Goal: Task Accomplishment & Management: Manage account settings

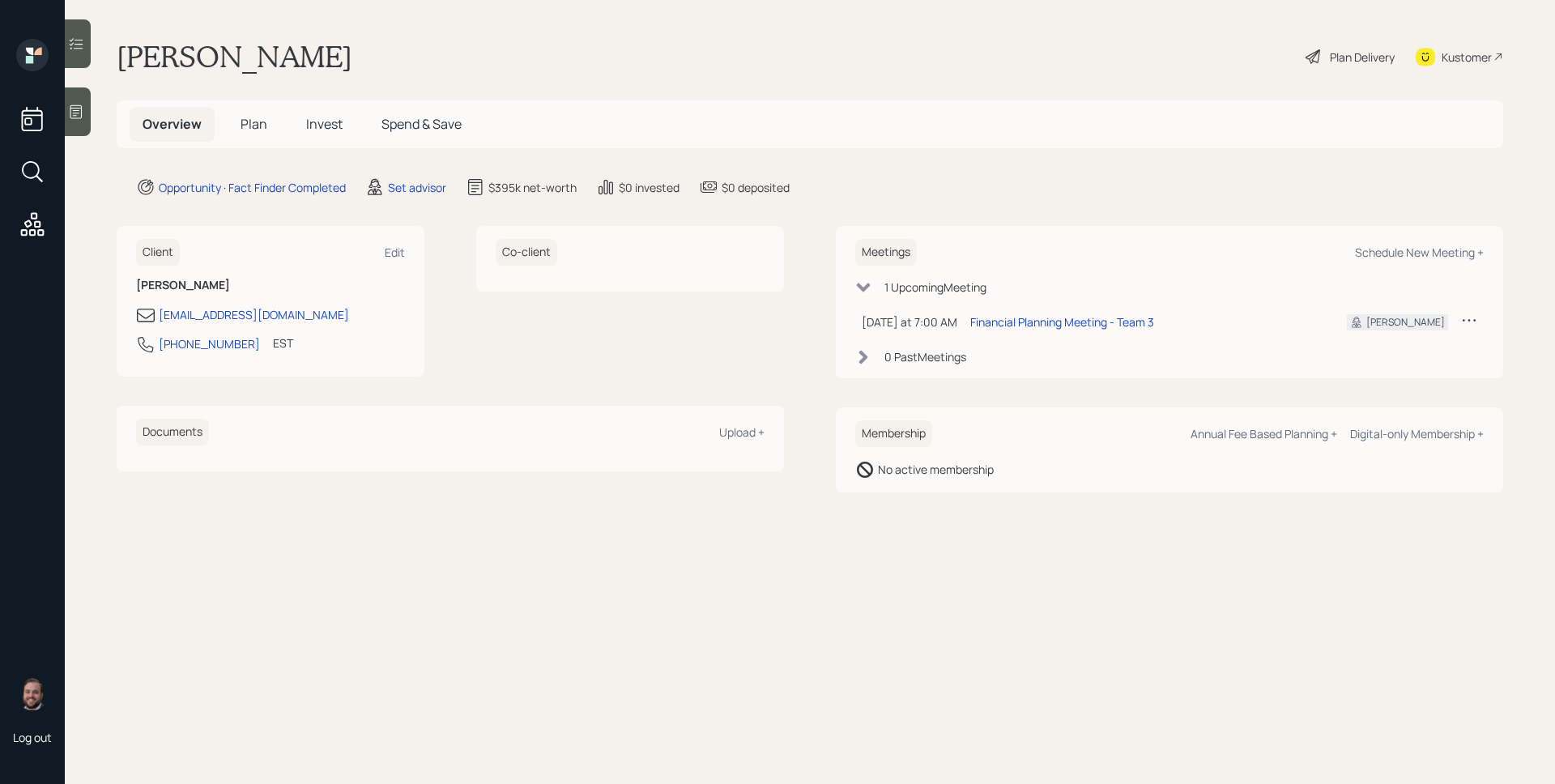
click at [83, 114] on icon at bounding box center [76, 111] width 16 height 16
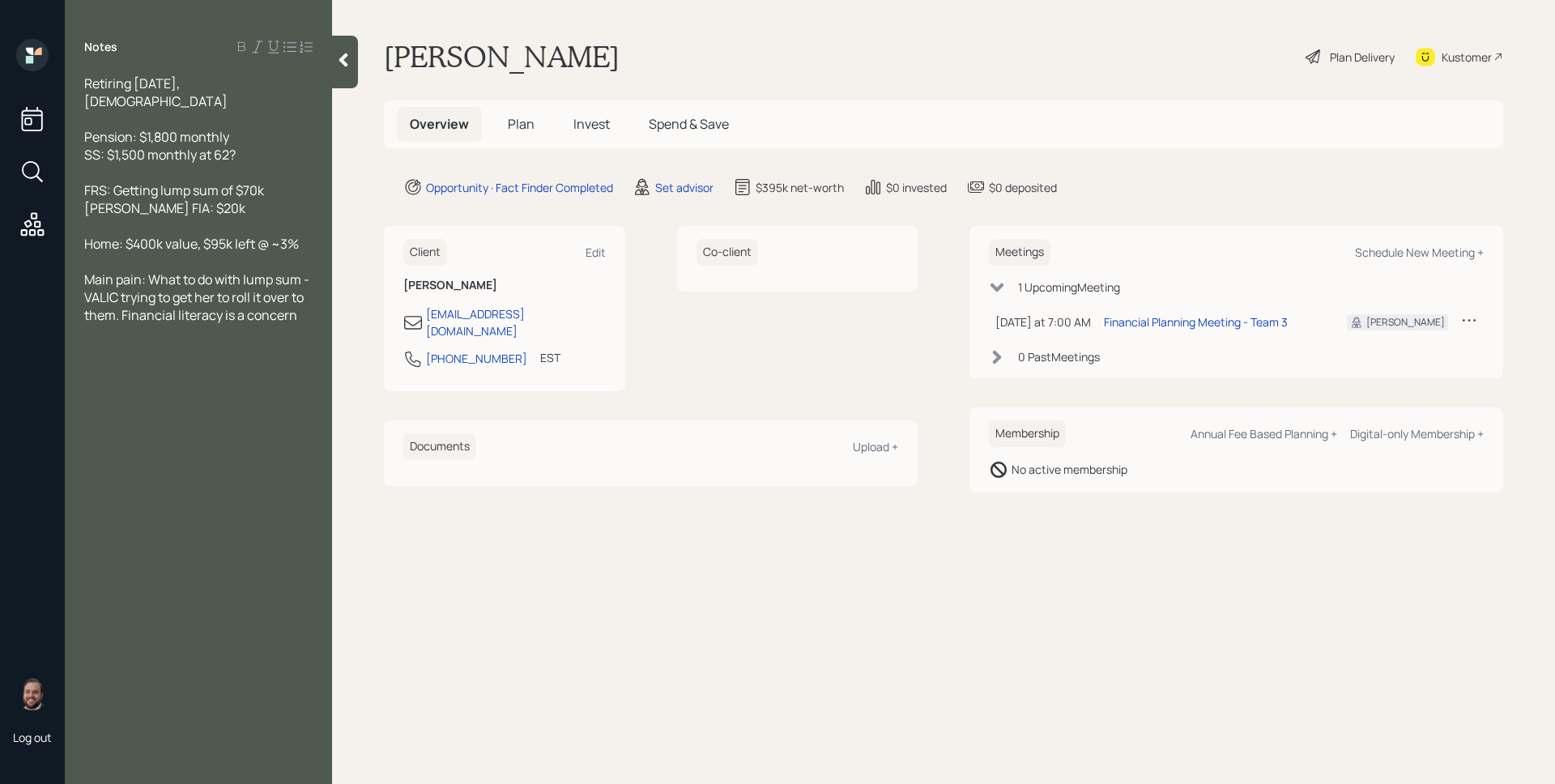
click at [700, 196] on div "Set advisor" at bounding box center [673, 186] width 81 height 19
click at [700, 191] on div "Set advisor" at bounding box center [685, 187] width 59 height 17
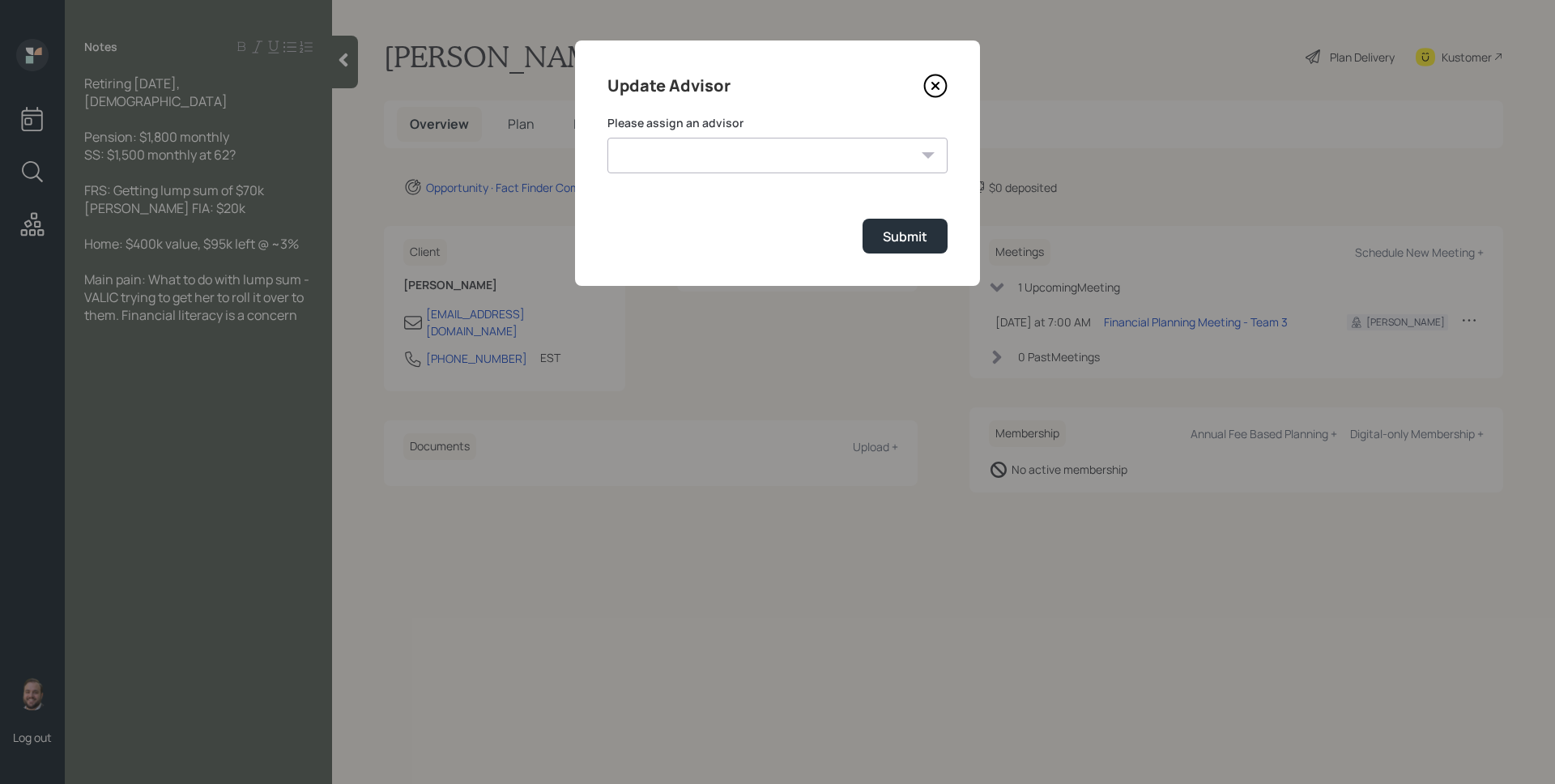
click at [707, 181] on form "Please assign an advisor Jonah Coleman Tyler End James DiStasi Treva Nostdahl E…" at bounding box center [777, 185] width 340 height 139
click at [711, 151] on select "Jonah Coleman Tyler End James DiStasi Treva Nostdahl Eric Schwartz Aleksandra S…" at bounding box center [777, 155] width 340 height 36
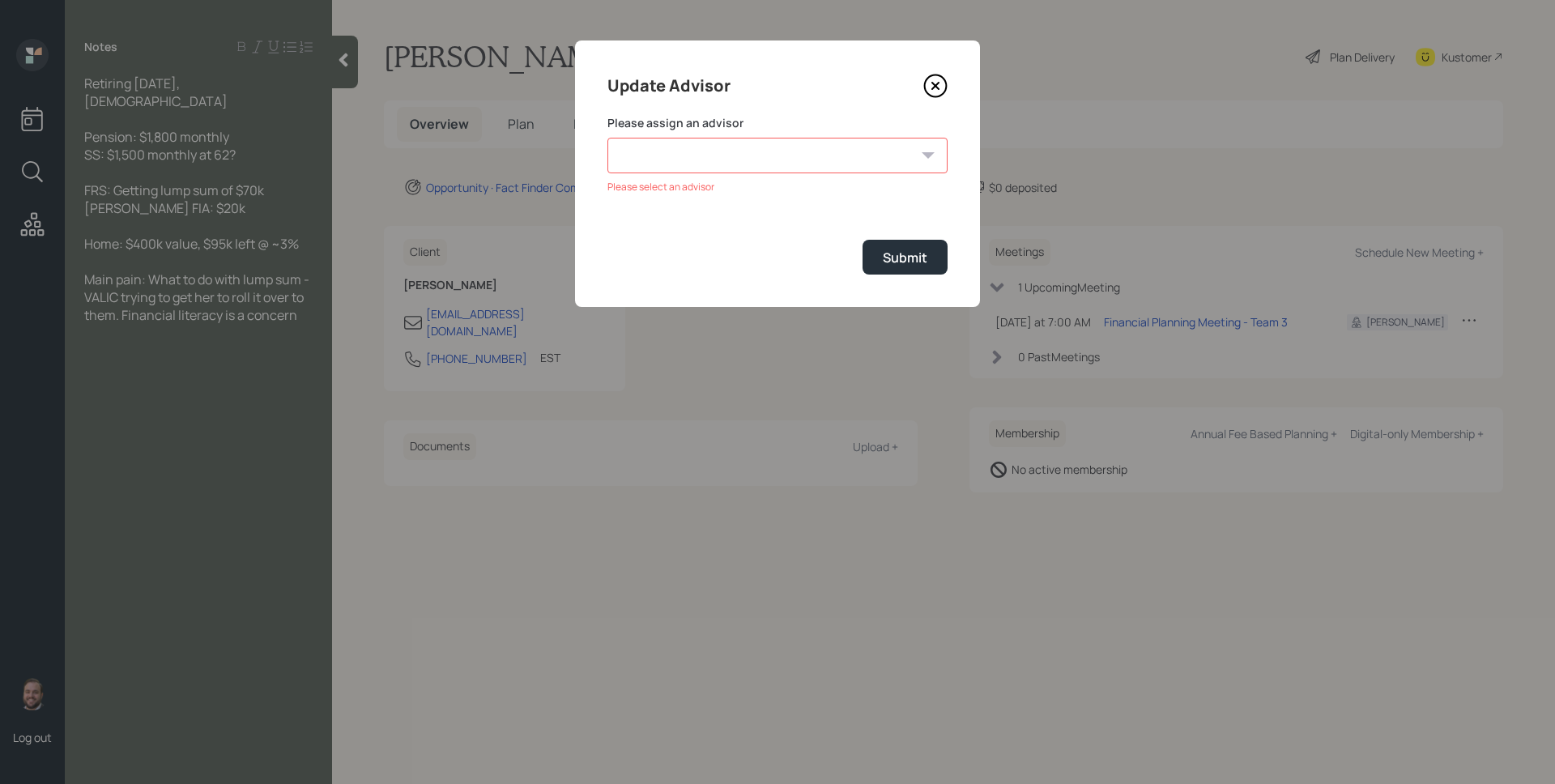
click at [917, 89] on div "Update Advisor" at bounding box center [777, 86] width 340 height 26
click at [948, 85] on div "Update Advisor Please assign an advisor Jonah Coleman Tyler End James DiStasi T…" at bounding box center [777, 173] width 405 height 266
click at [939, 83] on icon at bounding box center [935, 86] width 25 height 25
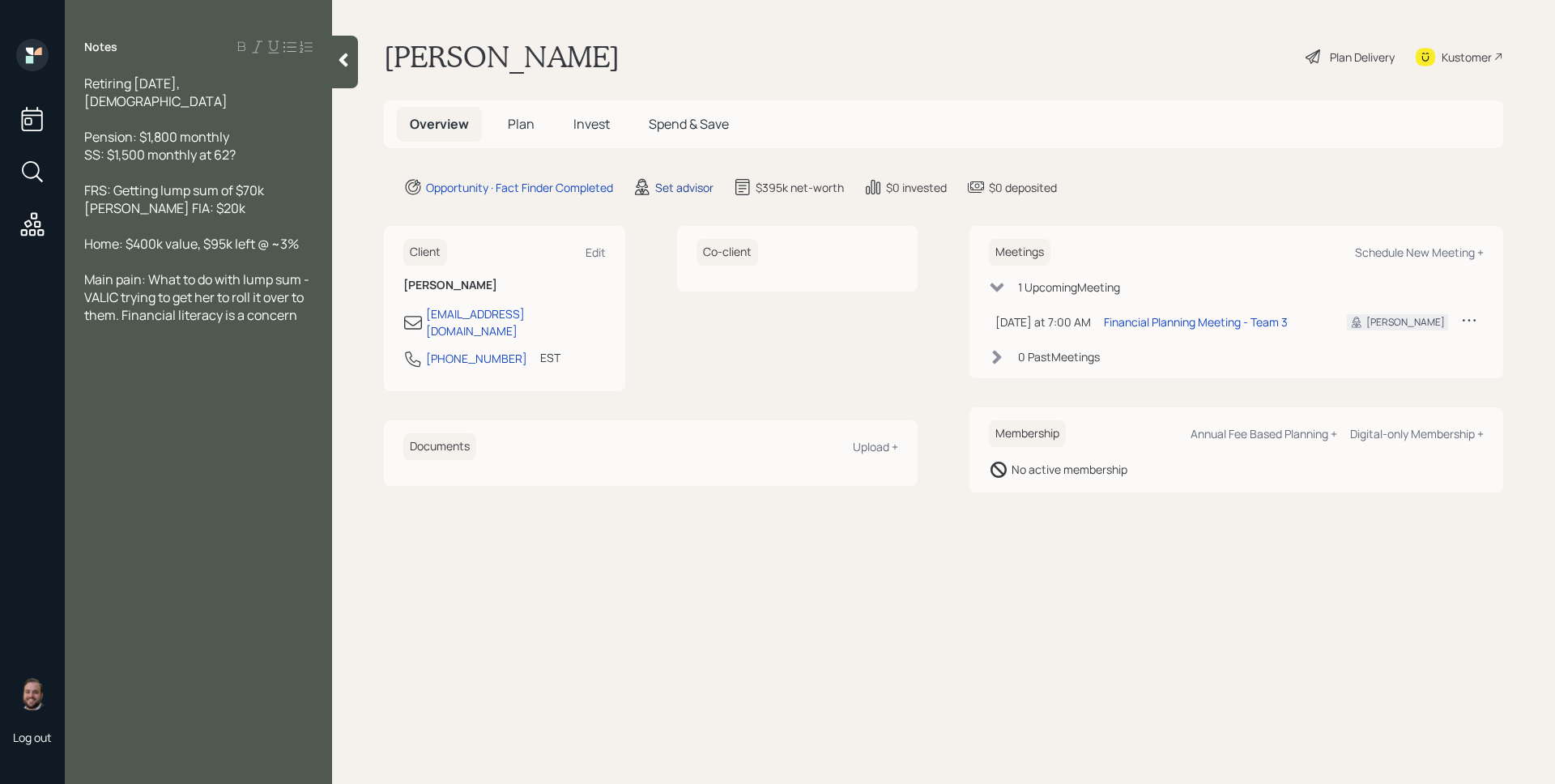
click at [680, 189] on div "Set advisor" at bounding box center [685, 187] width 59 height 17
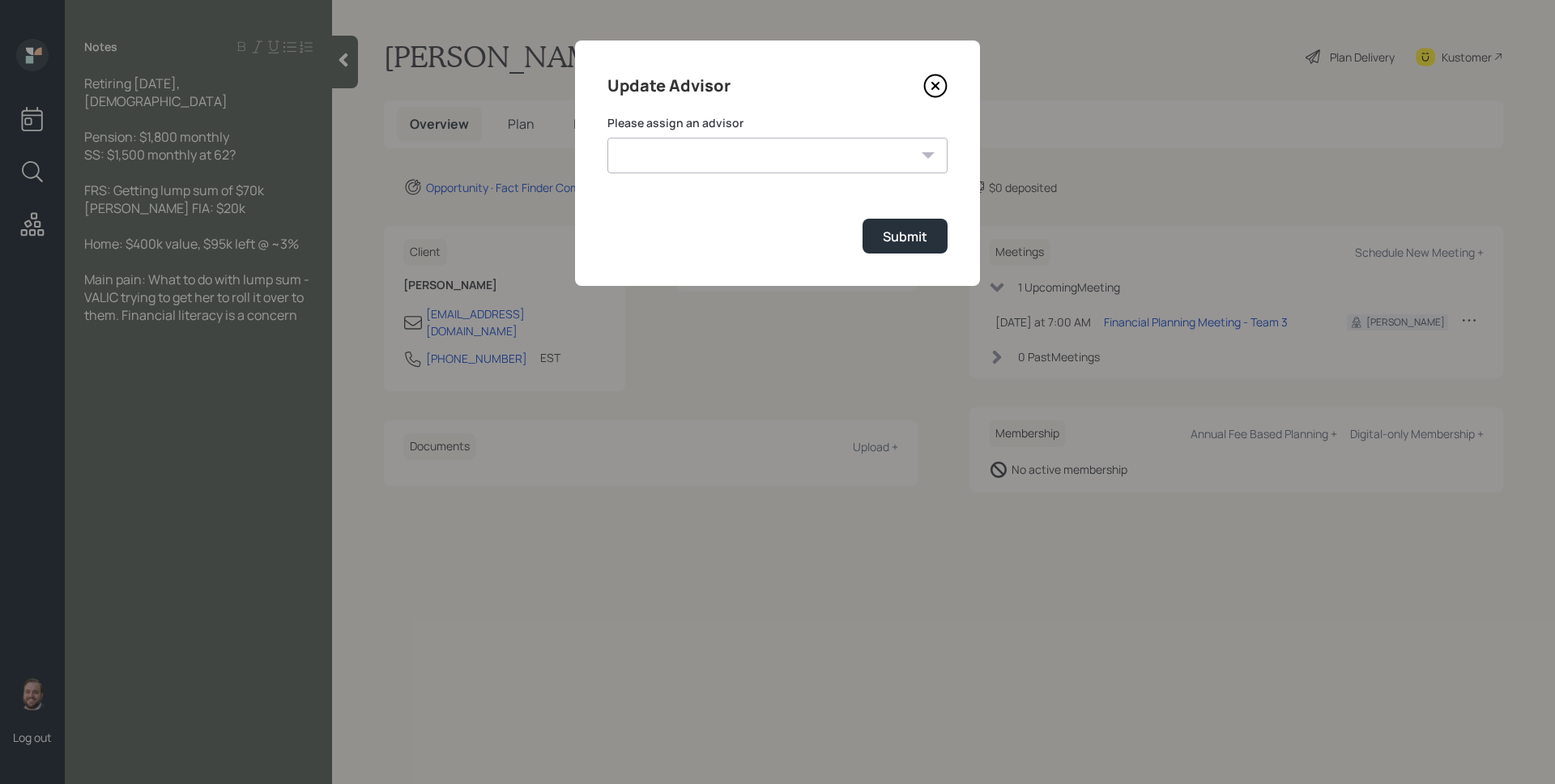
click at [711, 174] on form "Please assign an advisor Jonah Coleman Tyler End James DiStasi Treva Nostdahl E…" at bounding box center [777, 185] width 340 height 139
click at [714, 152] on select "Jonah Coleman Tyler End James DiStasi Treva Nostdahl Eric Schwartz Aleksandra S…" at bounding box center [777, 155] width 340 height 36
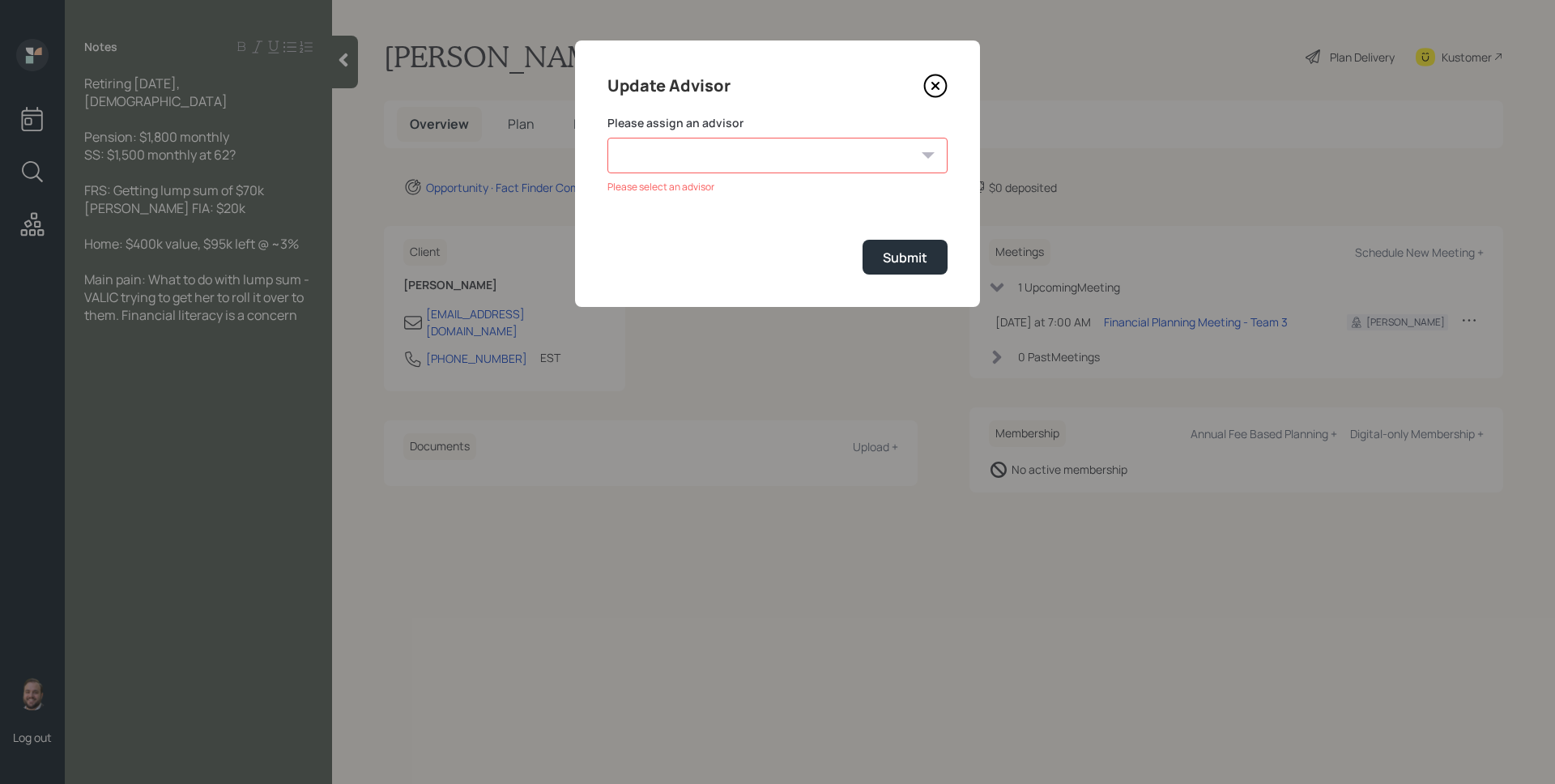
click at [937, 88] on icon at bounding box center [935, 85] width 6 height 6
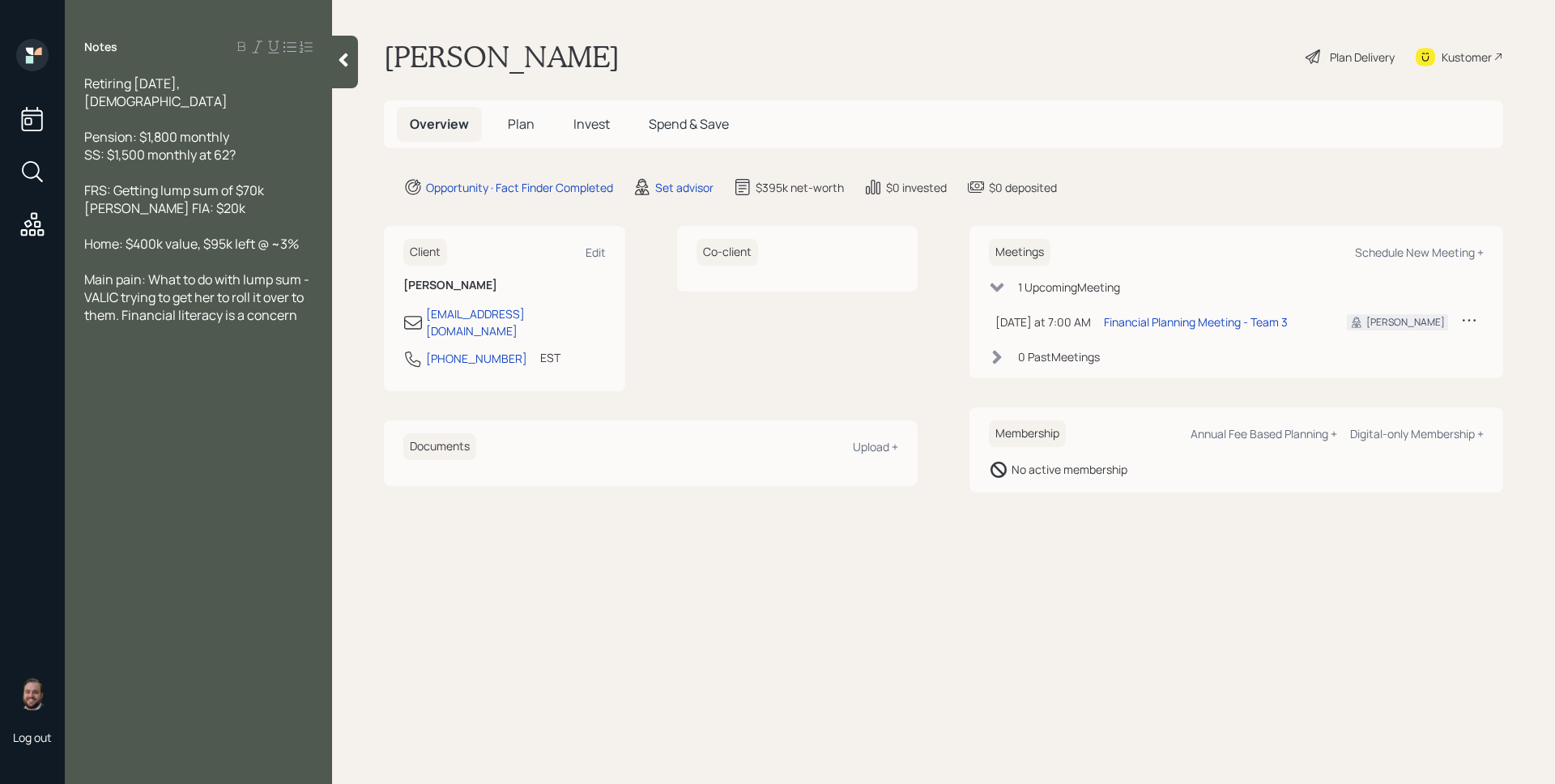
click at [534, 125] on h5 "Plan" at bounding box center [521, 124] width 53 height 35
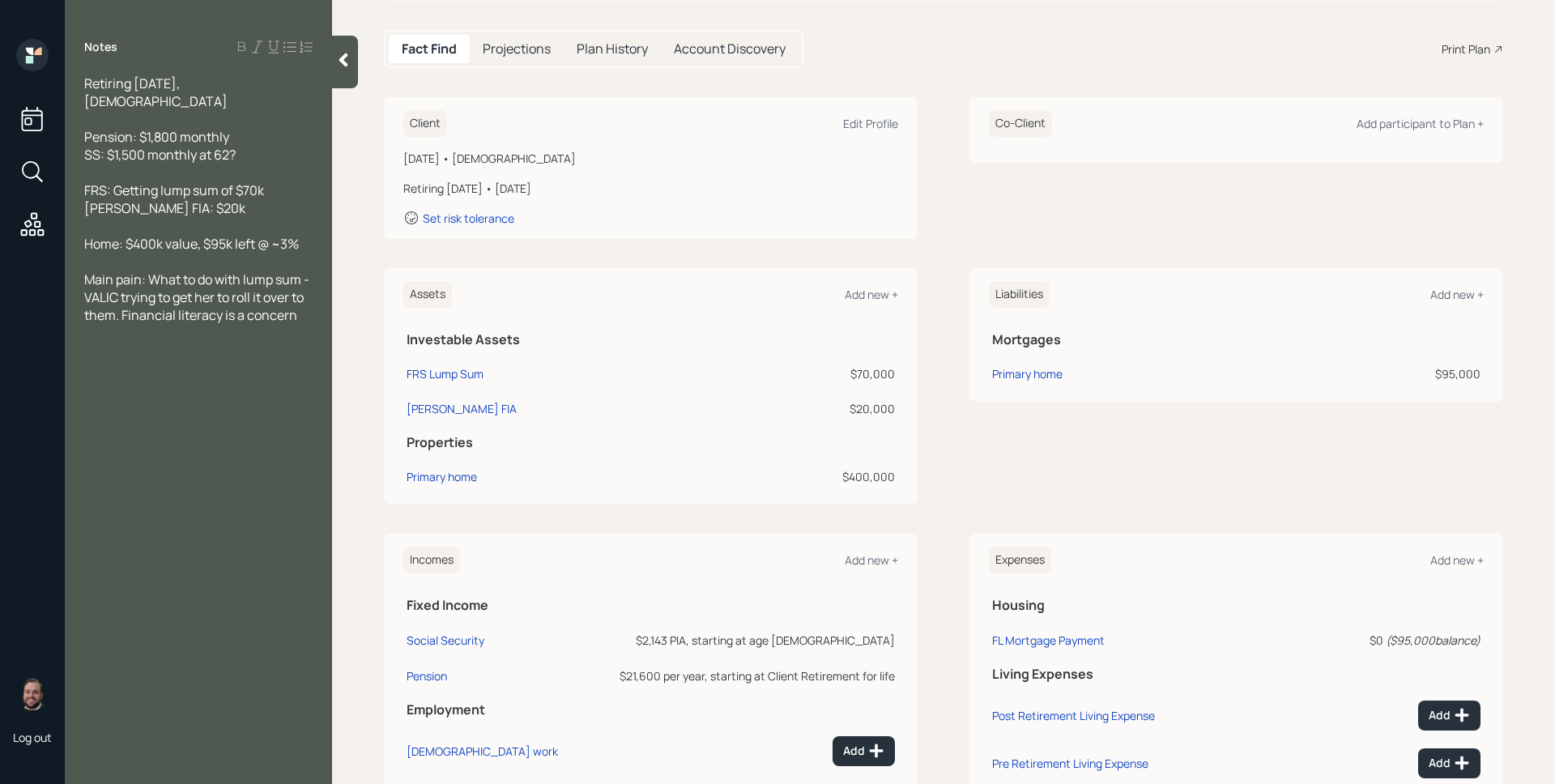
scroll to position [252, 0]
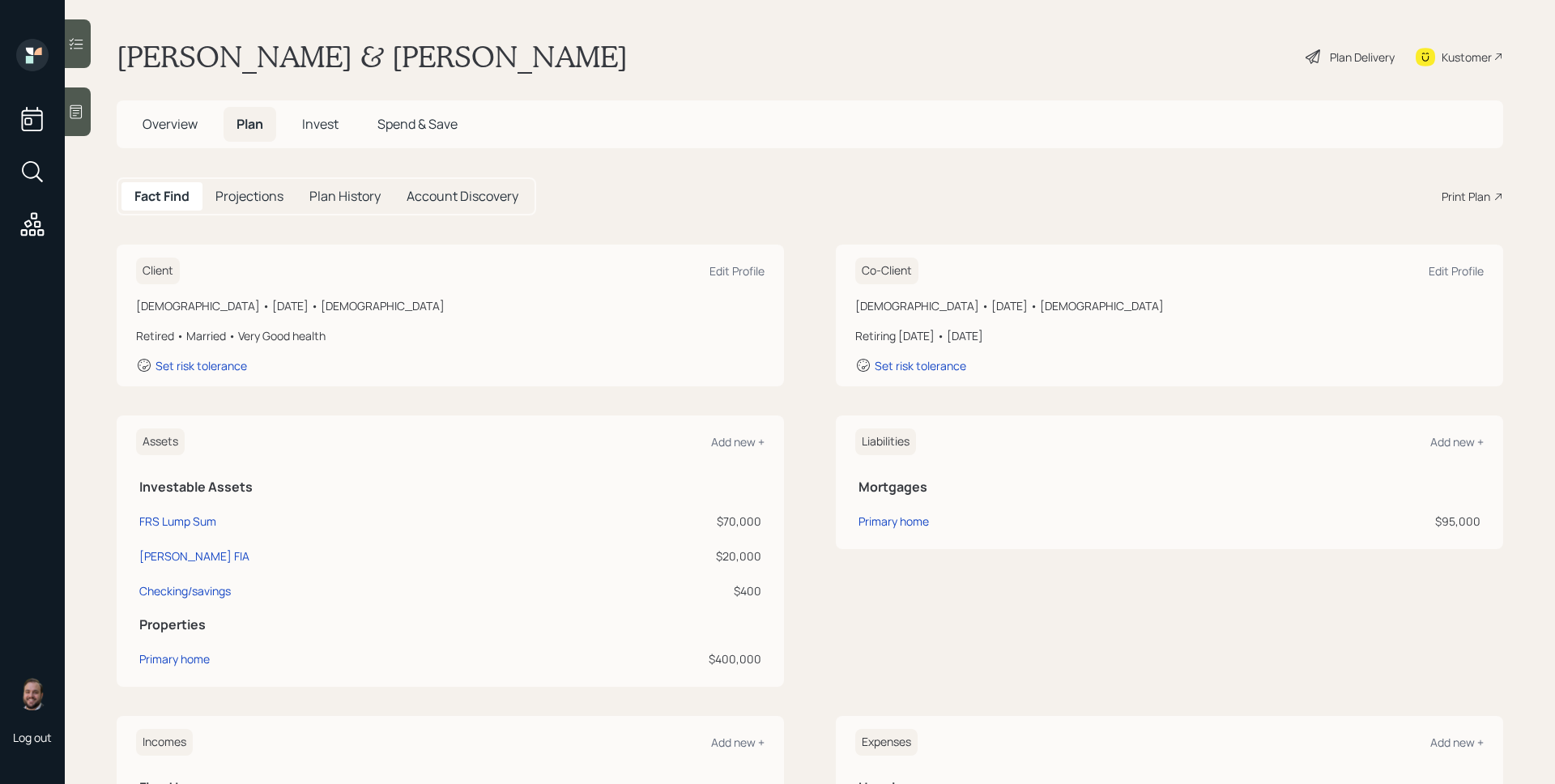
click at [88, 105] on div at bounding box center [78, 111] width 26 height 48
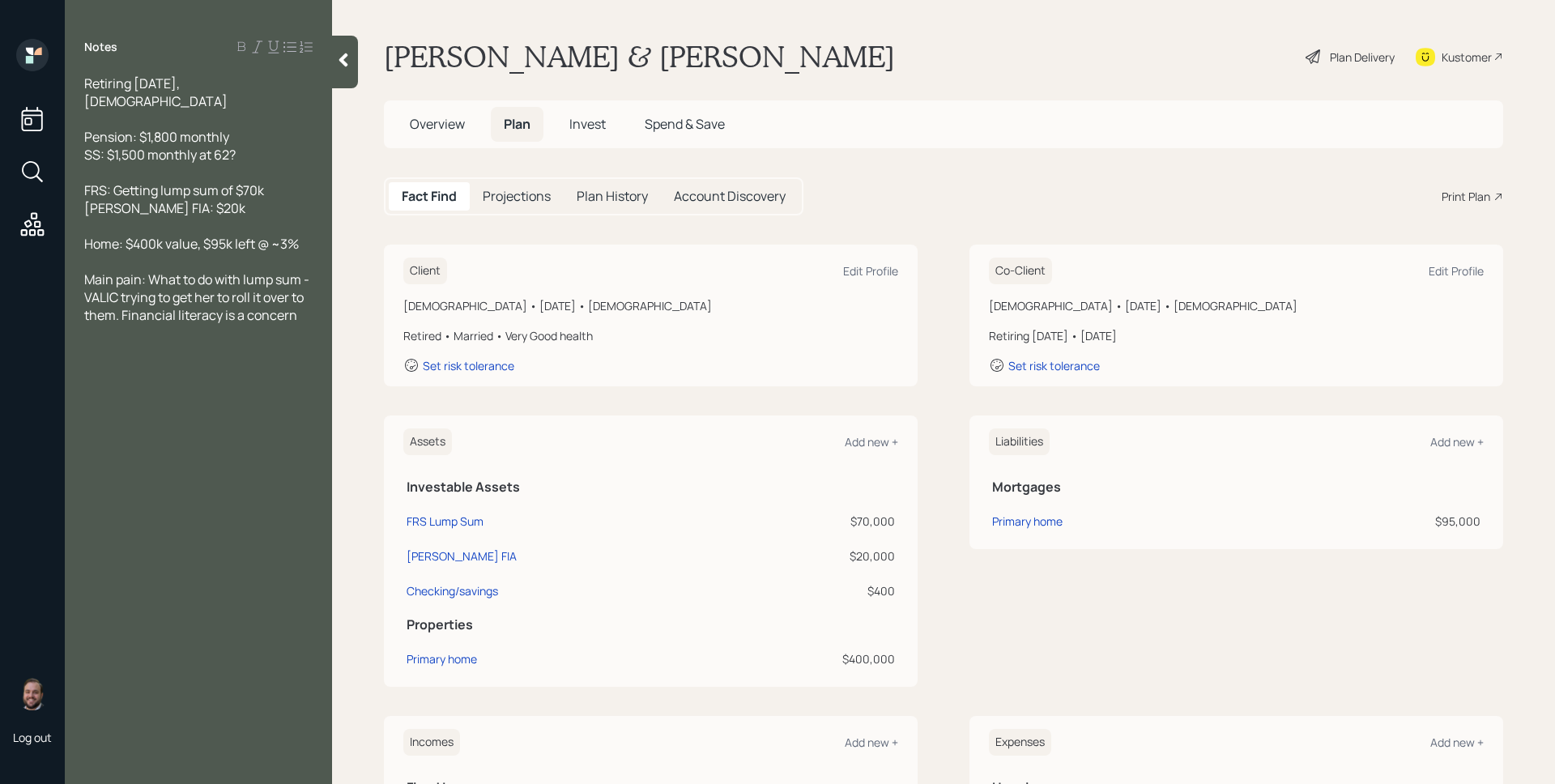
click at [1019, 67] on div "[PERSON_NAME] & [PERSON_NAME] Plan Delivery Kustomer" at bounding box center [943, 57] width 1119 height 36
click at [1342, 57] on div "Plan Delivery" at bounding box center [1362, 57] width 65 height 17
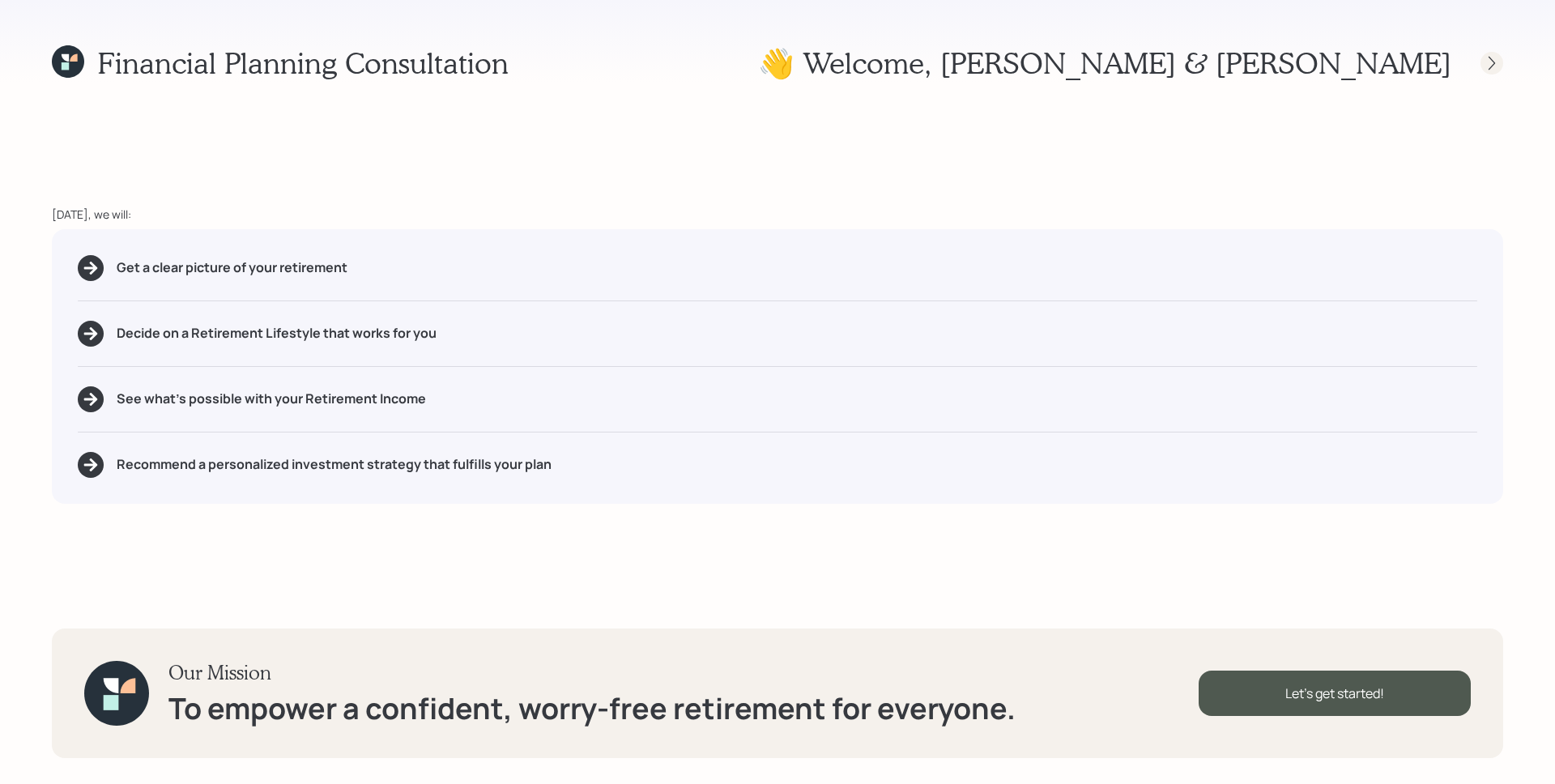
click at [1488, 68] on icon at bounding box center [1492, 63] width 16 height 16
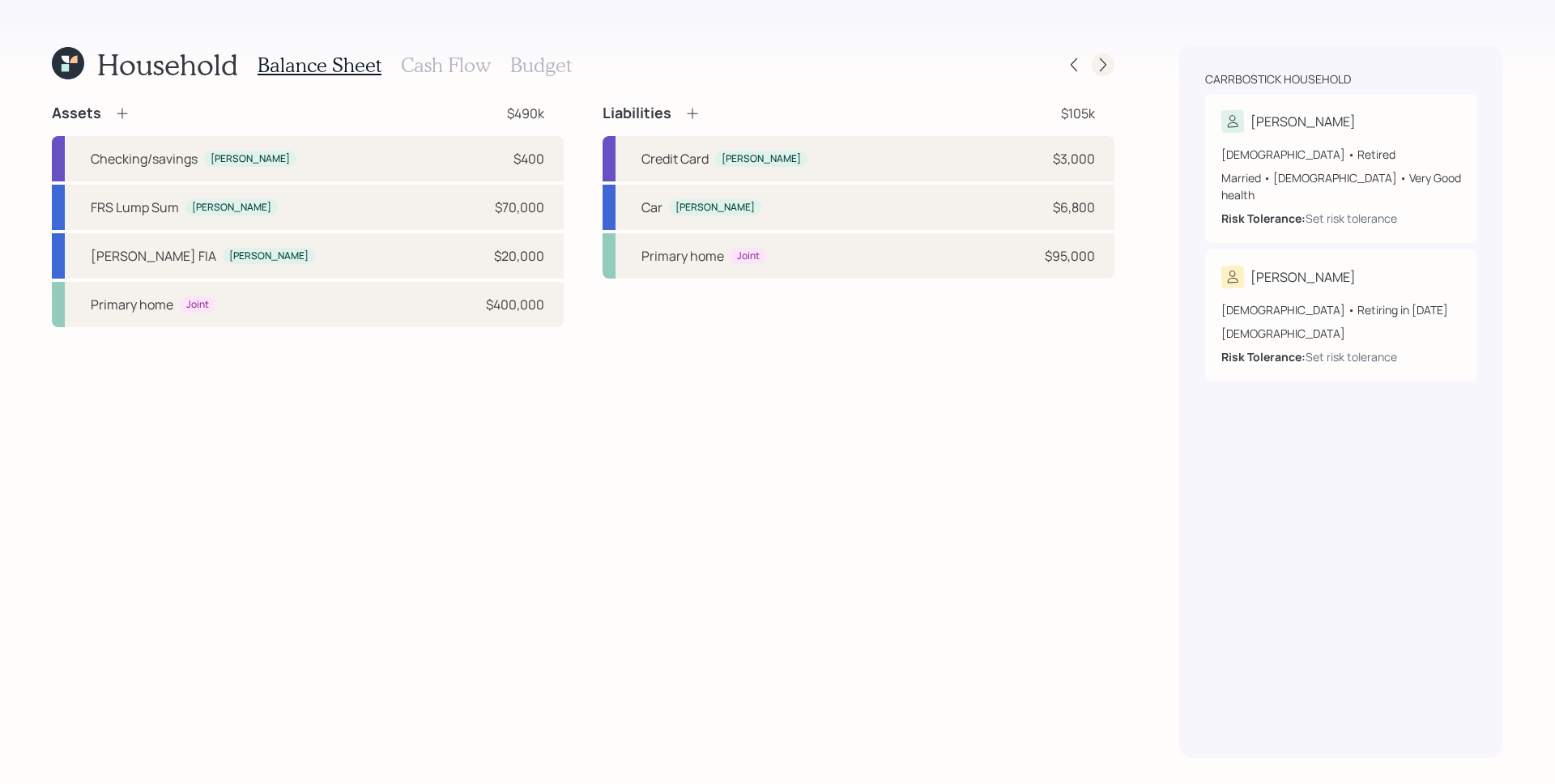
click at [1099, 60] on icon at bounding box center [1103, 65] width 16 height 16
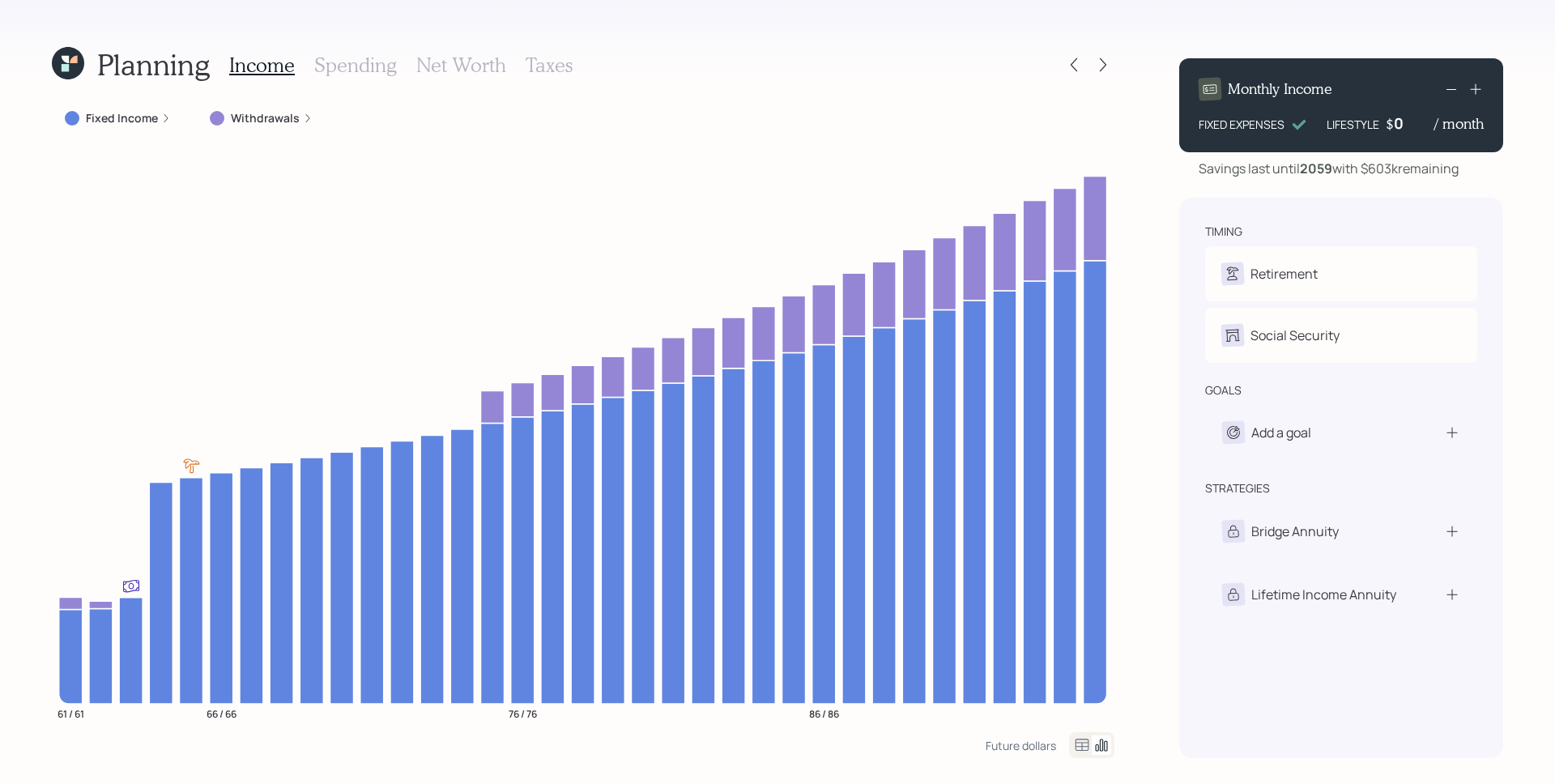
click at [140, 121] on label "Fixed Income" at bounding box center [122, 118] width 72 height 16
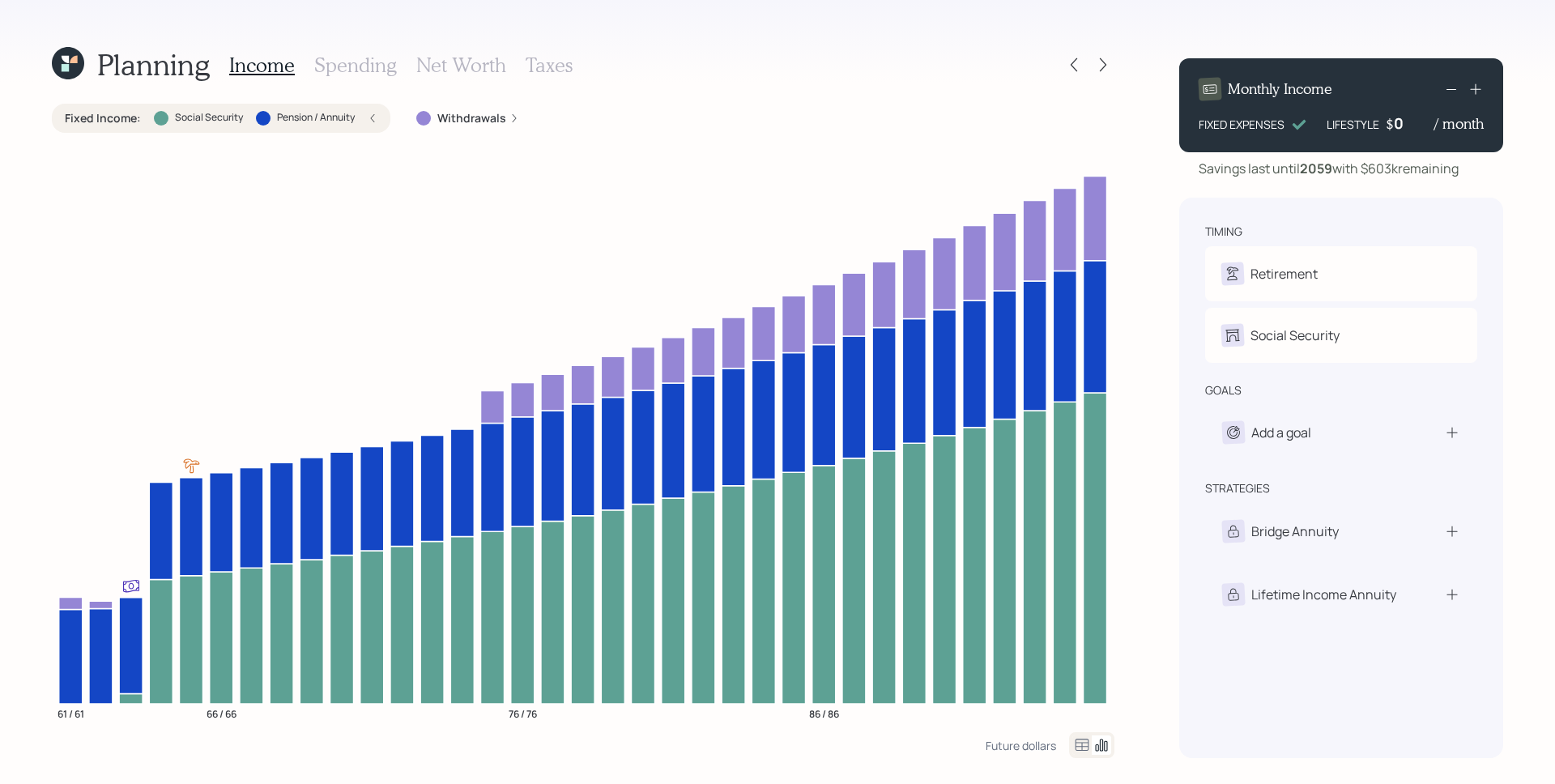
click at [72, 60] on icon at bounding box center [73, 59] width 7 height 7
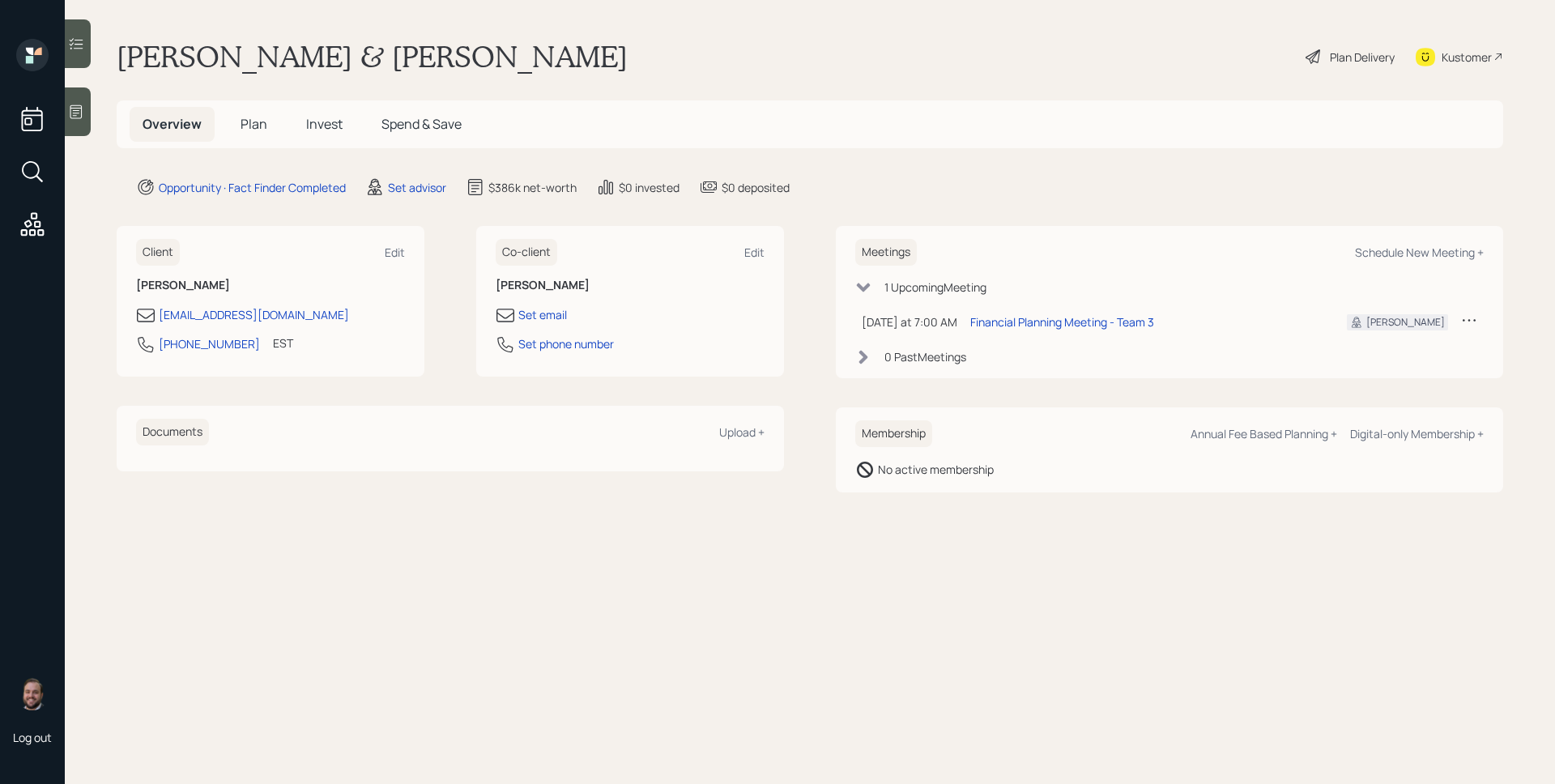
click at [265, 124] on span "Plan" at bounding box center [253, 123] width 27 height 17
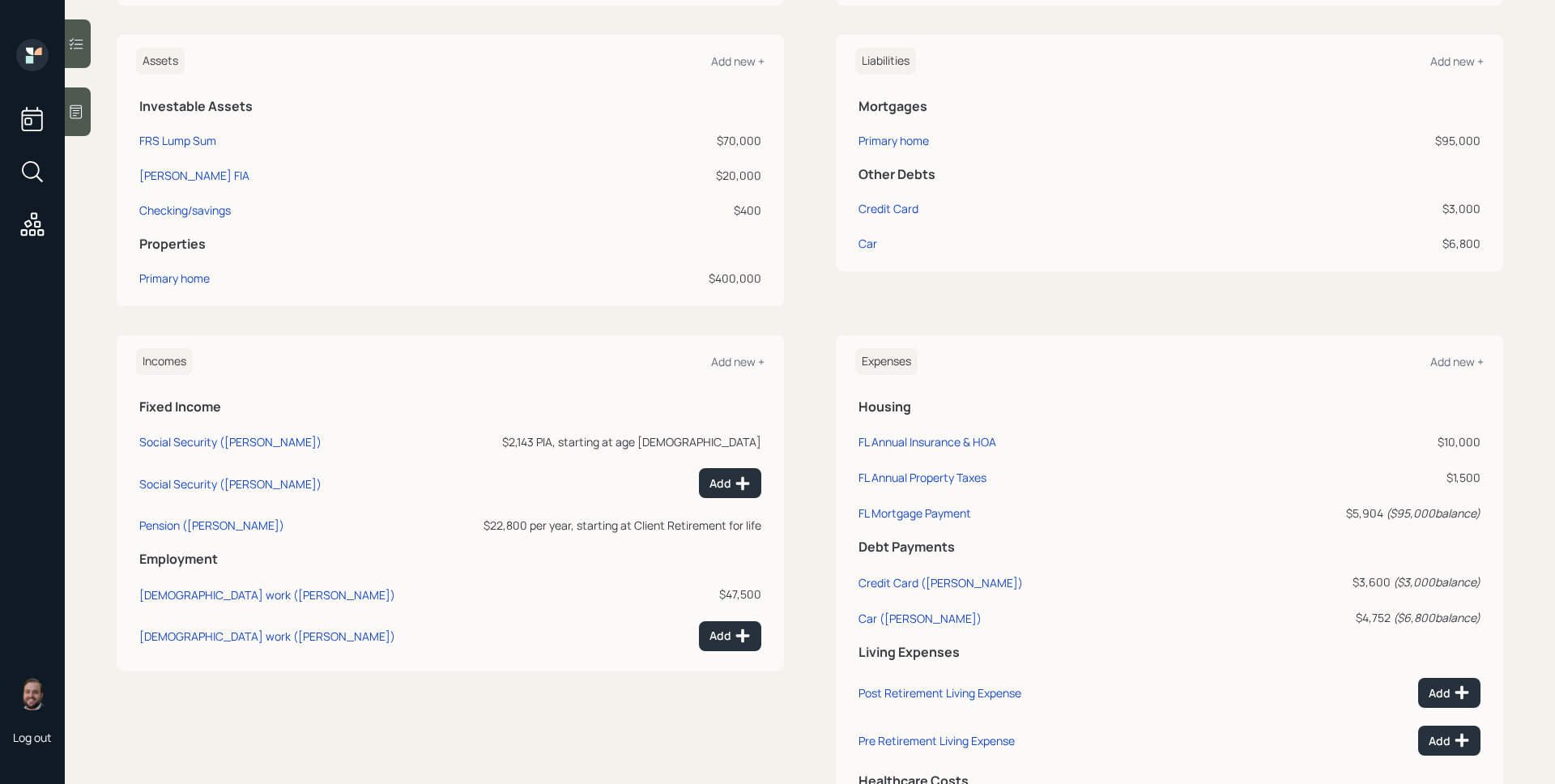
scroll to position [377, 0]
click at [726, 365] on div "Add new +" at bounding box center [738, 365] width 53 height 16
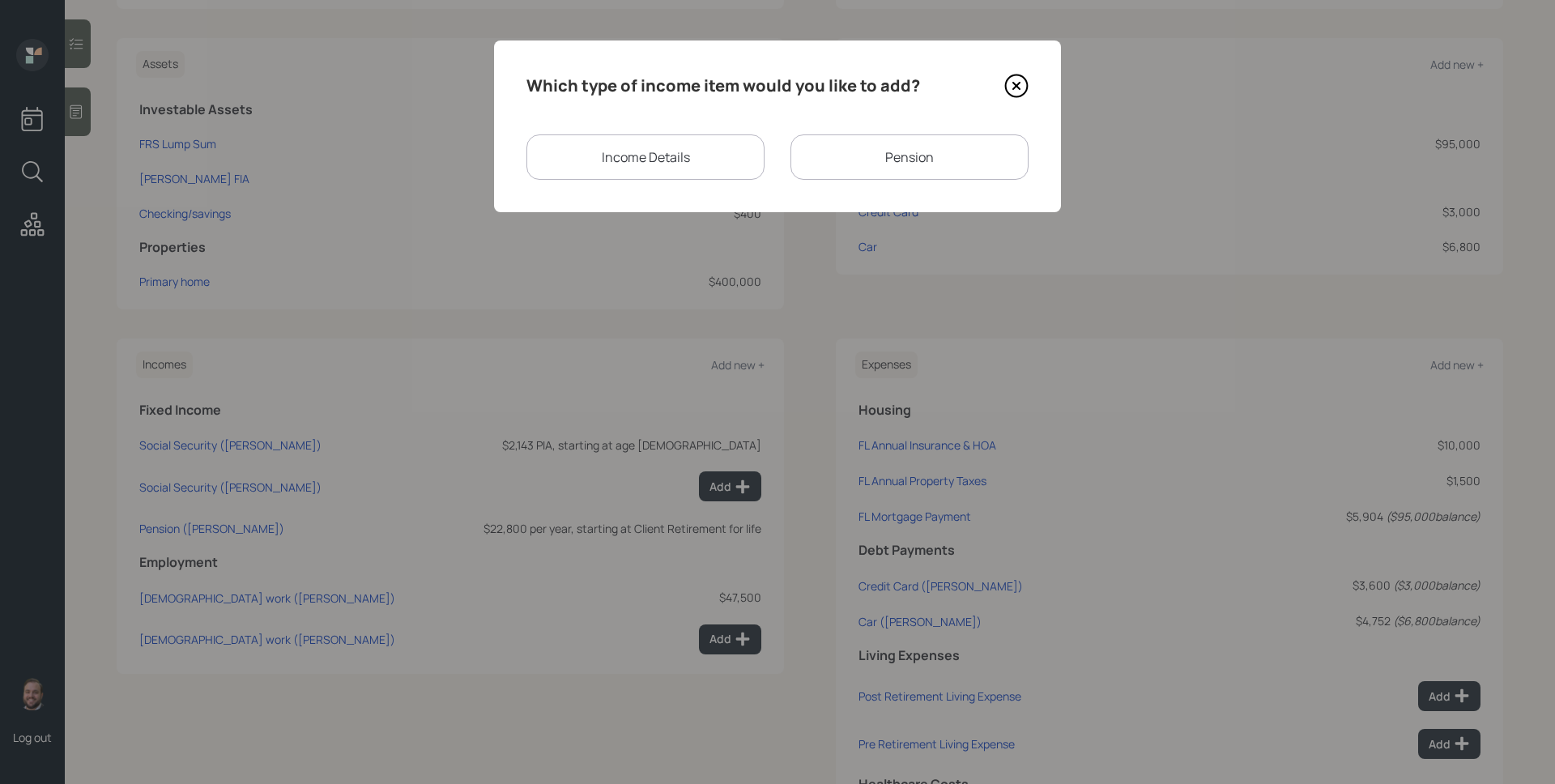
click at [656, 157] on div "Income Details" at bounding box center [645, 157] width 238 height 46
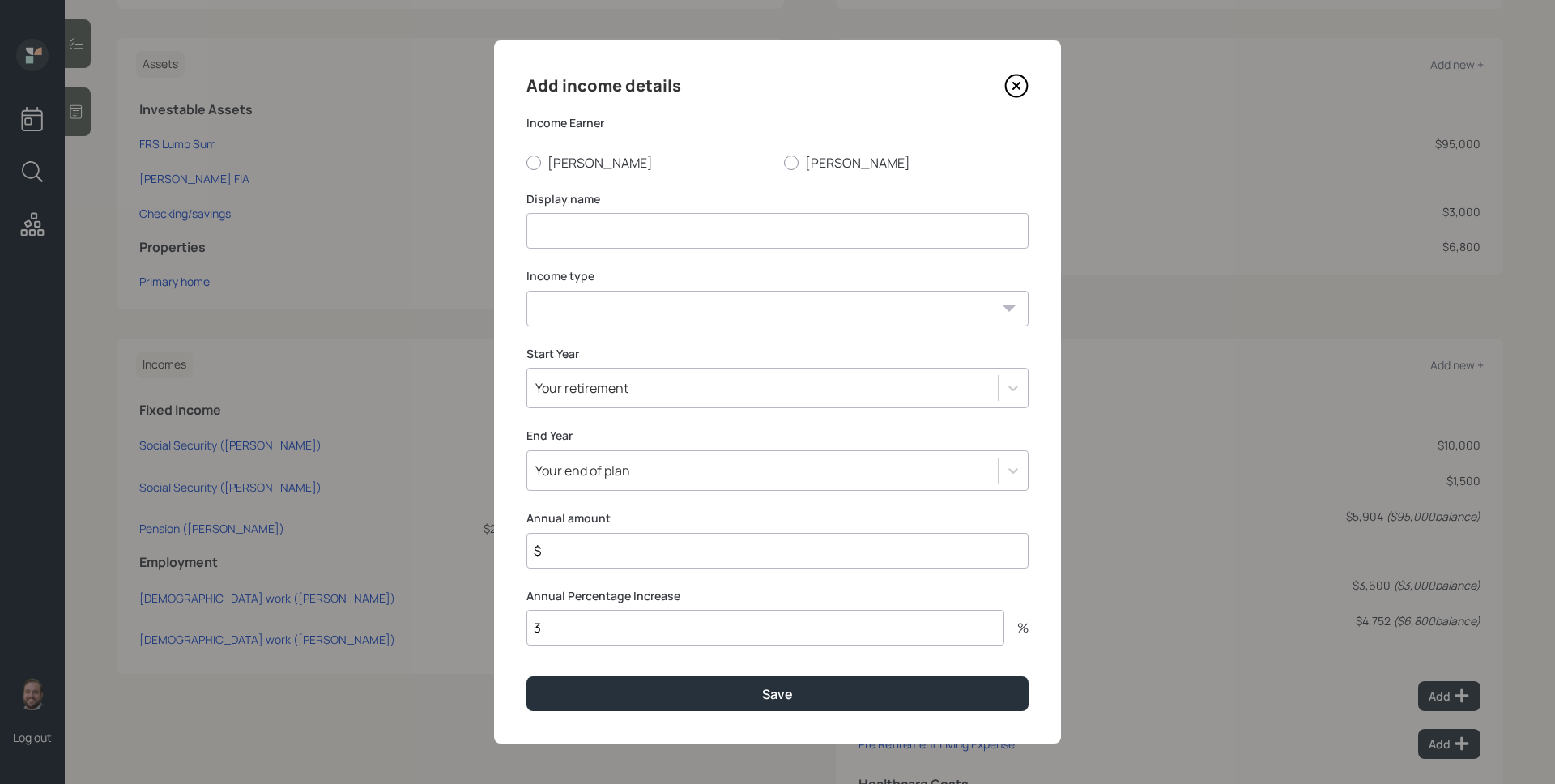
drag, startPoint x: 559, startPoint y: 158, endPoint x: 591, endPoint y: 198, distance: 51.2
click at [560, 158] on label "[PERSON_NAME]" at bounding box center [649, 162] width 245 height 17
click at [611, 227] on input at bounding box center [777, 230] width 502 height 36
drag, startPoint x: 575, startPoint y: 160, endPoint x: 582, endPoint y: 187, distance: 27.9
click at [575, 161] on label "[PERSON_NAME]" at bounding box center [649, 162] width 245 height 17
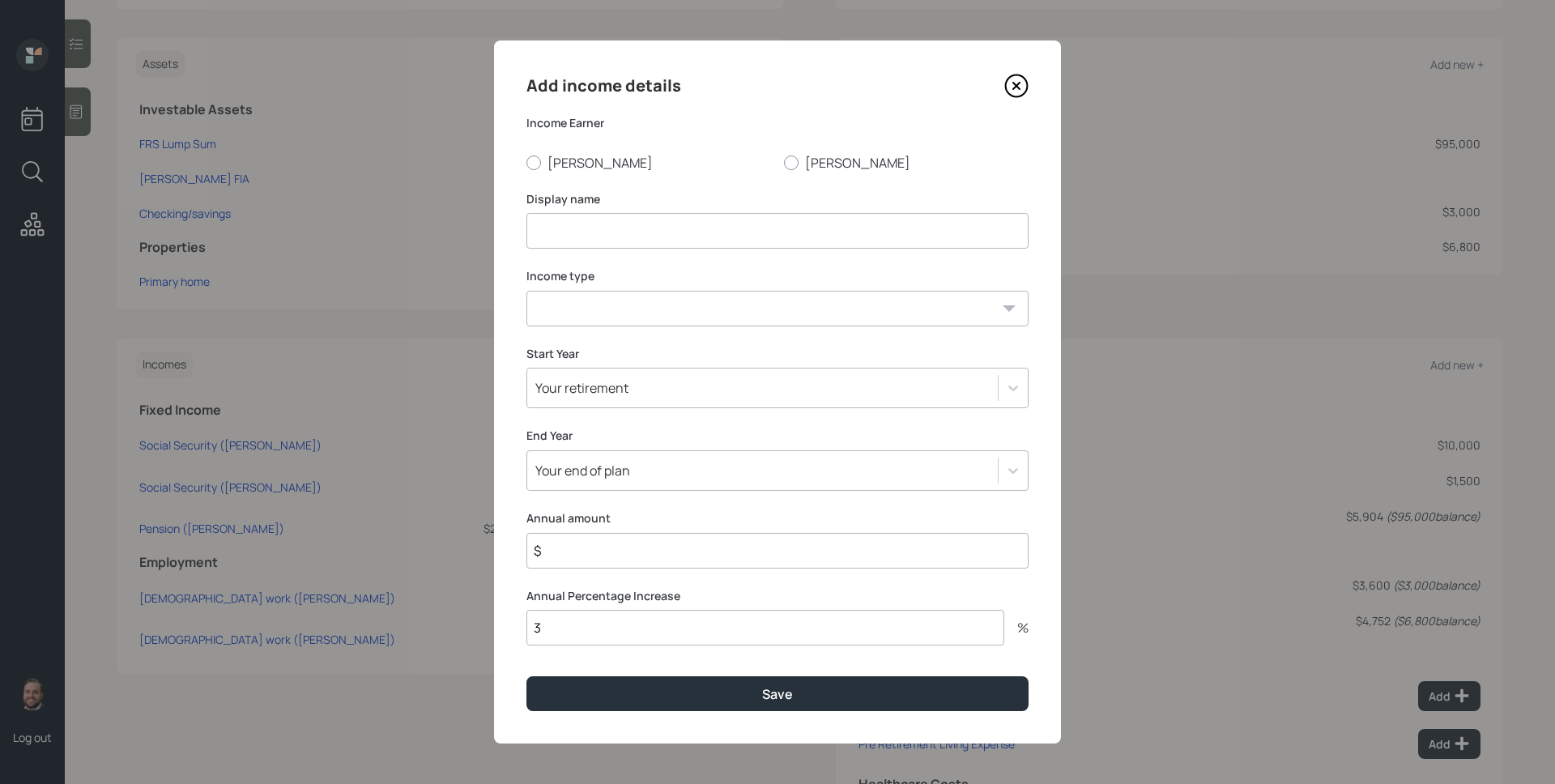
click at [527, 162] on input "[PERSON_NAME]" at bounding box center [526, 162] width 1 height 1
radio input "true"
click at [593, 224] on input at bounding box center [777, 230] width 502 height 36
type input "Work"
click at [695, 306] on select "[DEMOGRAPHIC_DATA] work [DEMOGRAPHIC_DATA] work Self employment Other" at bounding box center [777, 308] width 502 height 36
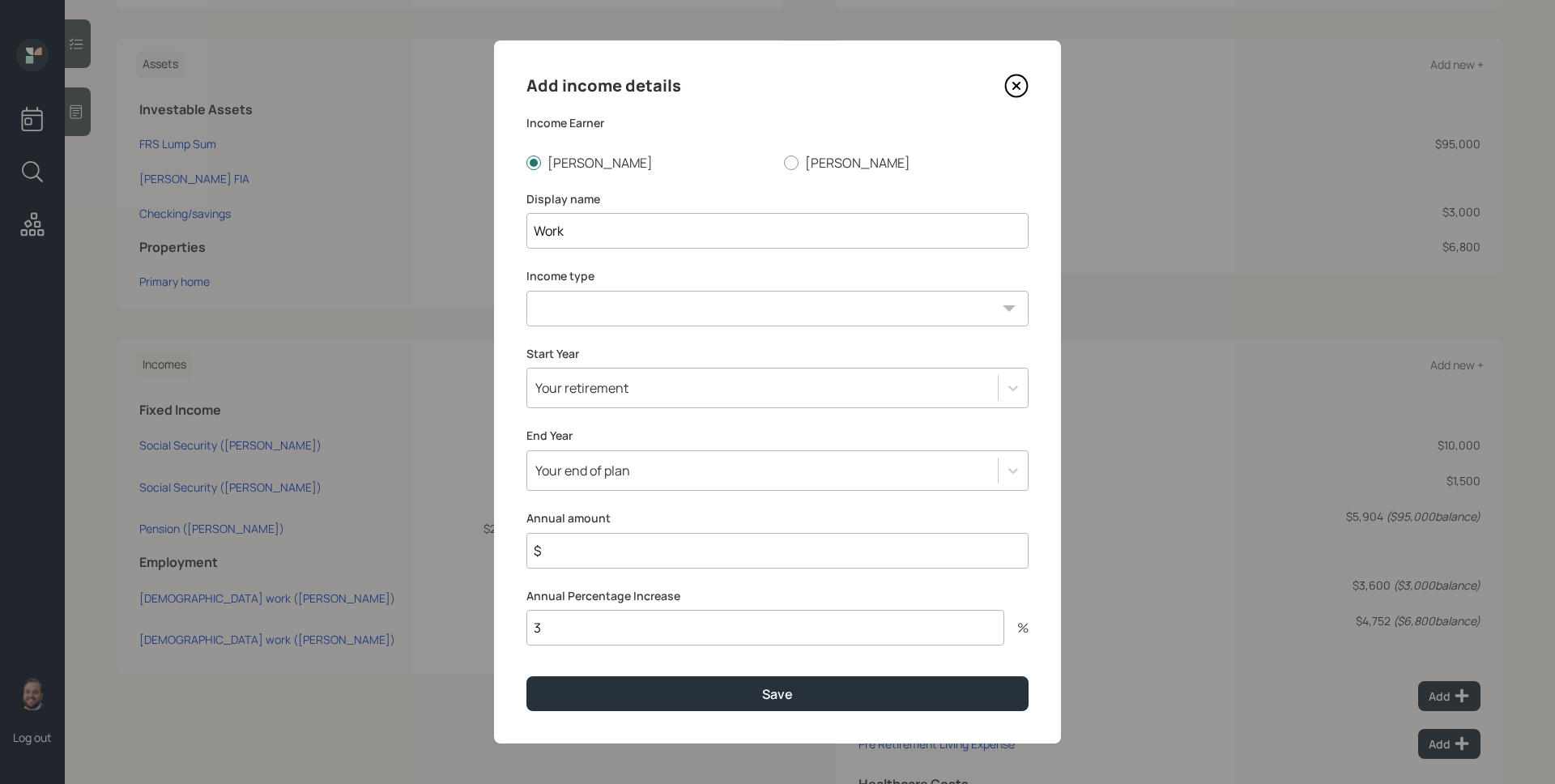
select select "other"
click at [527, 291] on select "[DEMOGRAPHIC_DATA] work [DEMOGRAPHIC_DATA] work Self employment Other" at bounding box center [777, 308] width 502 height 36
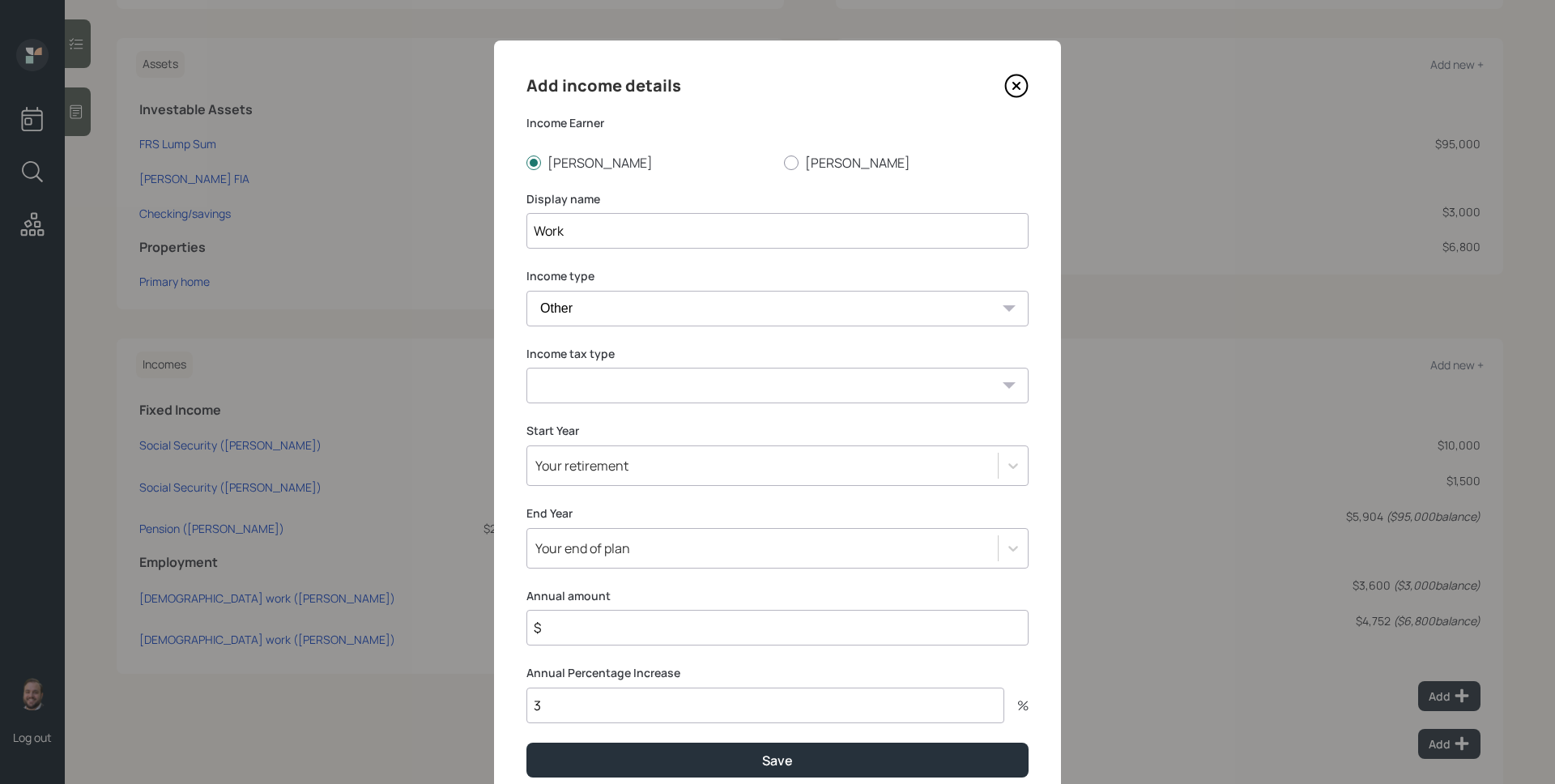
click at [659, 387] on select "Tax-free Earned Self Employment Alimony Royalties Pension / Annuity Interest Di…" at bounding box center [777, 385] width 502 height 36
click at [527, 367] on select "Tax-free Earned Self Employment Alimony Royalties Pension / Annuity Interest Di…" at bounding box center [777, 385] width 502 height 36
click at [608, 390] on select "Tax-free Earned Self Employment Alimony Royalties Pension / Annuity Interest Di…" at bounding box center [777, 385] width 502 height 36
select select "earned"
click at [527, 367] on select "Tax-free Earned Self Employment Alimony Royalties Pension / Annuity Interest Di…" at bounding box center [777, 385] width 502 height 36
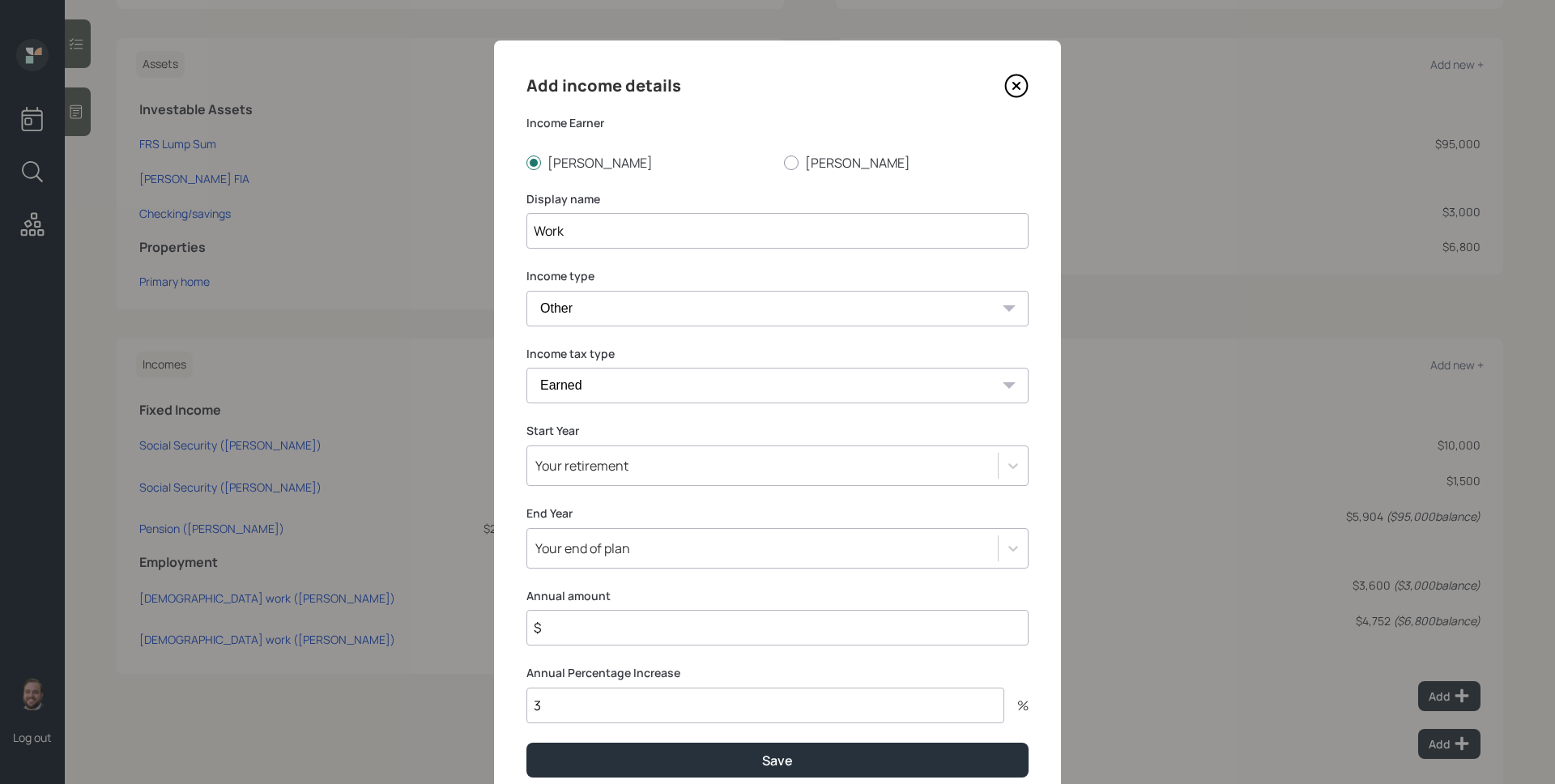
click at [676, 466] on div "Your retirement" at bounding box center [762, 465] width 471 height 27
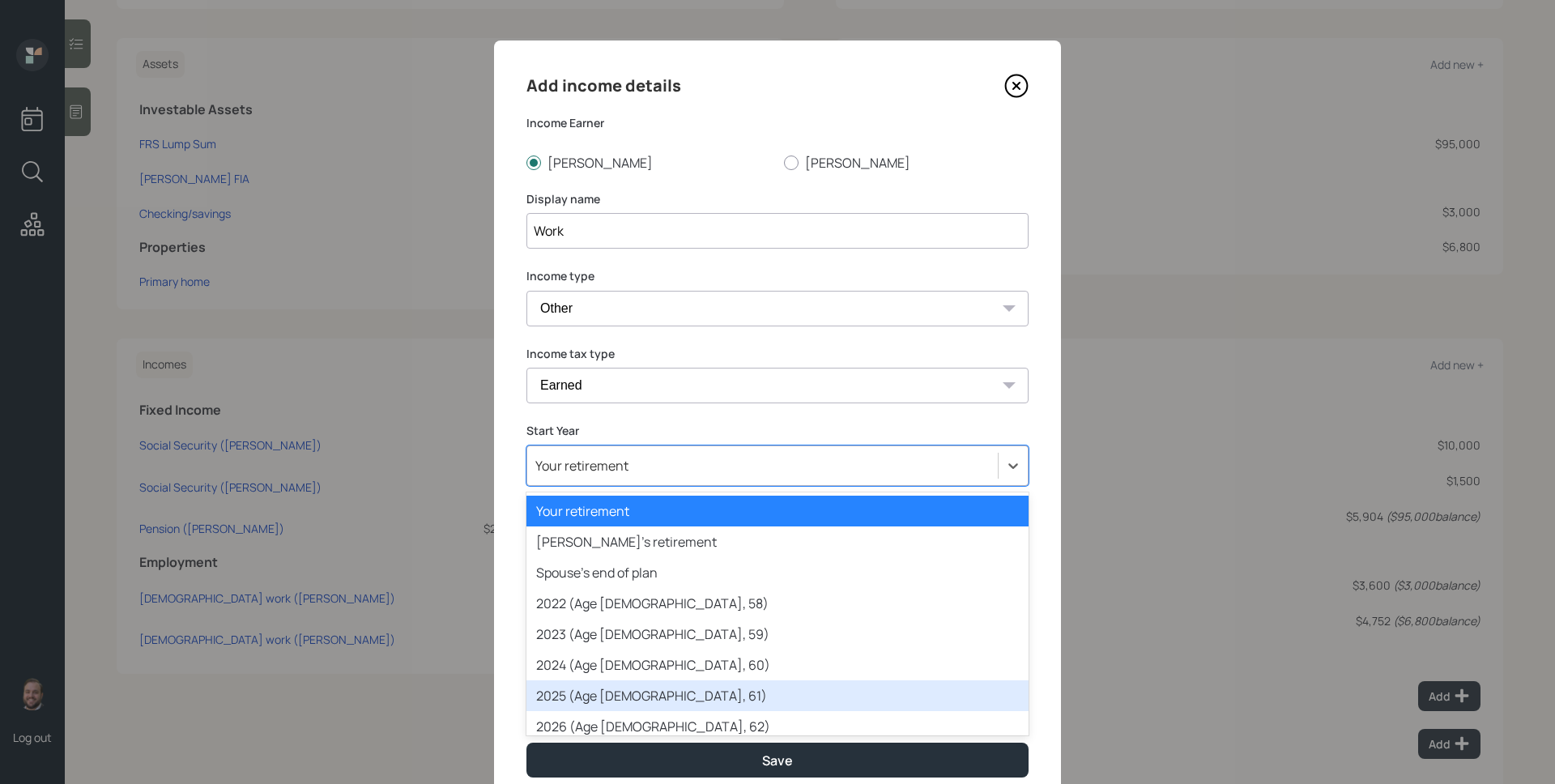
click at [649, 699] on div "2025 (Age [DEMOGRAPHIC_DATA], 61)" at bounding box center [777, 695] width 502 height 31
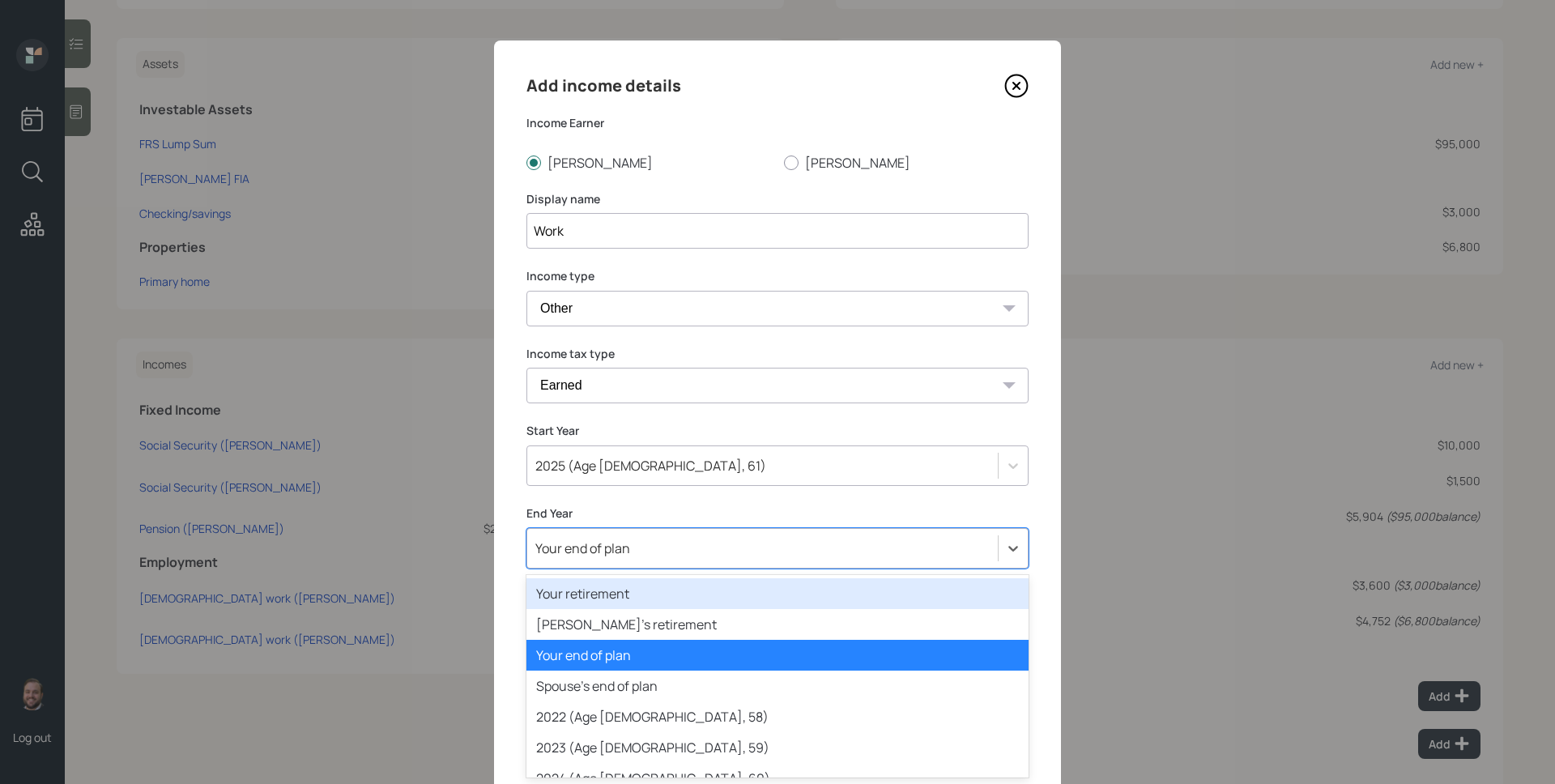
scroll to position [40, 0]
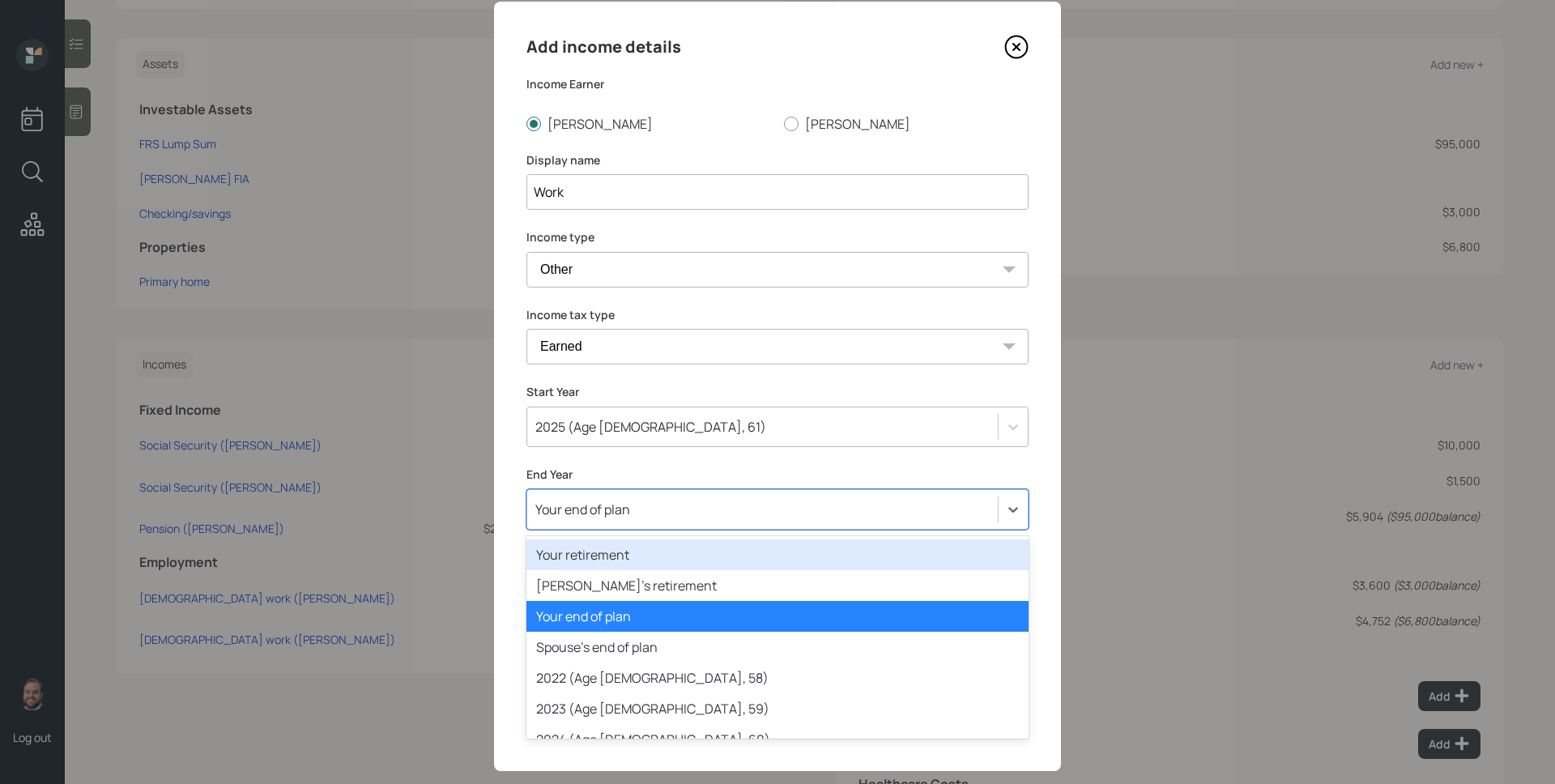
click at [626, 529] on div "option Your retirement focused, 1 of 82. 82 results available. Use Up and Down …" at bounding box center [777, 509] width 502 height 40
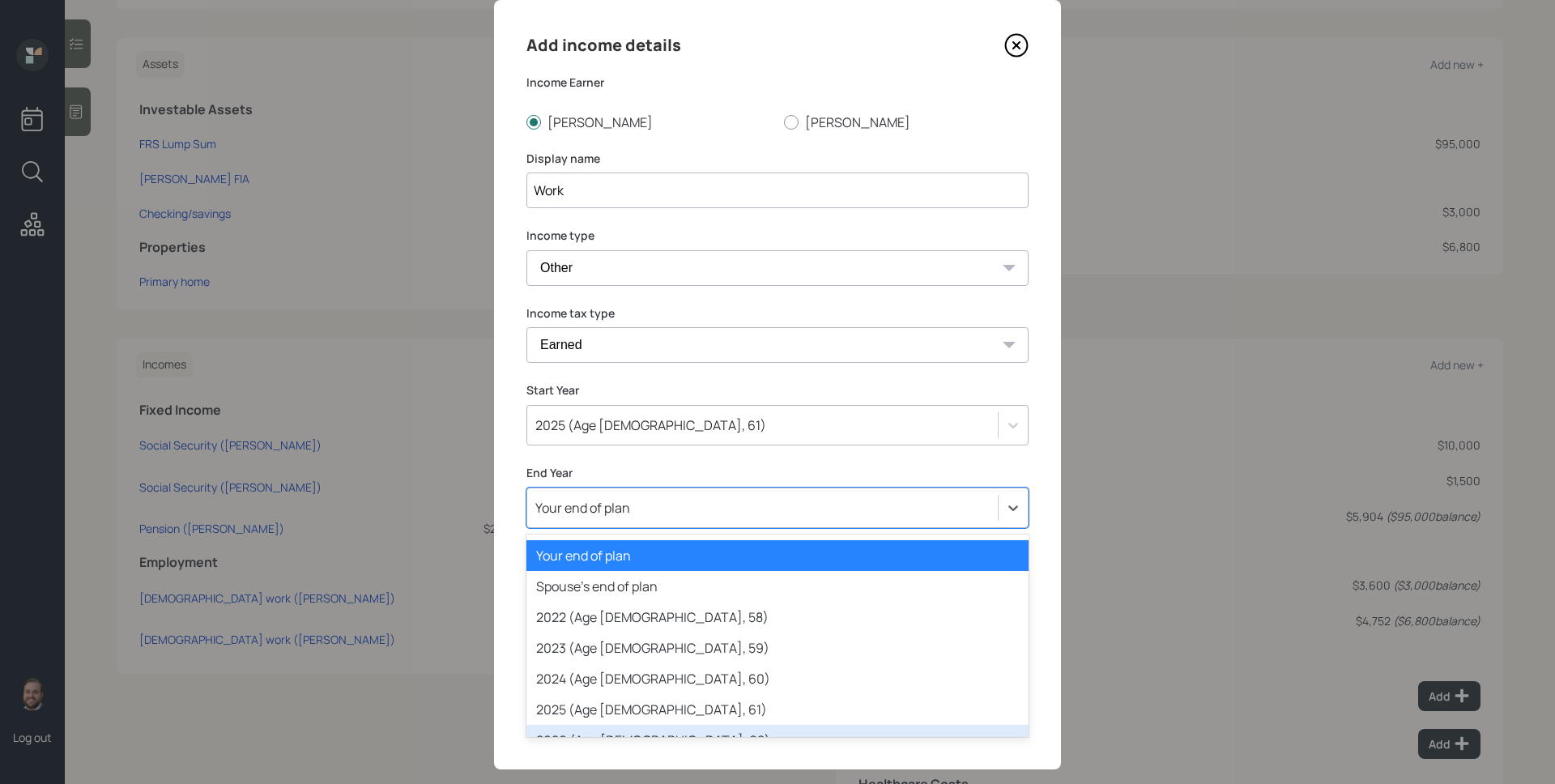
scroll to position [104, 0]
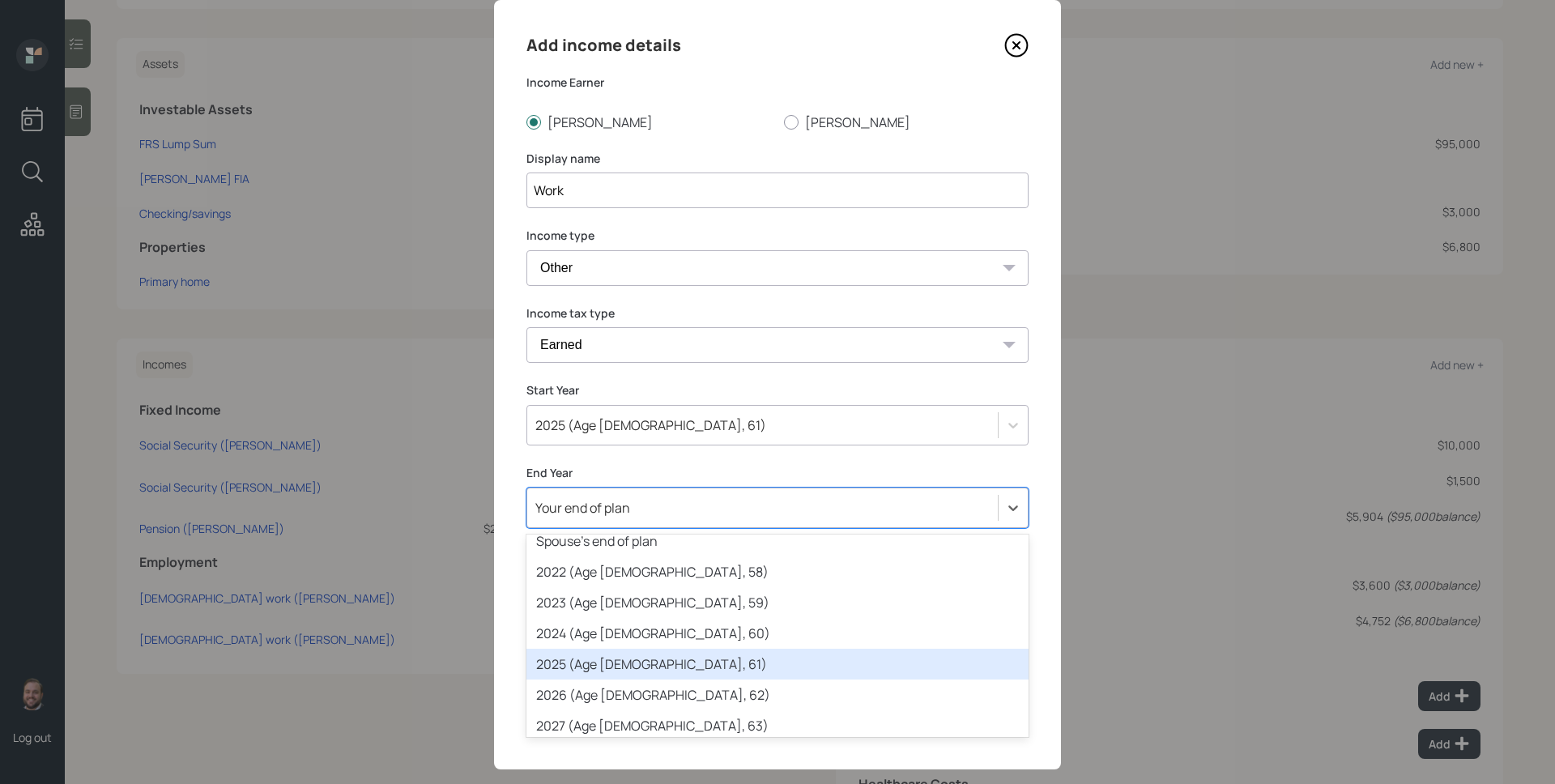
click at [629, 671] on div "2025 (Age [DEMOGRAPHIC_DATA], 61)" at bounding box center [777, 664] width 502 height 31
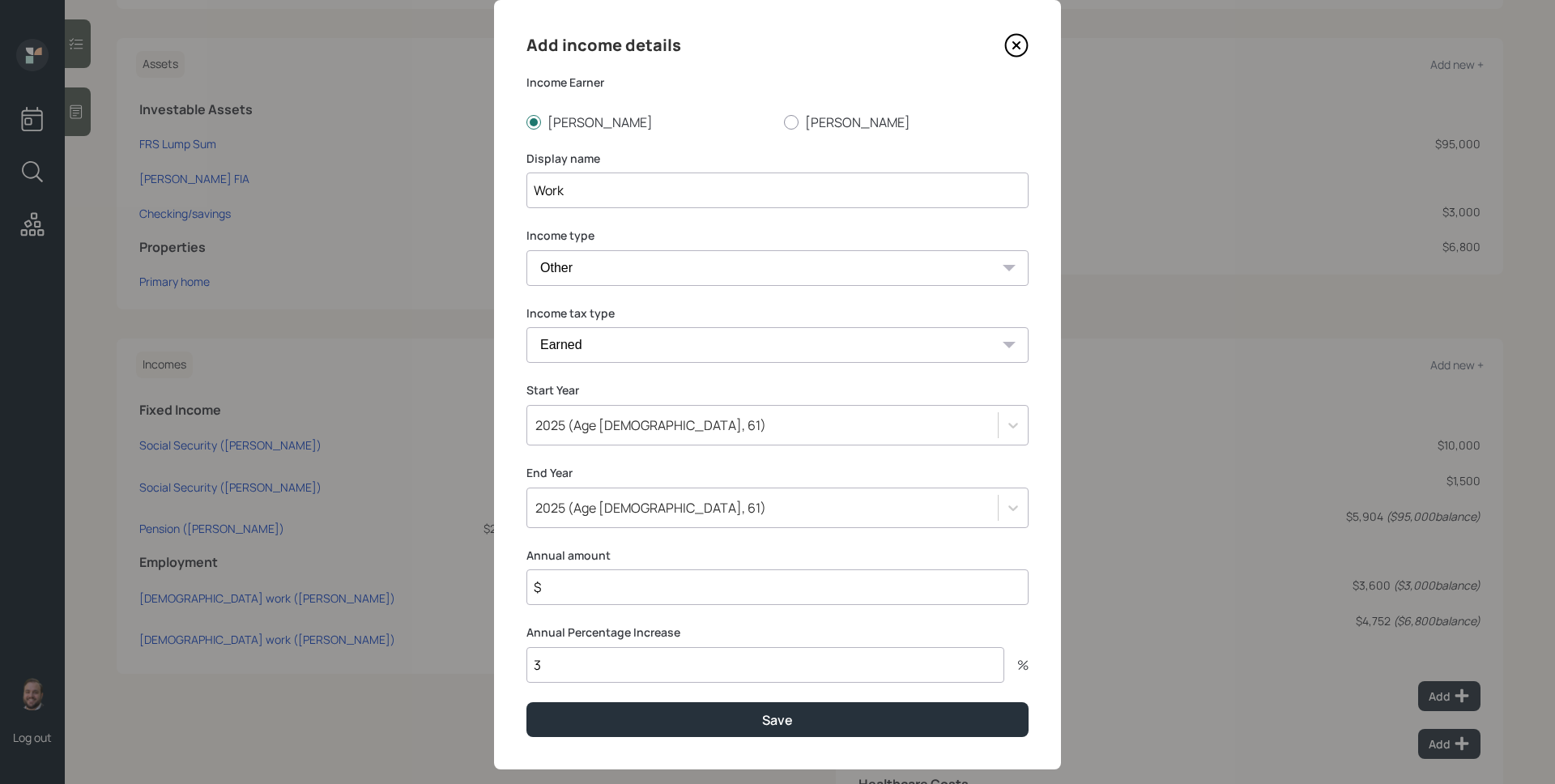
click at [623, 590] on input "$" at bounding box center [777, 587] width 502 height 36
type input "$ 47,500"
click at [601, 663] on input "3" at bounding box center [765, 664] width 478 height 36
click at [602, 662] on input "3" at bounding box center [765, 664] width 478 height 36
type input "0"
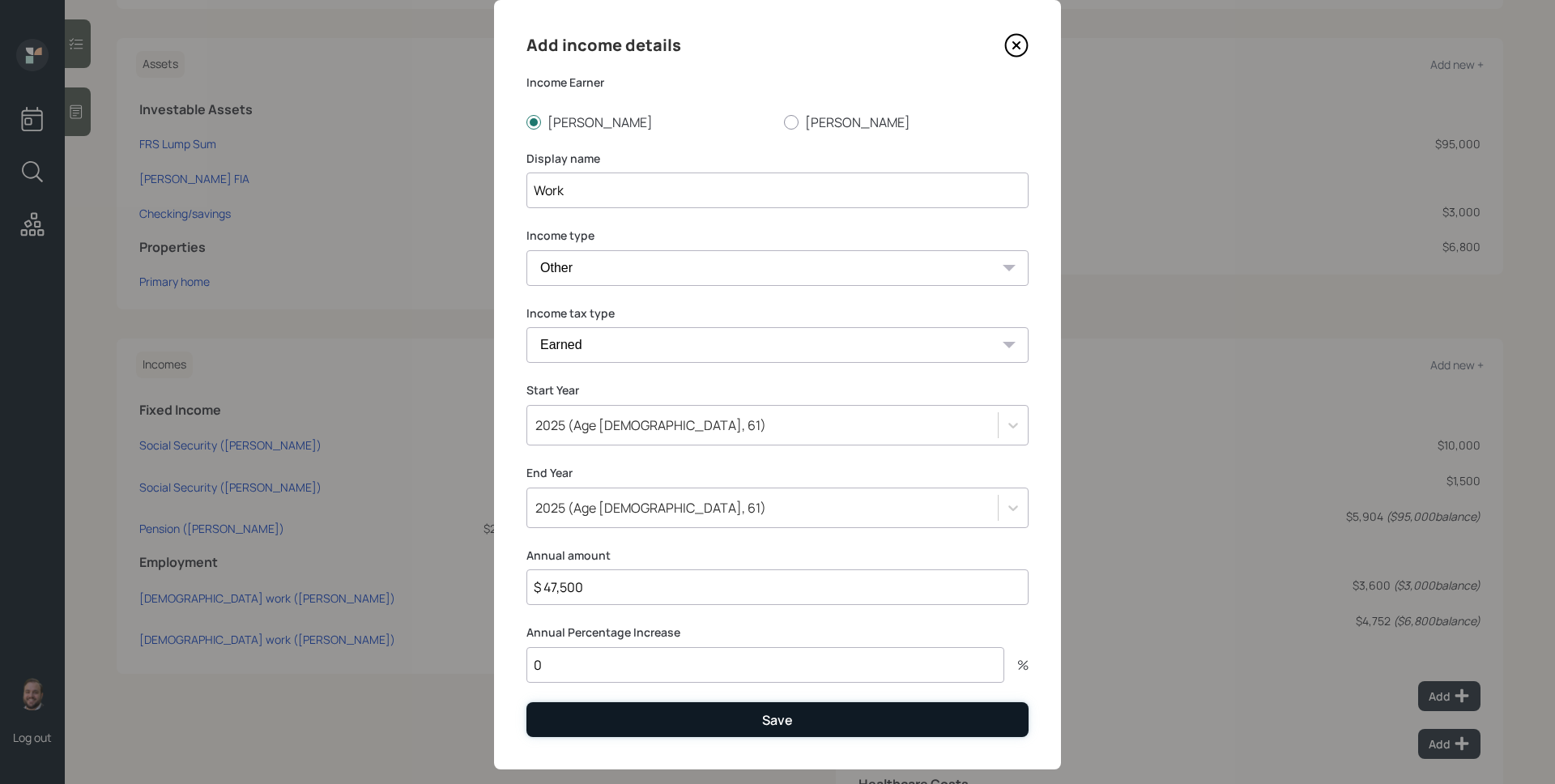
click at [745, 718] on button "Save" at bounding box center [777, 719] width 502 height 35
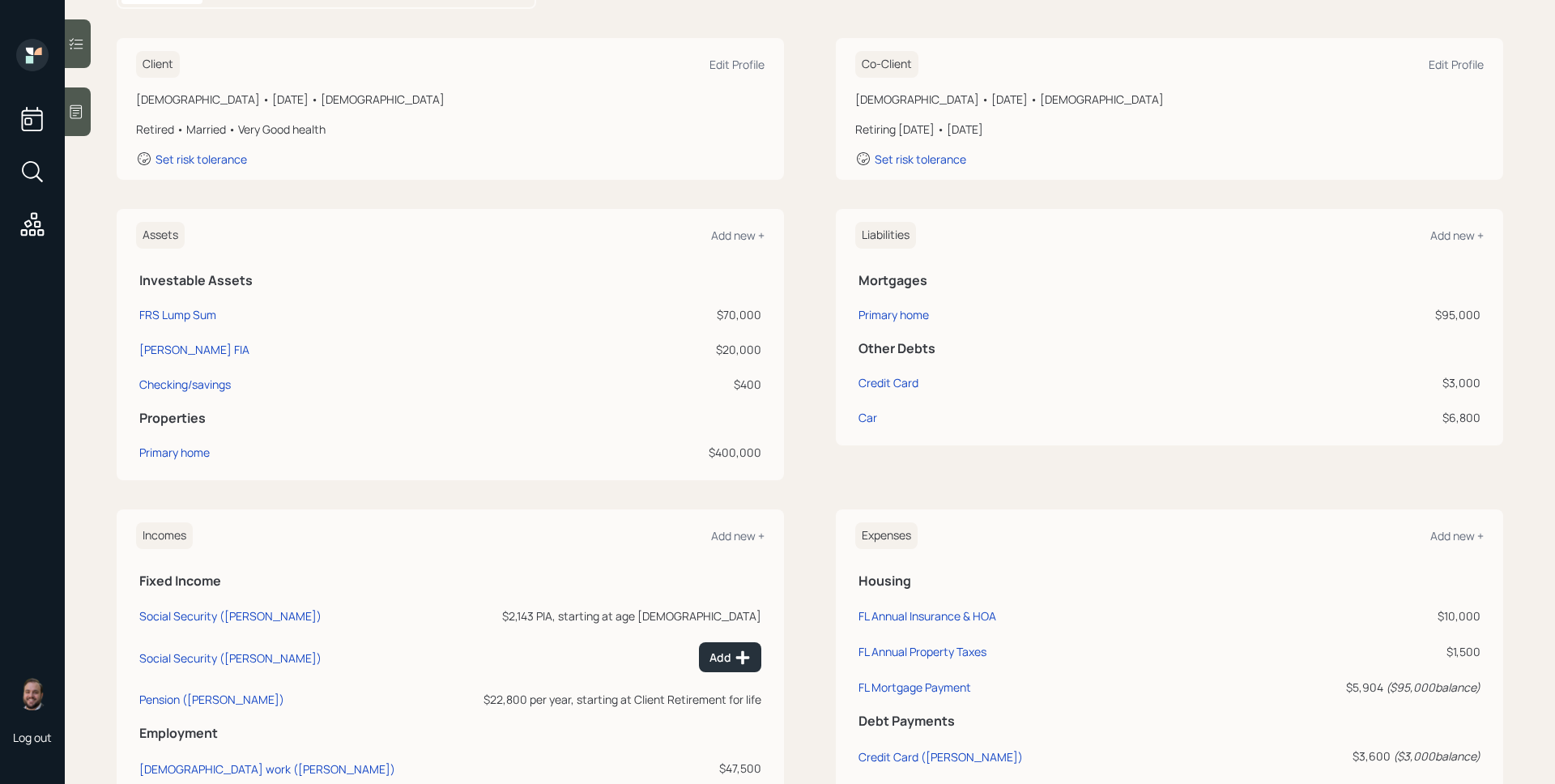
scroll to position [205, 0]
click at [195, 448] on div "Primary home" at bounding box center [174, 453] width 70 height 17
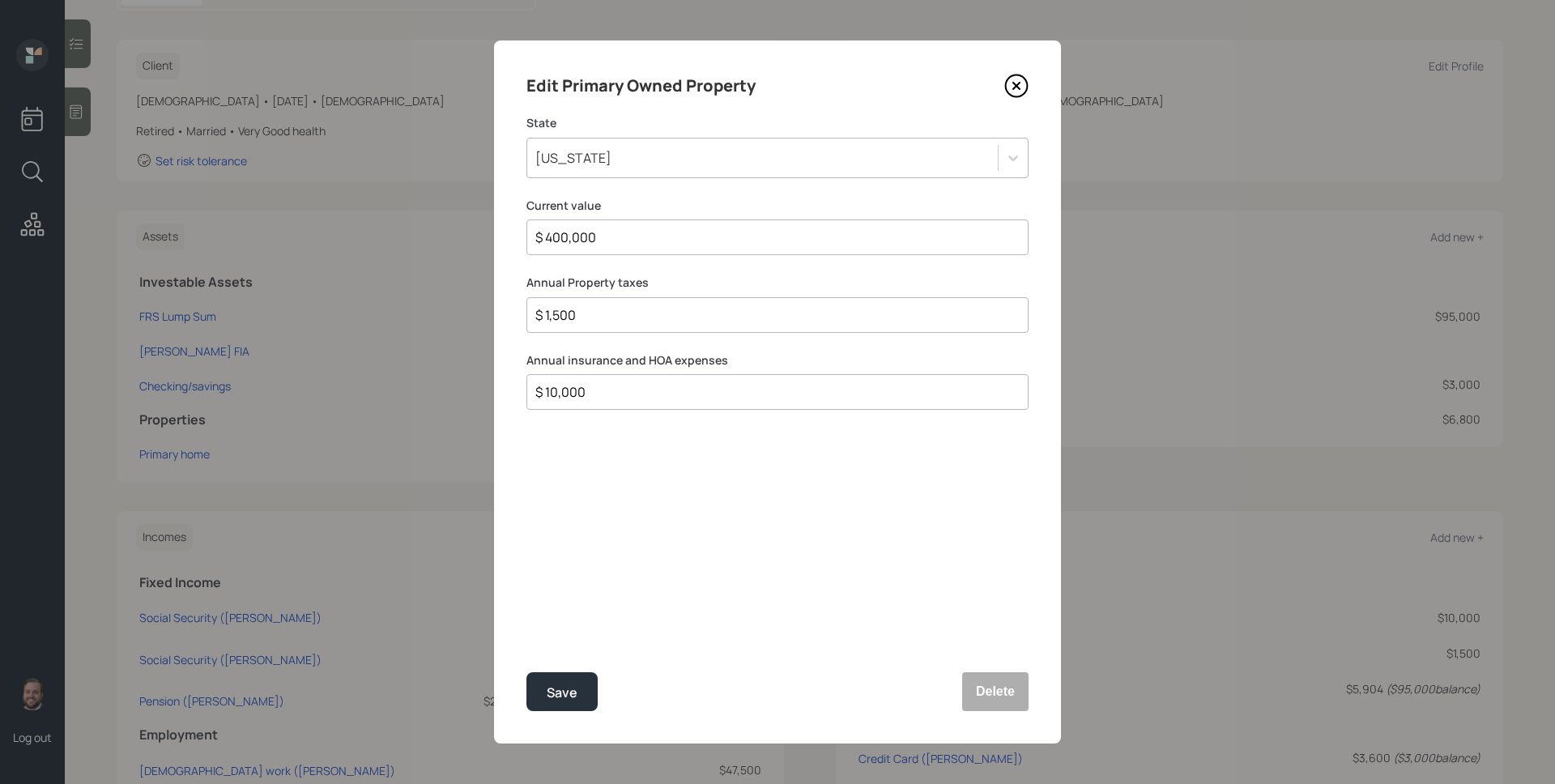
click at [662, 399] on input "$ 10,000" at bounding box center [771, 391] width 474 height 19
type input "$ 13,900"
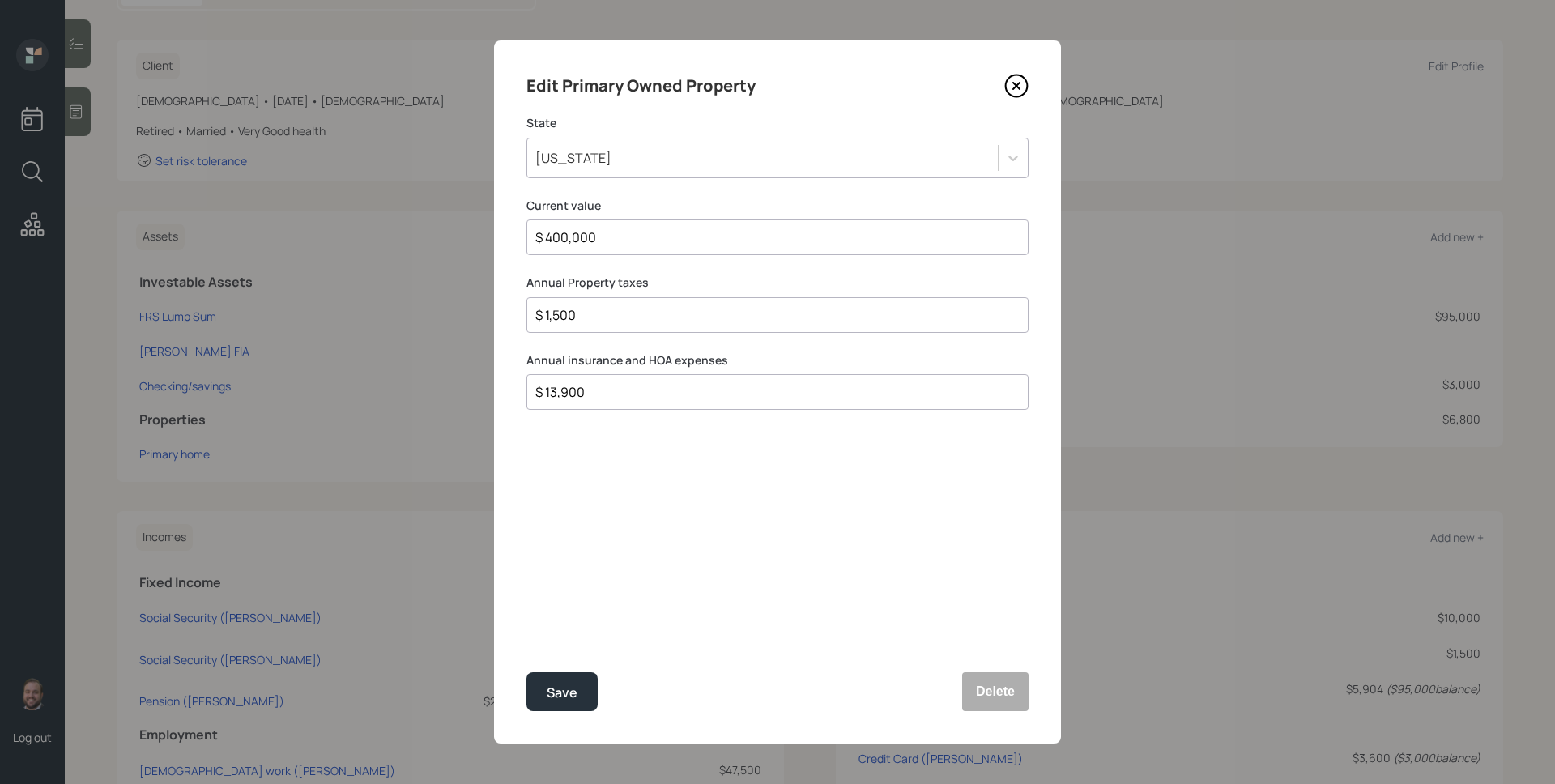
drag, startPoint x: 671, startPoint y: 571, endPoint x: 659, endPoint y: 587, distance: 20.0
click at [672, 571] on div "Edit Primary Owned Property State [US_STATE] Current value $ 400,000 Annual Pro…" at bounding box center [777, 391] width 567 height 703
click at [568, 679] on button "Save" at bounding box center [562, 691] width 71 height 39
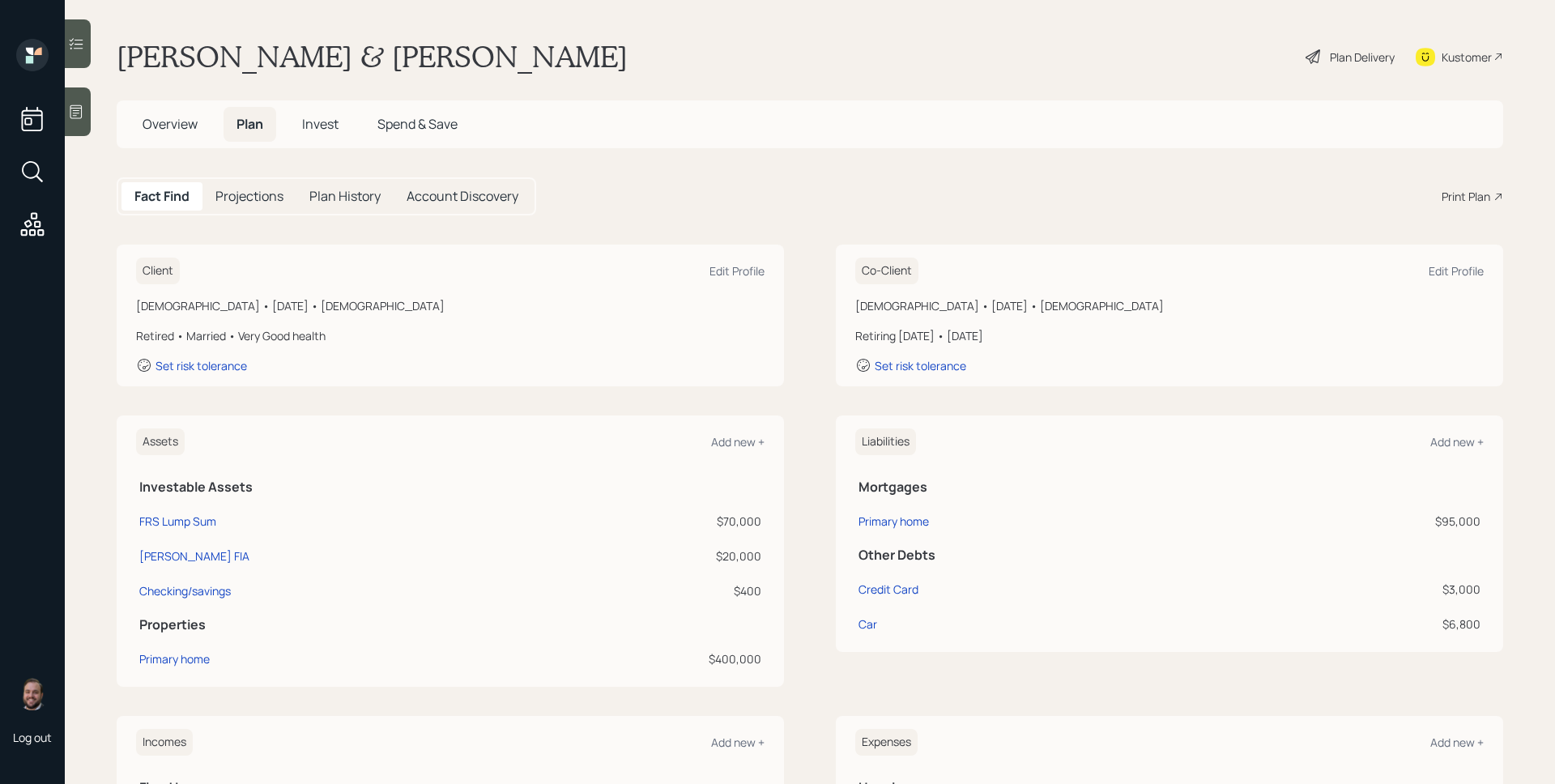
click at [1348, 58] on div "Plan Delivery" at bounding box center [1362, 57] width 65 height 17
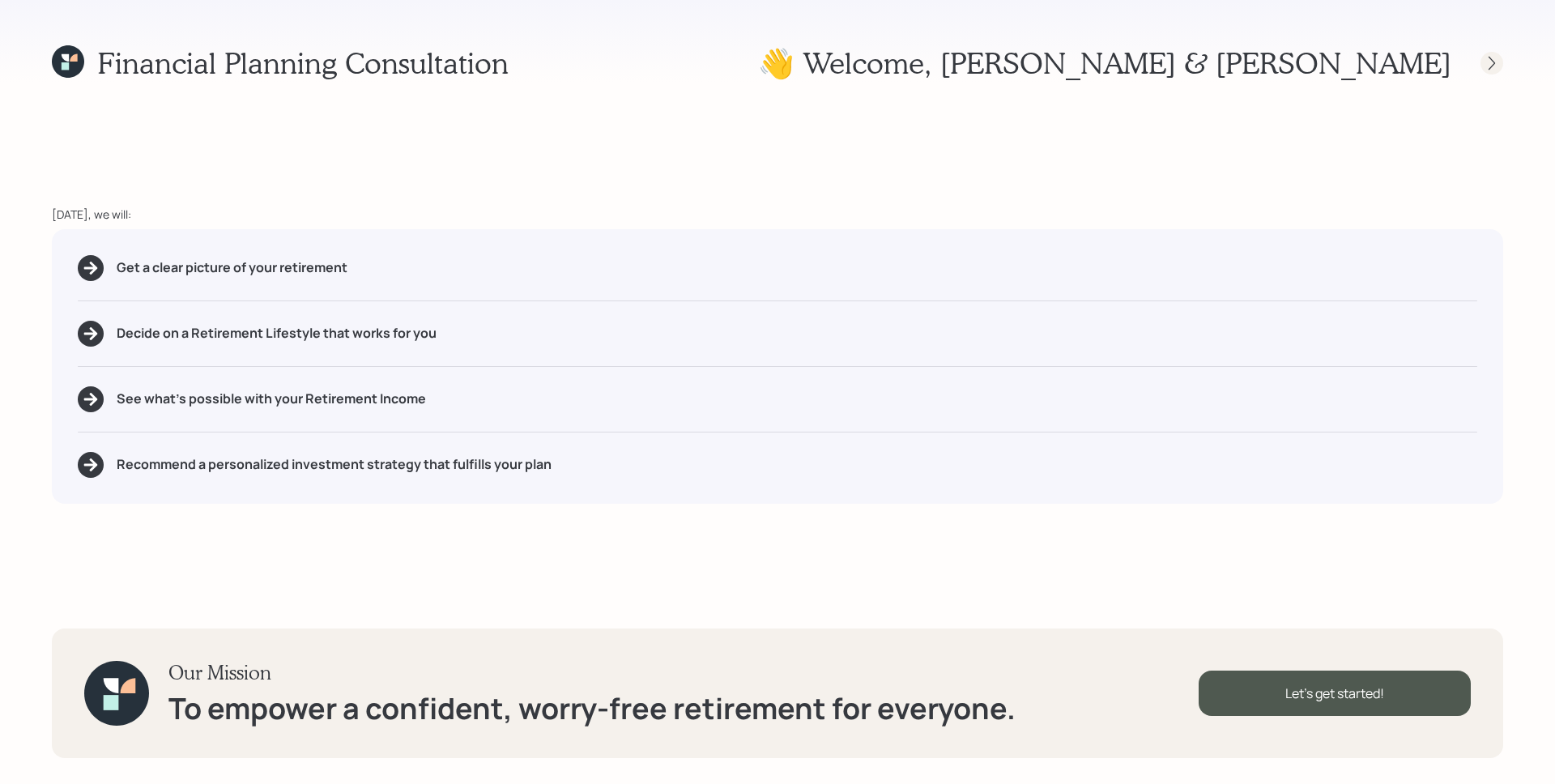
click at [1492, 60] on icon at bounding box center [1492, 63] width 16 height 16
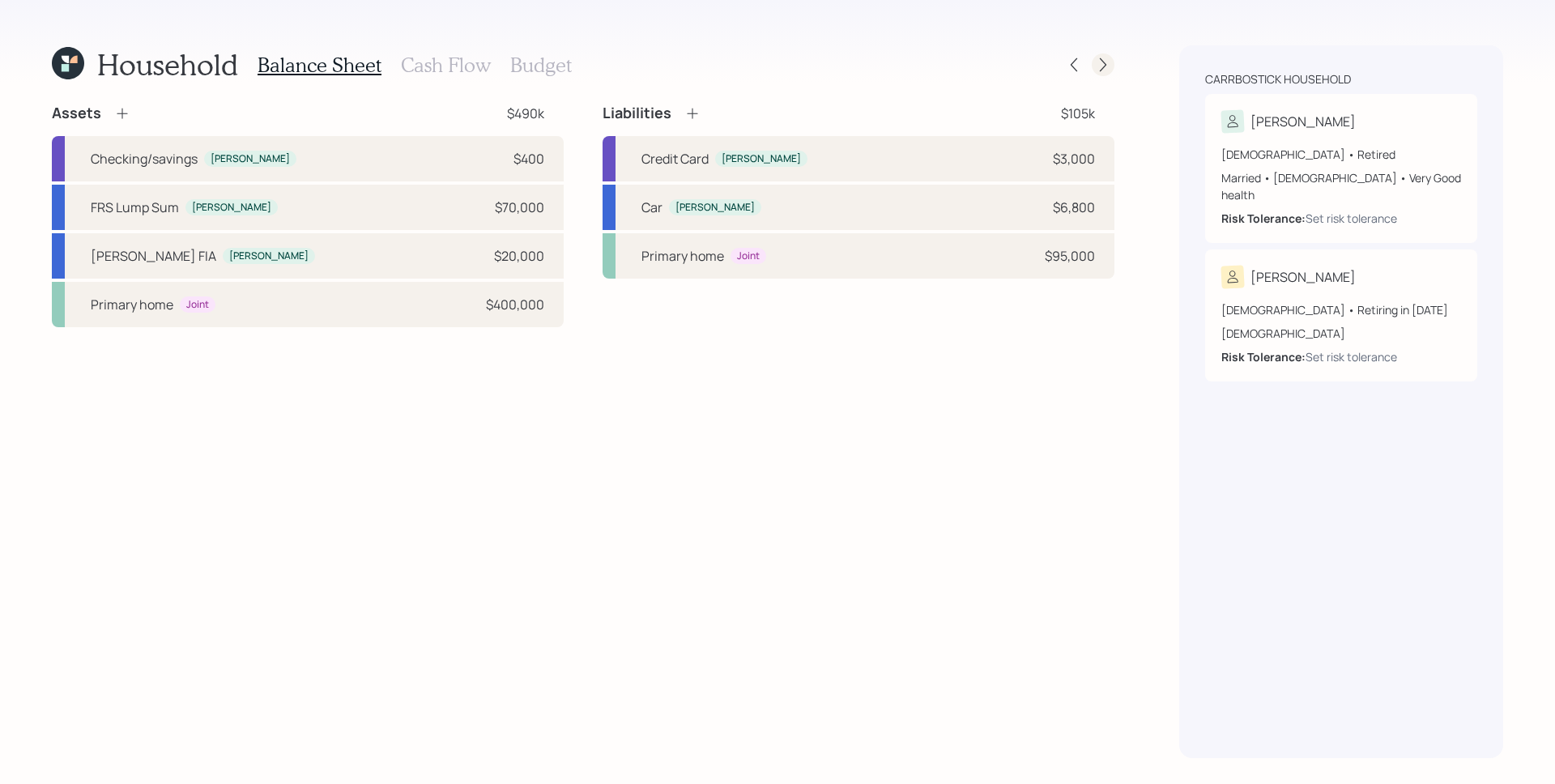
click at [1101, 60] on icon at bounding box center [1103, 65] width 16 height 16
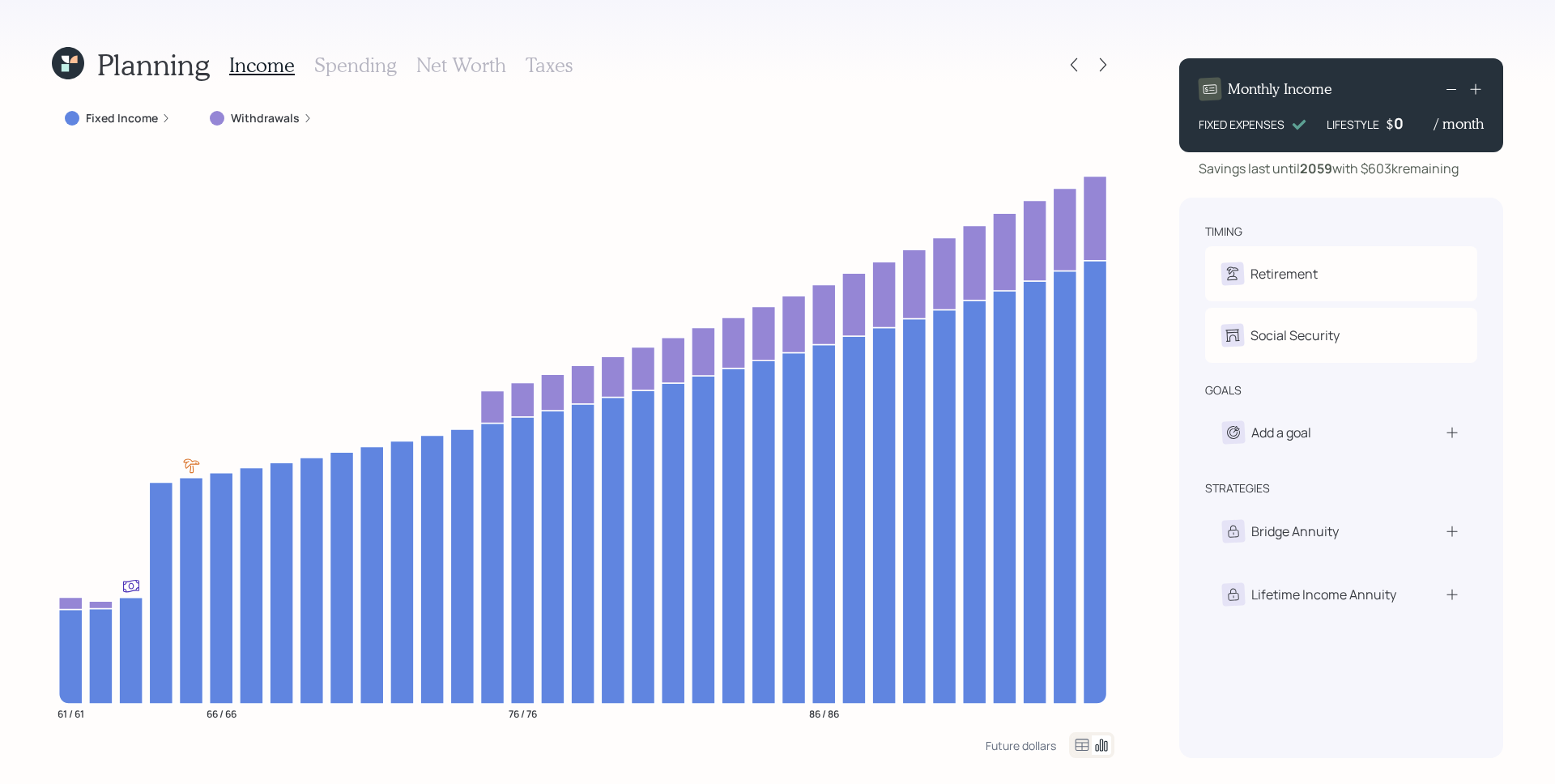
click at [129, 117] on label "Fixed Income" at bounding box center [122, 118] width 72 height 16
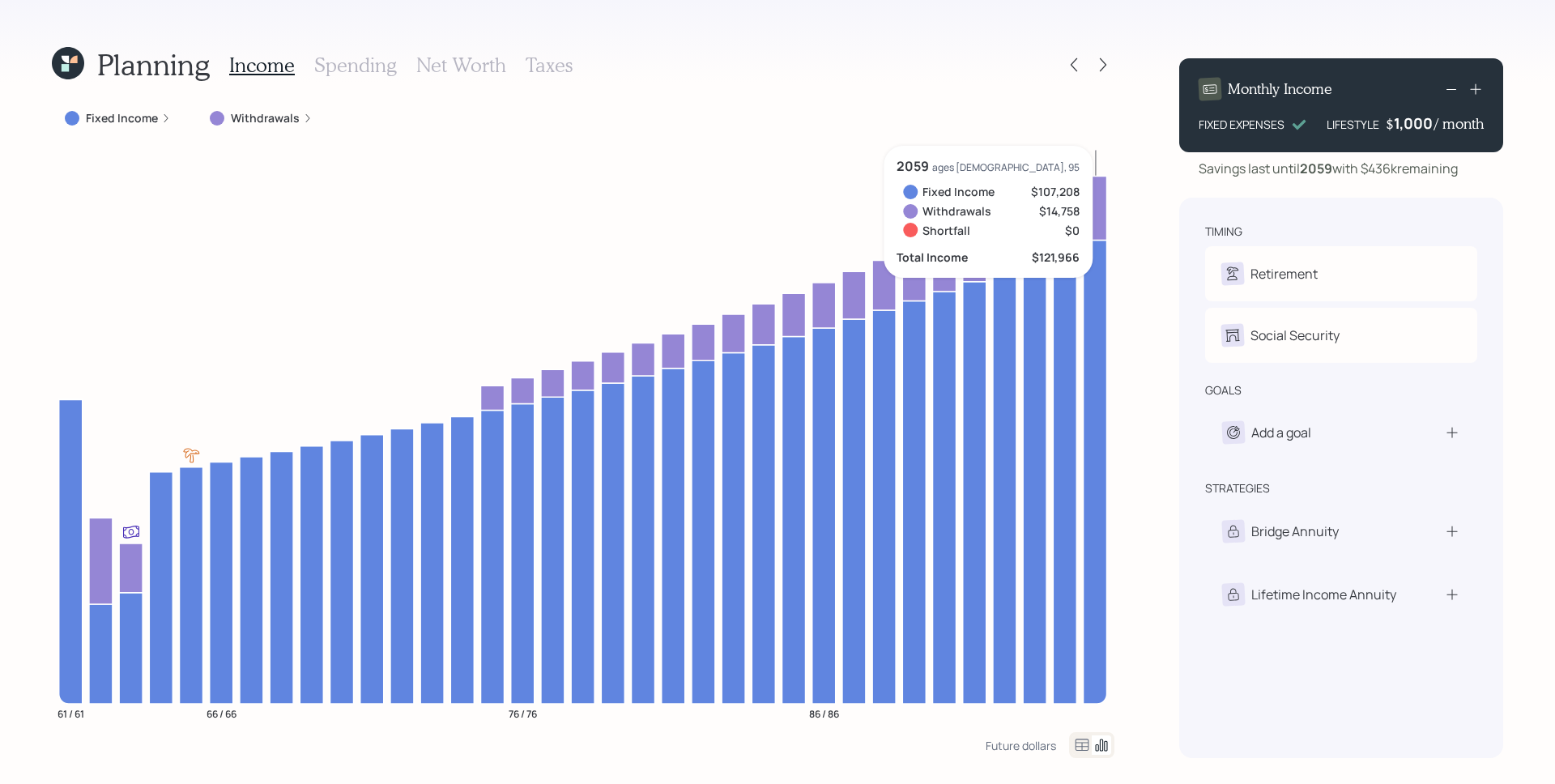
click at [558, 65] on h3 "Taxes" at bounding box center [549, 65] width 47 height 24
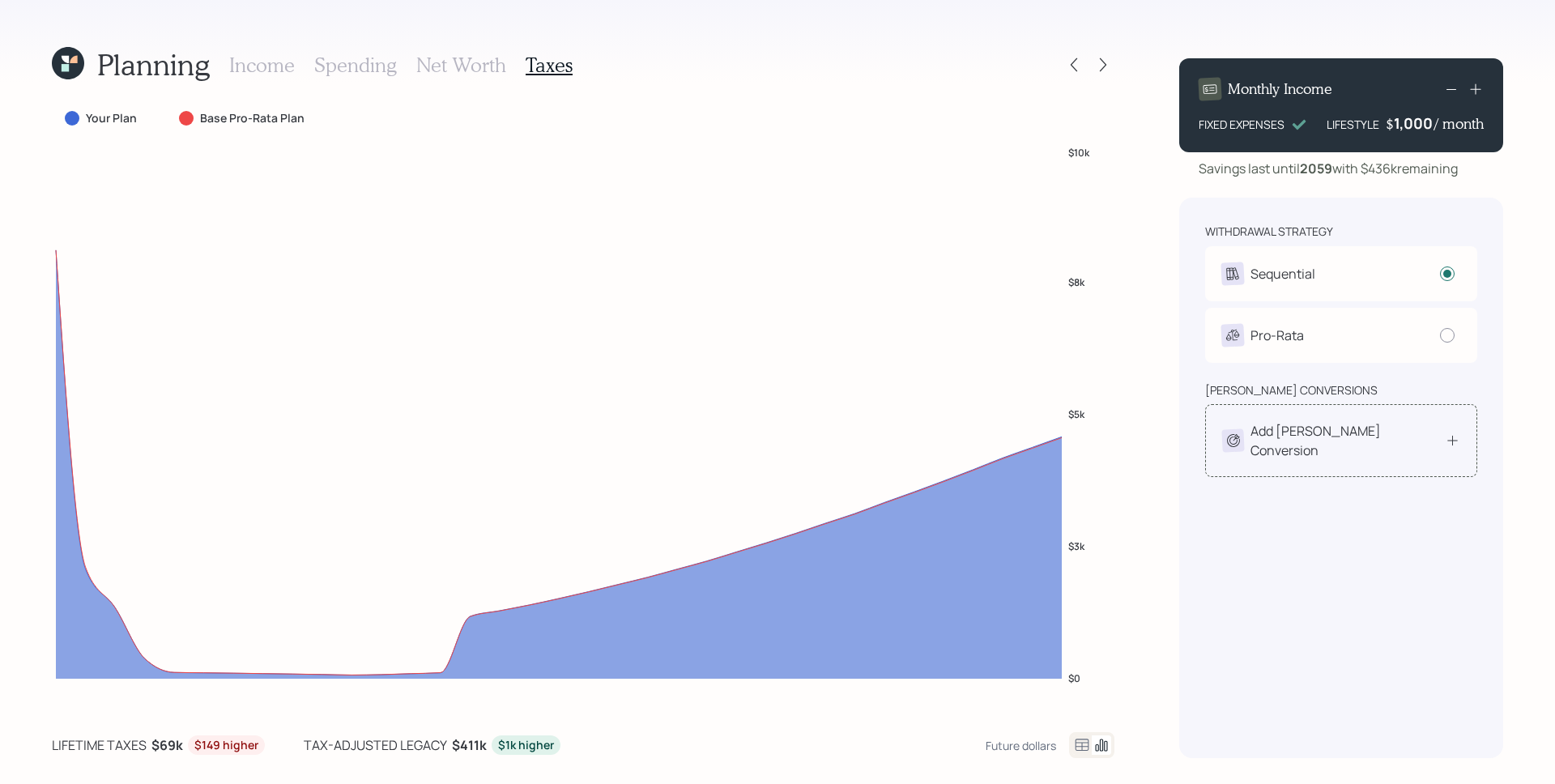
click at [1302, 438] on div "Add Roth Conversion" at bounding box center [1347, 440] width 195 height 39
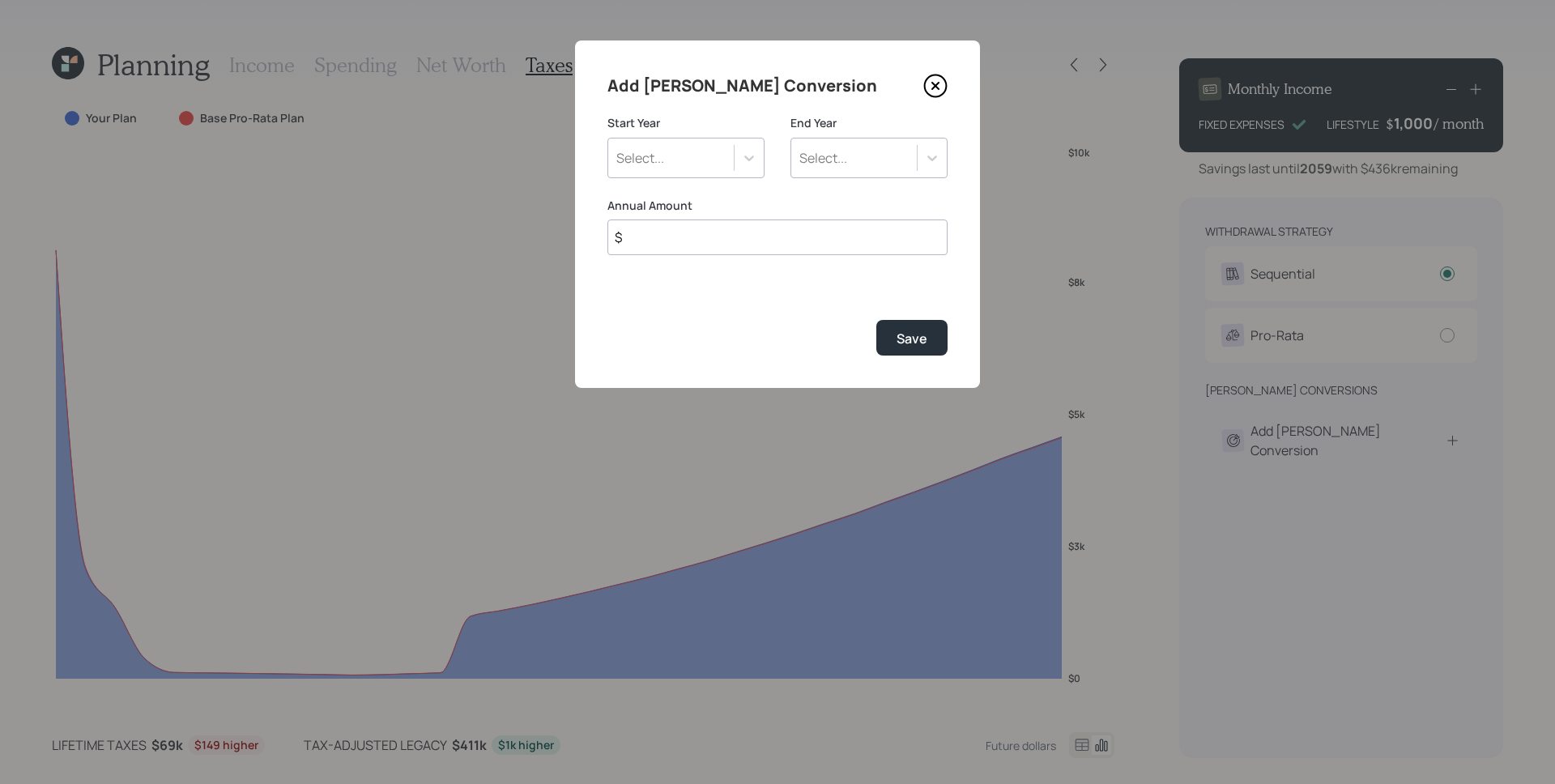
click at [678, 162] on div "Select..." at bounding box center [670, 158] width 125 height 27
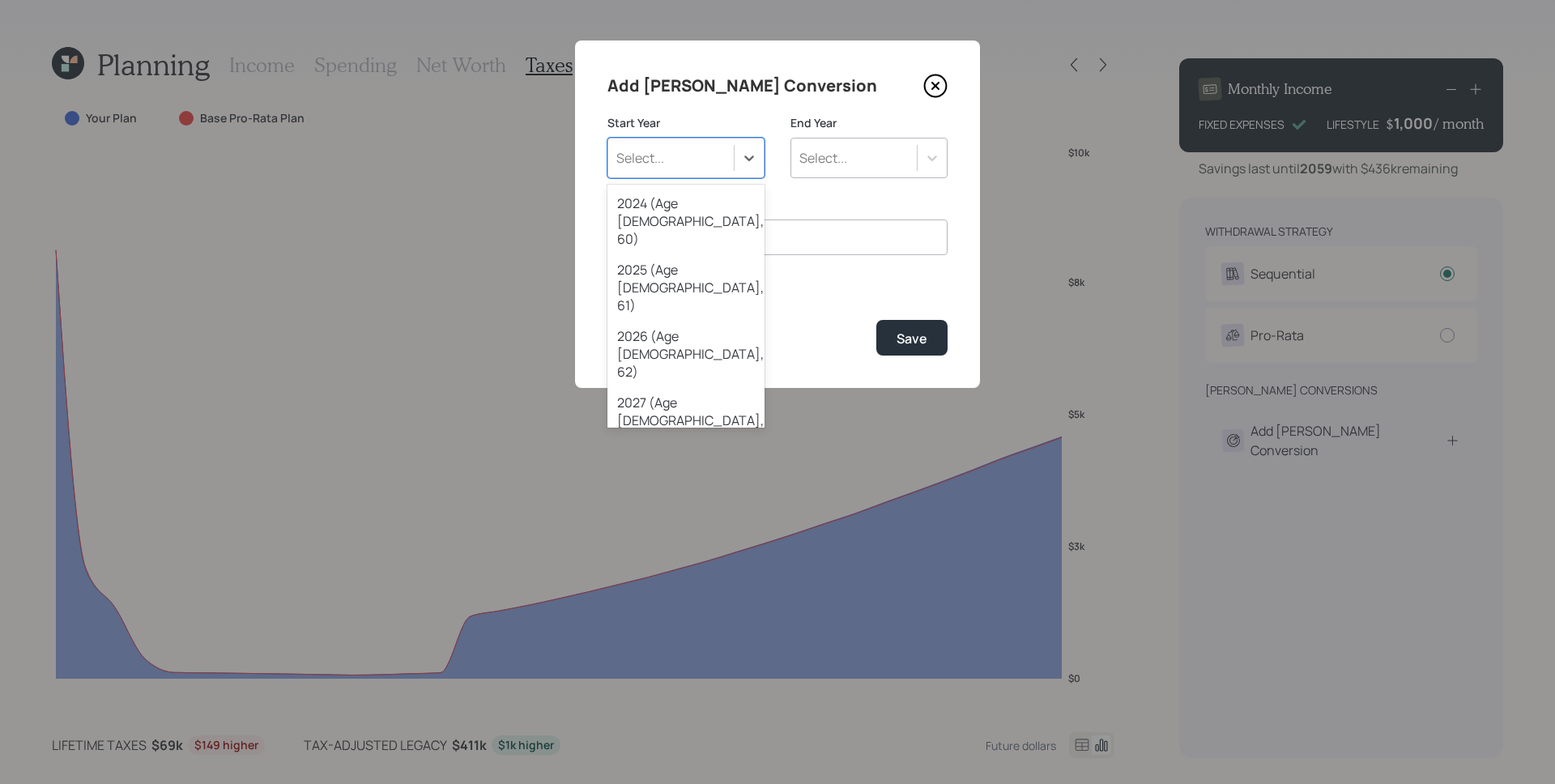
click at [698, 520] on div "2029 (Age 65, 65)" at bounding box center [686, 553] width 157 height 67
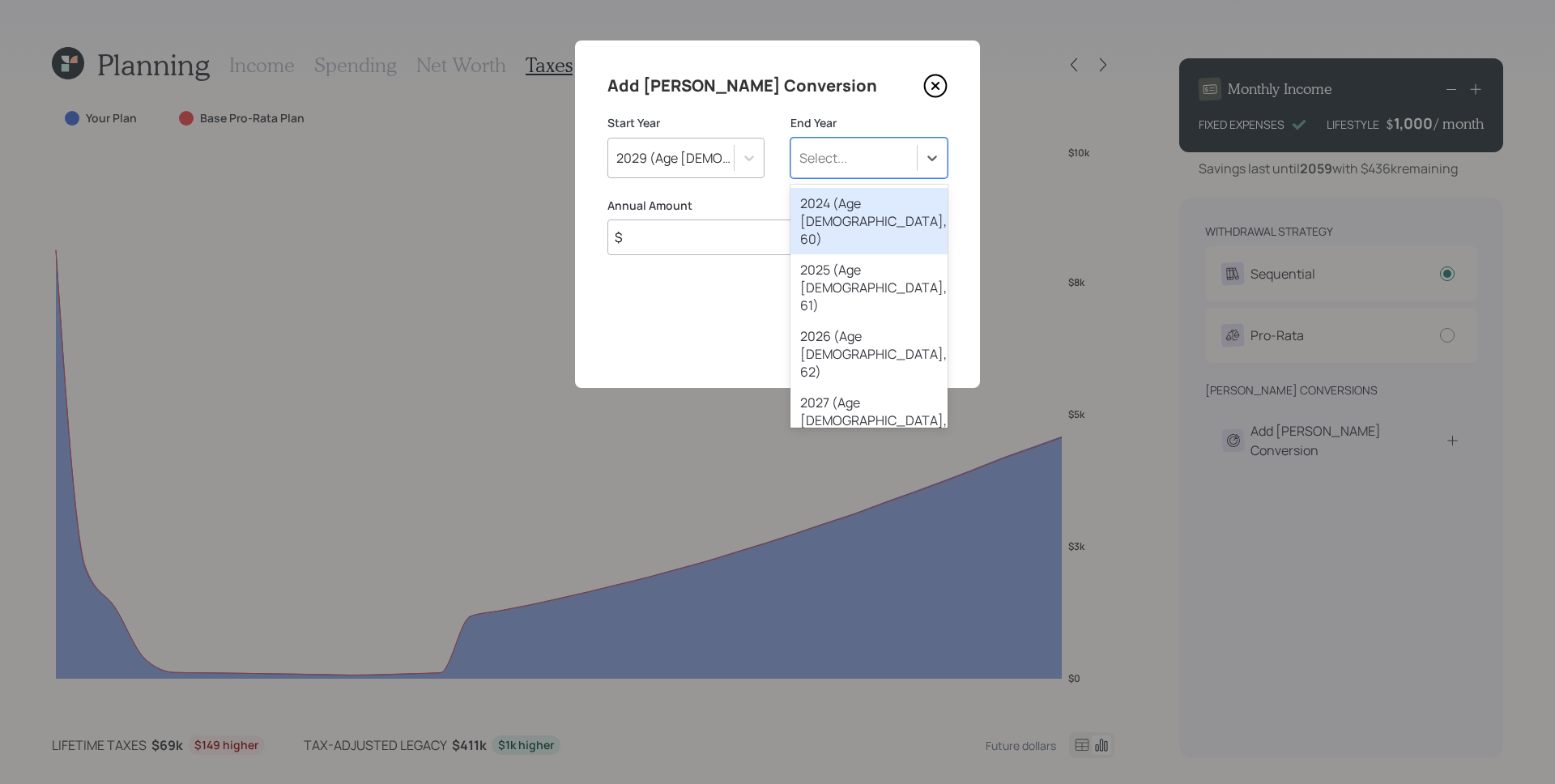
click at [906, 167] on div "Select..." at bounding box center [854, 158] width 125 height 27
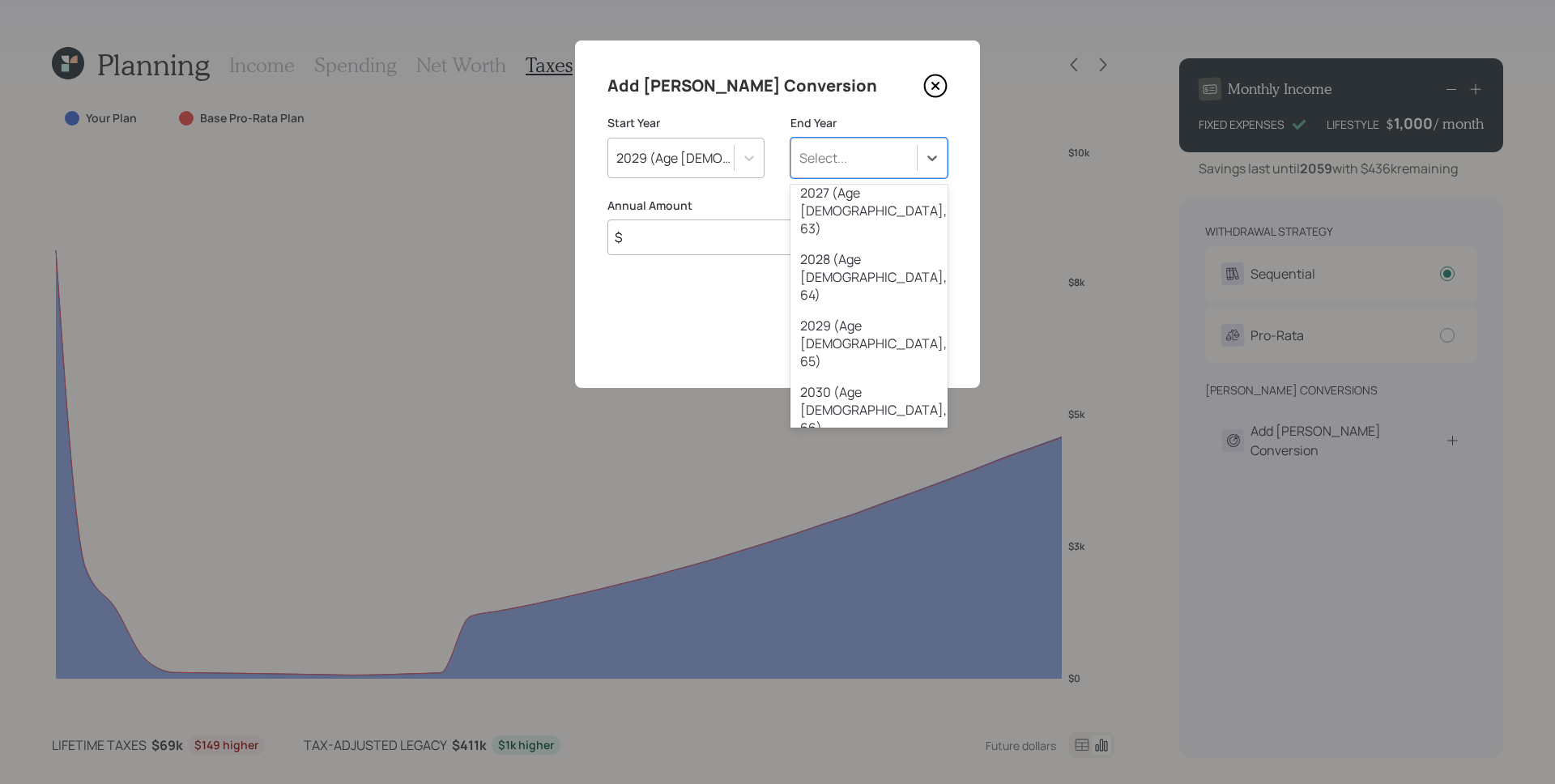
scroll to position [234, 0]
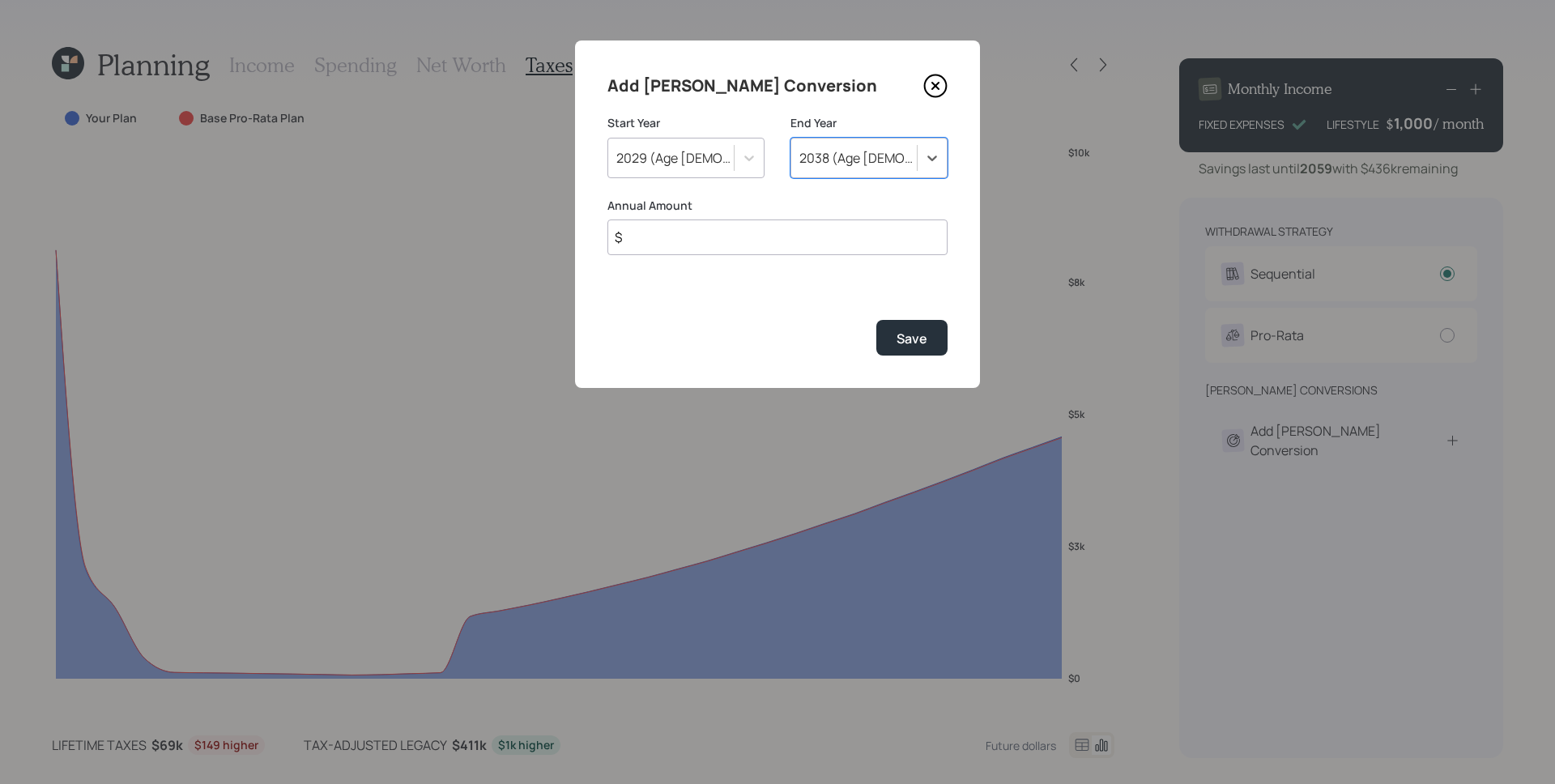
click at [764, 245] on input "$" at bounding box center [777, 237] width 340 height 36
type input "$ 10,000"
click at [877, 320] on button "Save" at bounding box center [912, 337] width 71 height 35
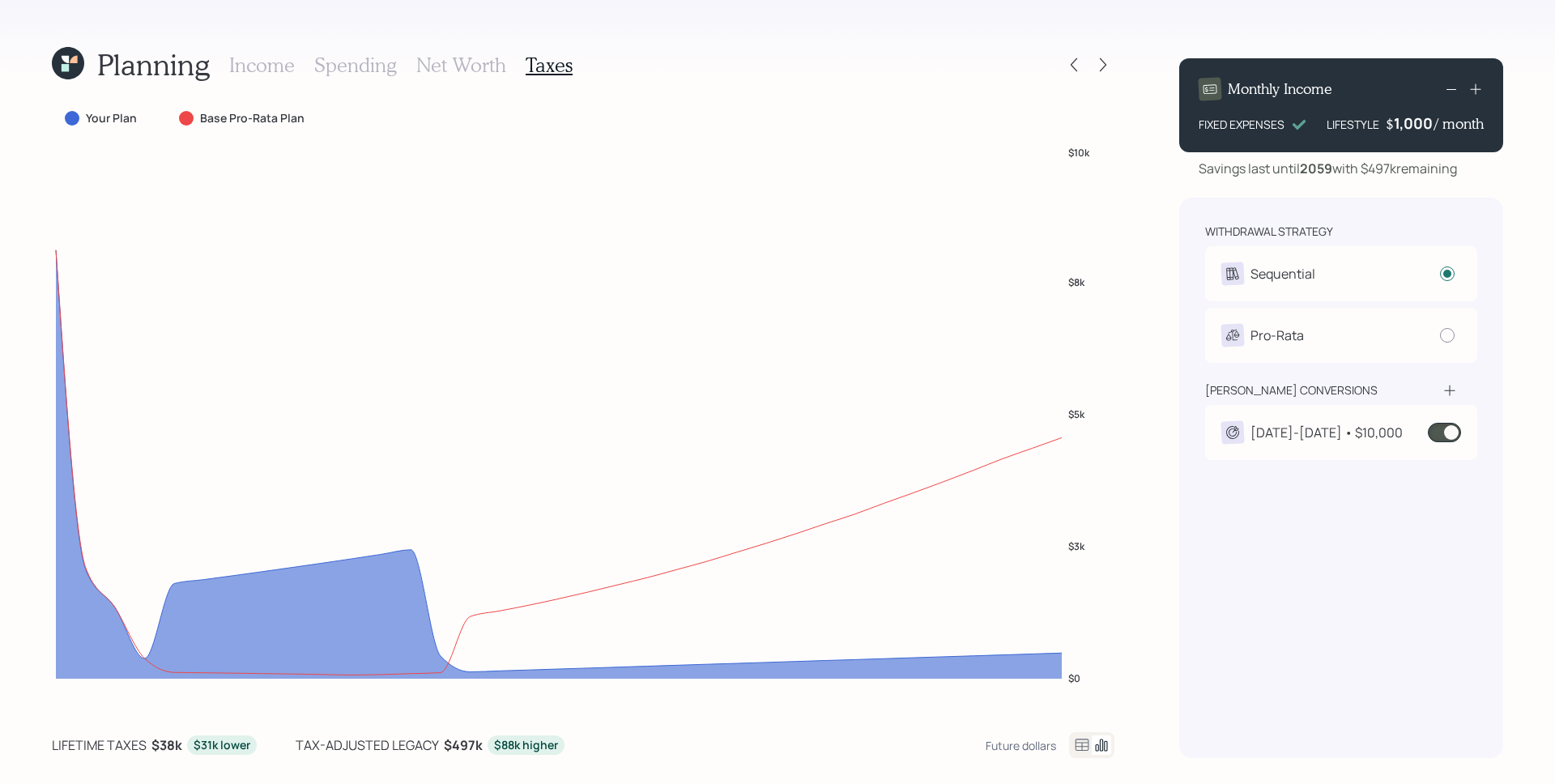
drag, startPoint x: 1376, startPoint y: 428, endPoint x: 1386, endPoint y: 416, distance: 15.6
click at [1381, 423] on div "2029-2038 • $10,000" at bounding box center [1341, 432] width 240 height 23
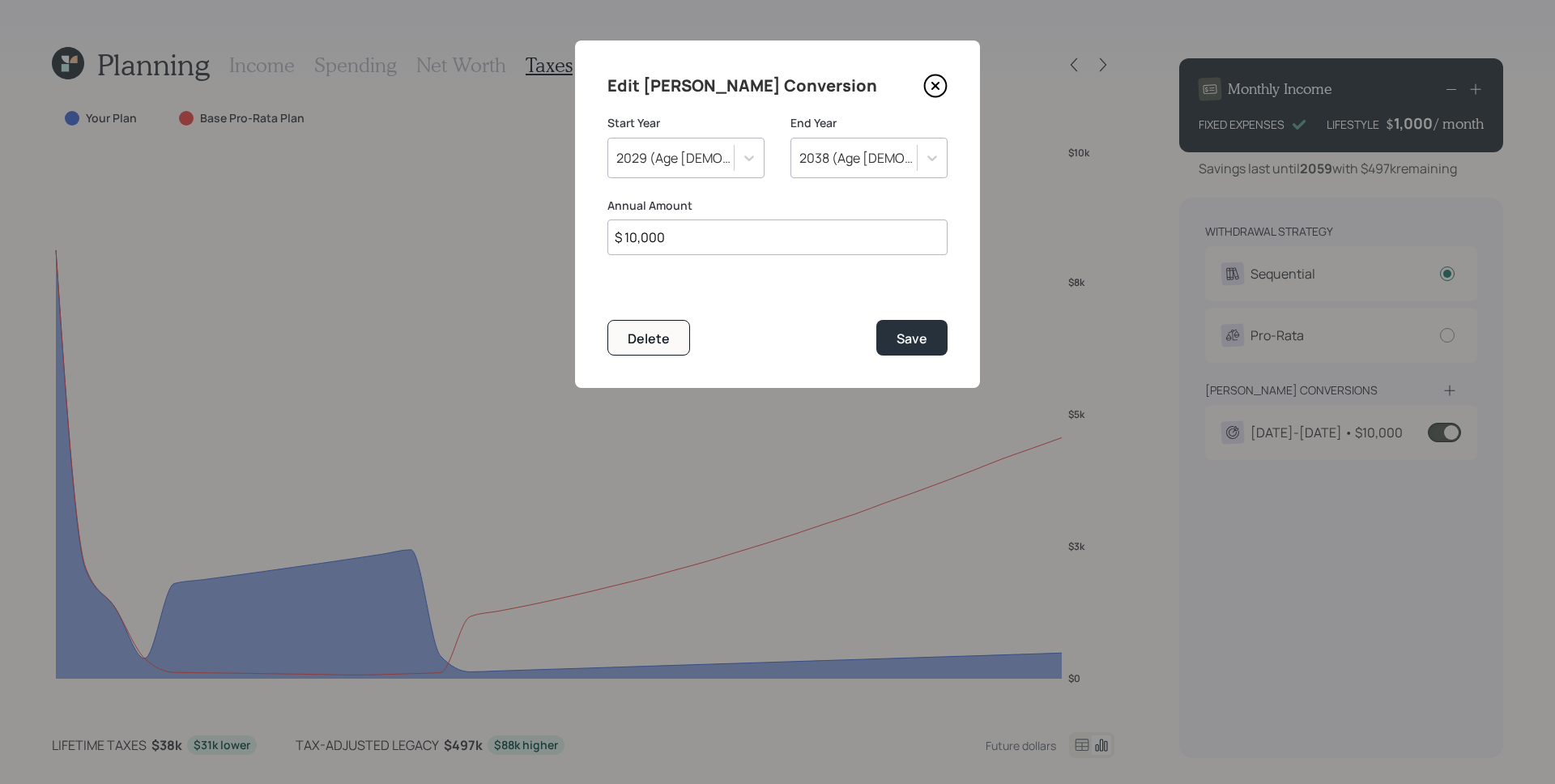
click at [773, 251] on input "$ 10,000" at bounding box center [777, 237] width 340 height 36
click at [773, 249] on input "$ 10,000" at bounding box center [777, 237] width 340 height 36
type input "$ 5,000"
click at [877, 320] on button "Save" at bounding box center [912, 337] width 71 height 35
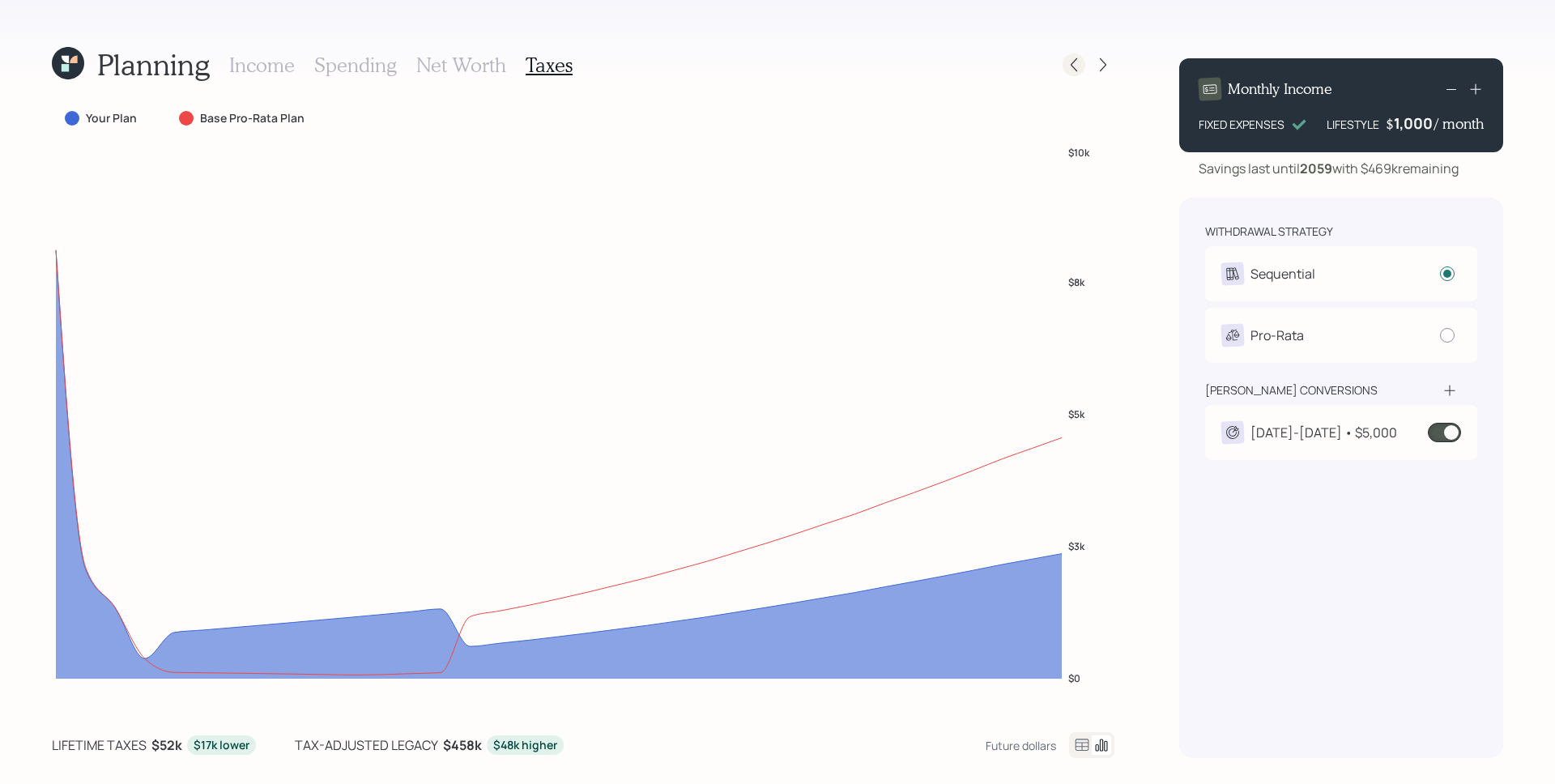
click at [1070, 63] on icon at bounding box center [1074, 65] width 16 height 16
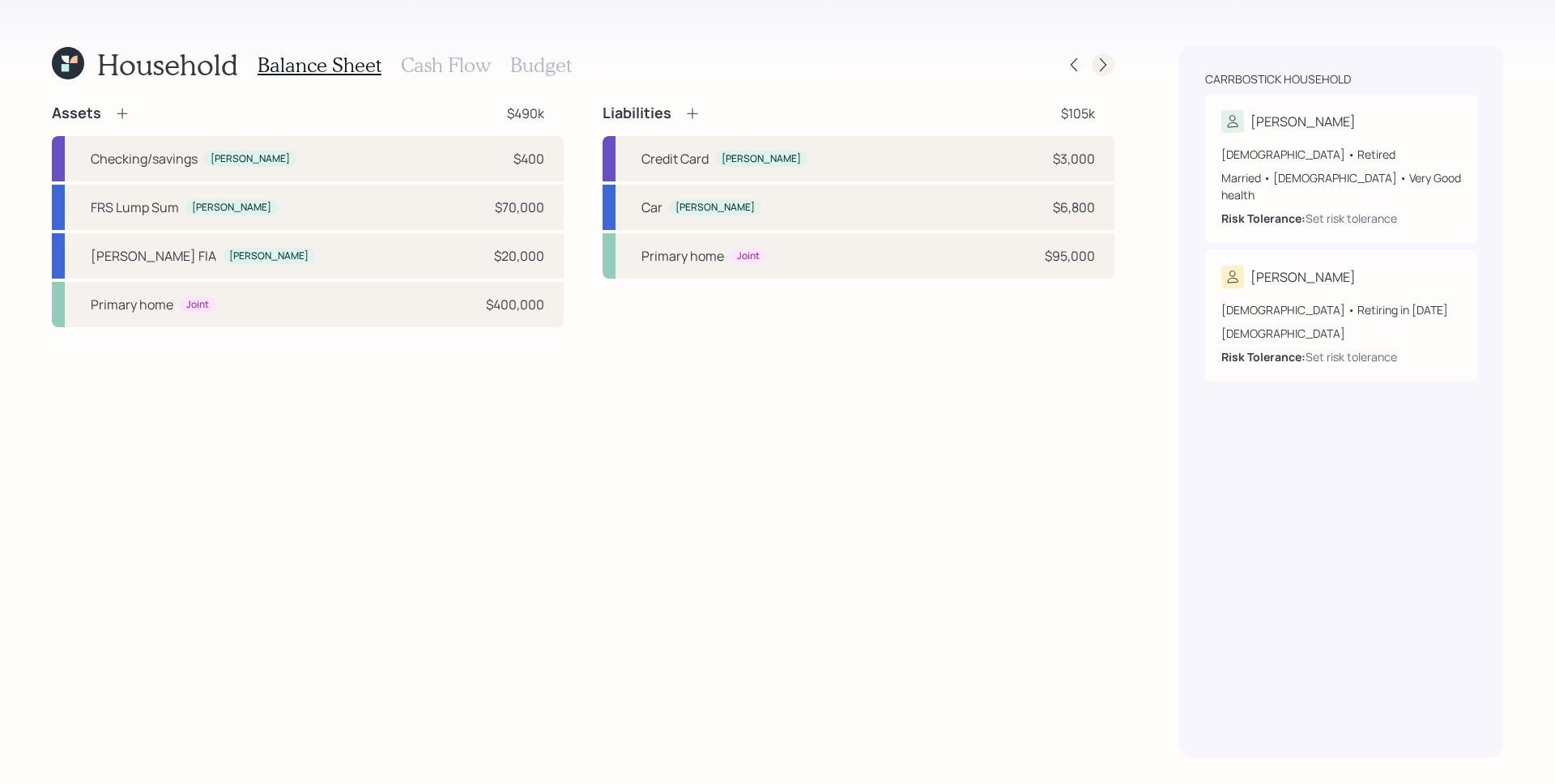
click at [1110, 68] on icon at bounding box center [1103, 65] width 16 height 16
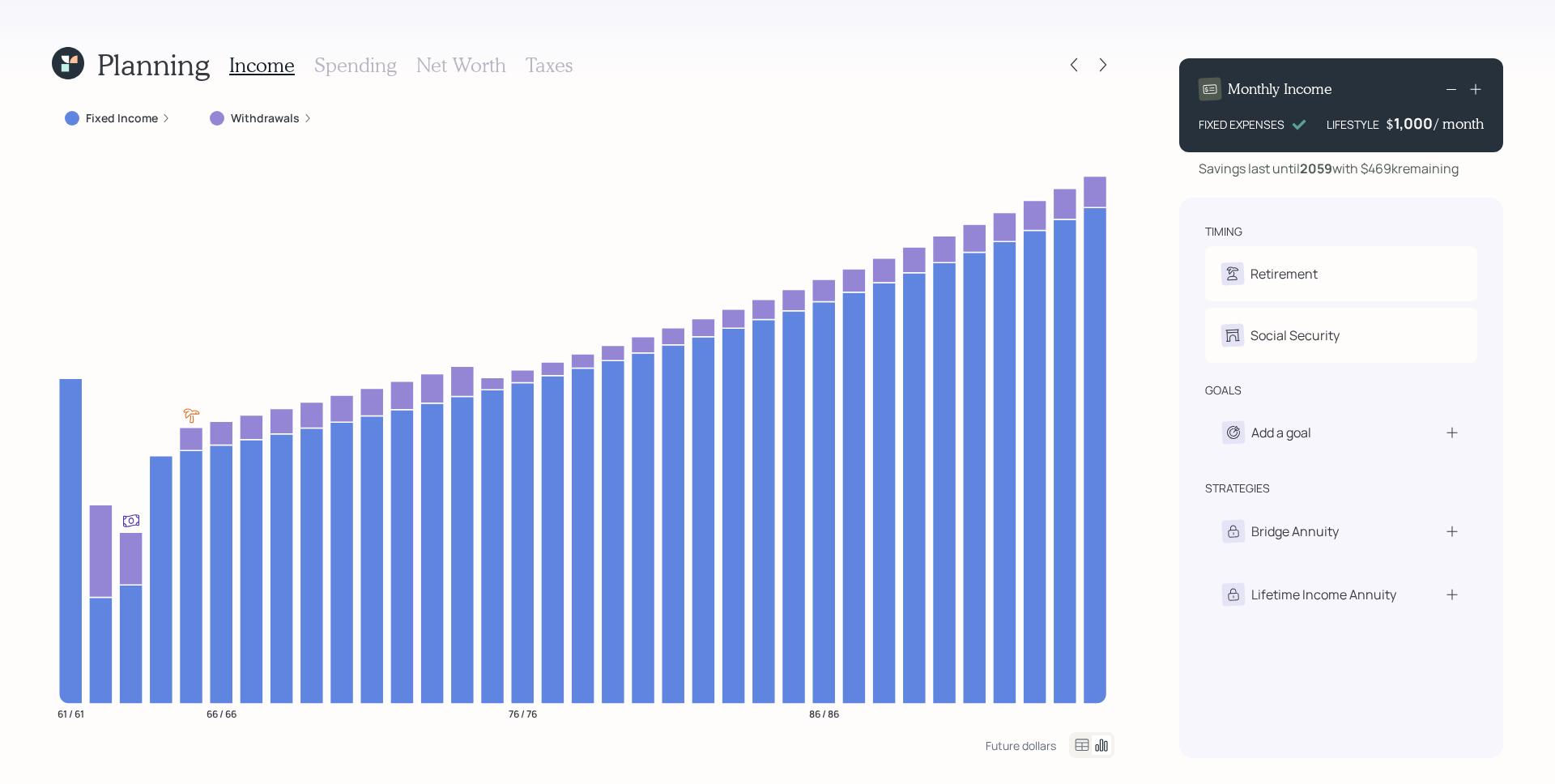
drag, startPoint x: 555, startPoint y: 63, endPoint x: 593, endPoint y: 101, distance: 53.7
click at [555, 65] on h3 "Taxes" at bounding box center [549, 65] width 47 height 24
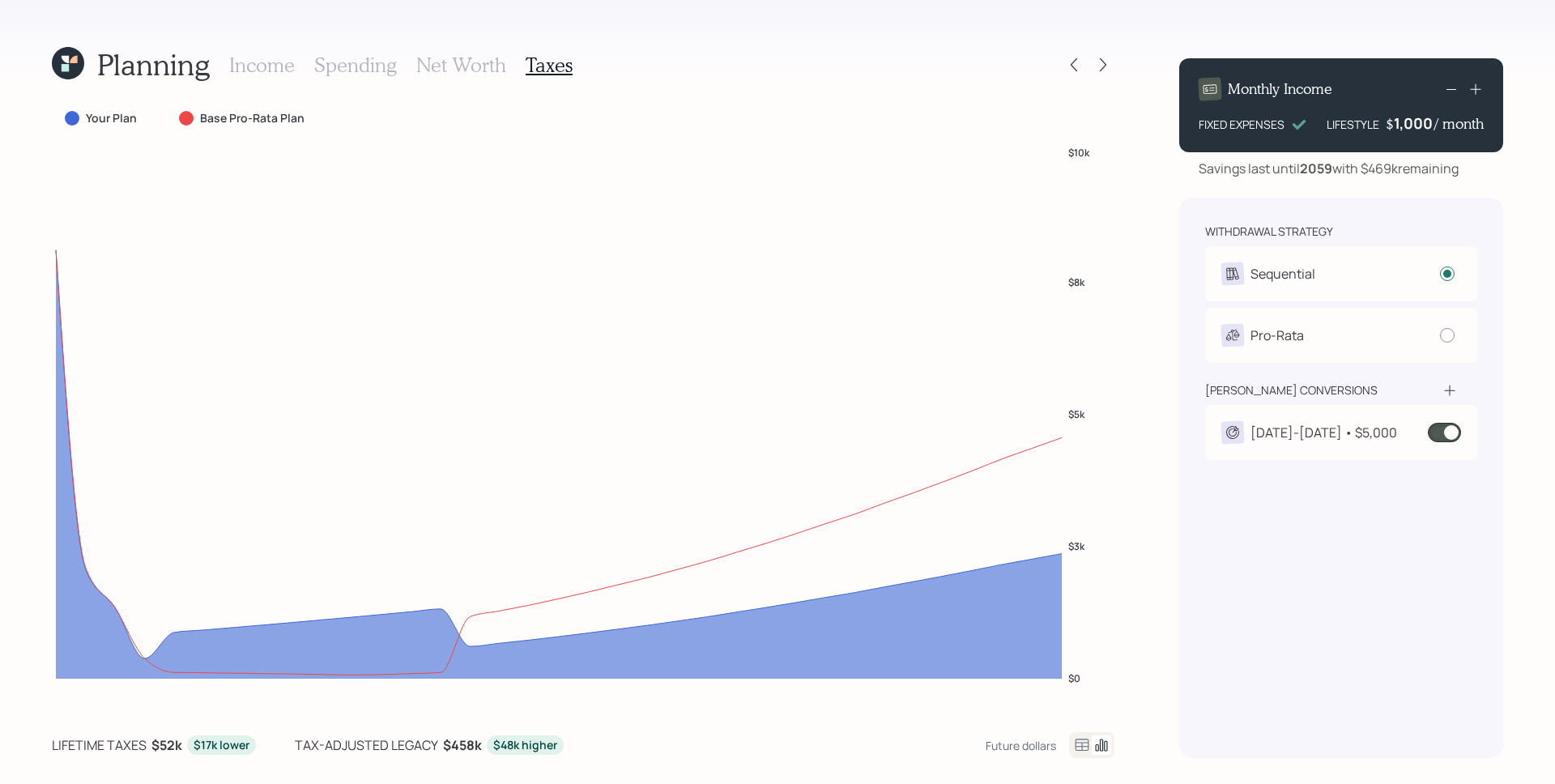
click at [1345, 423] on div "2029-2038 • $5,000" at bounding box center [1324, 431] width 146 height 19
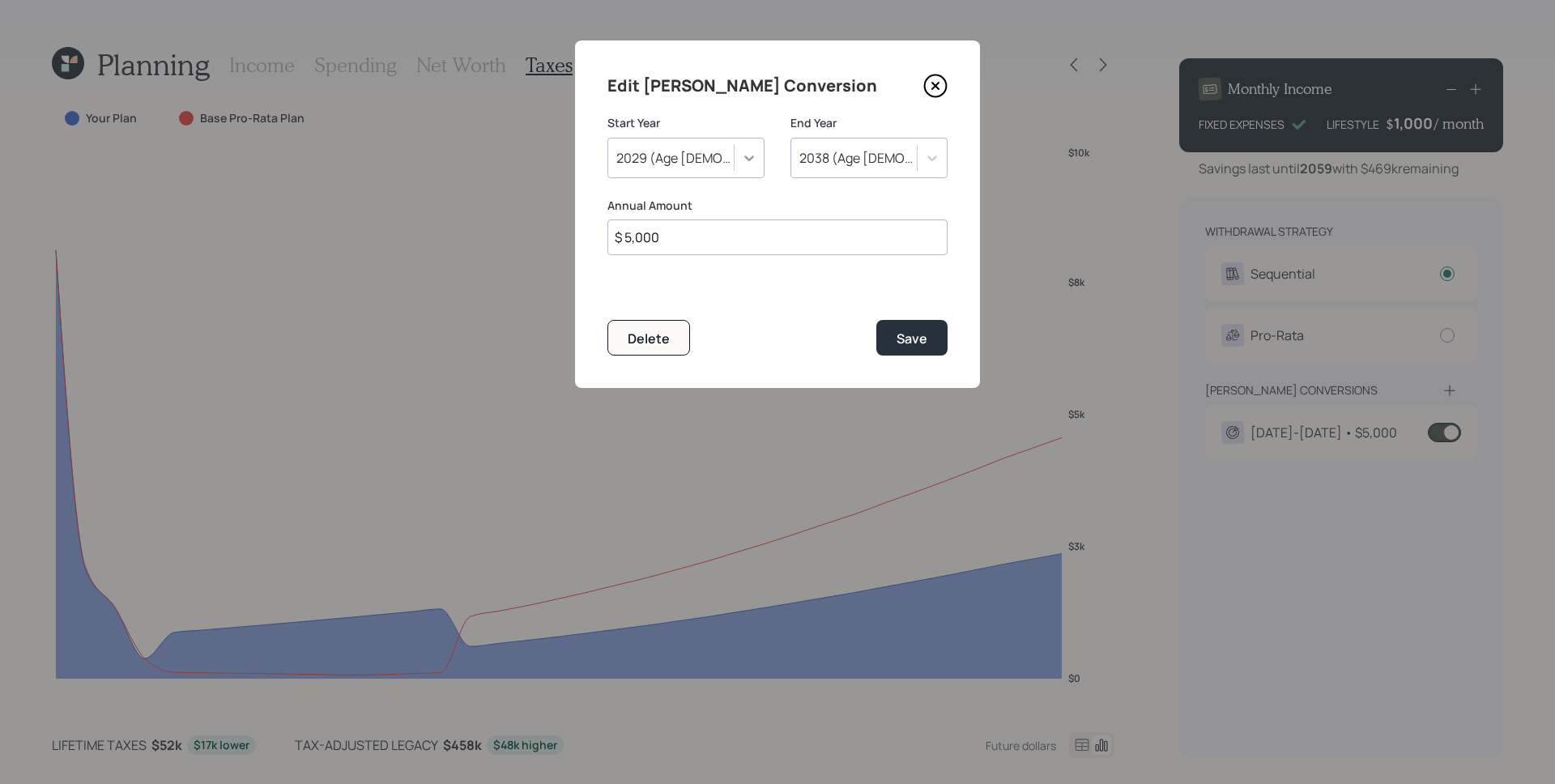
click at [746, 160] on icon at bounding box center [750, 158] width 16 height 16
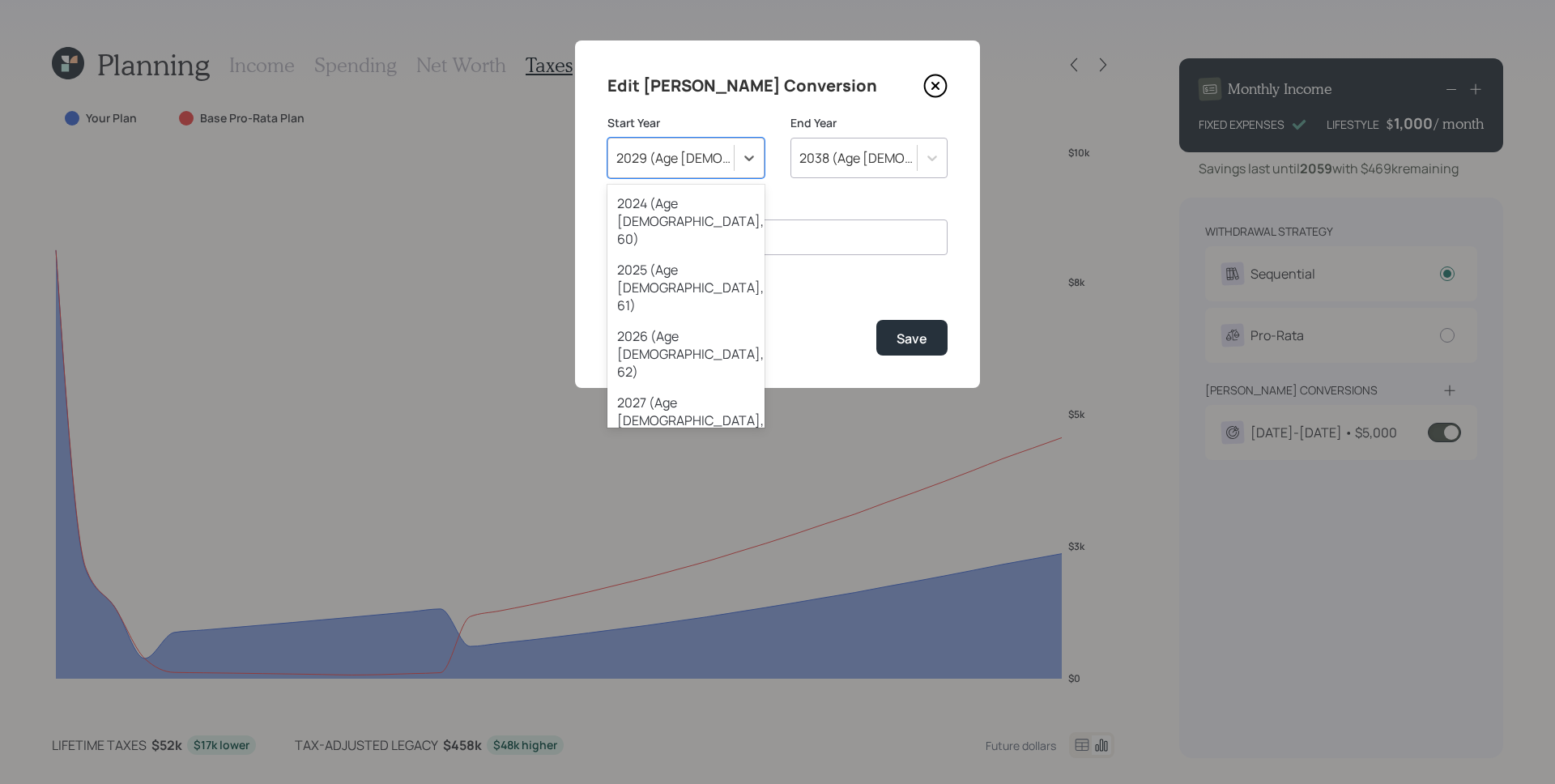
click at [707, 453] on div "2028 (Age [DEMOGRAPHIC_DATA], 64)" at bounding box center [686, 486] width 157 height 67
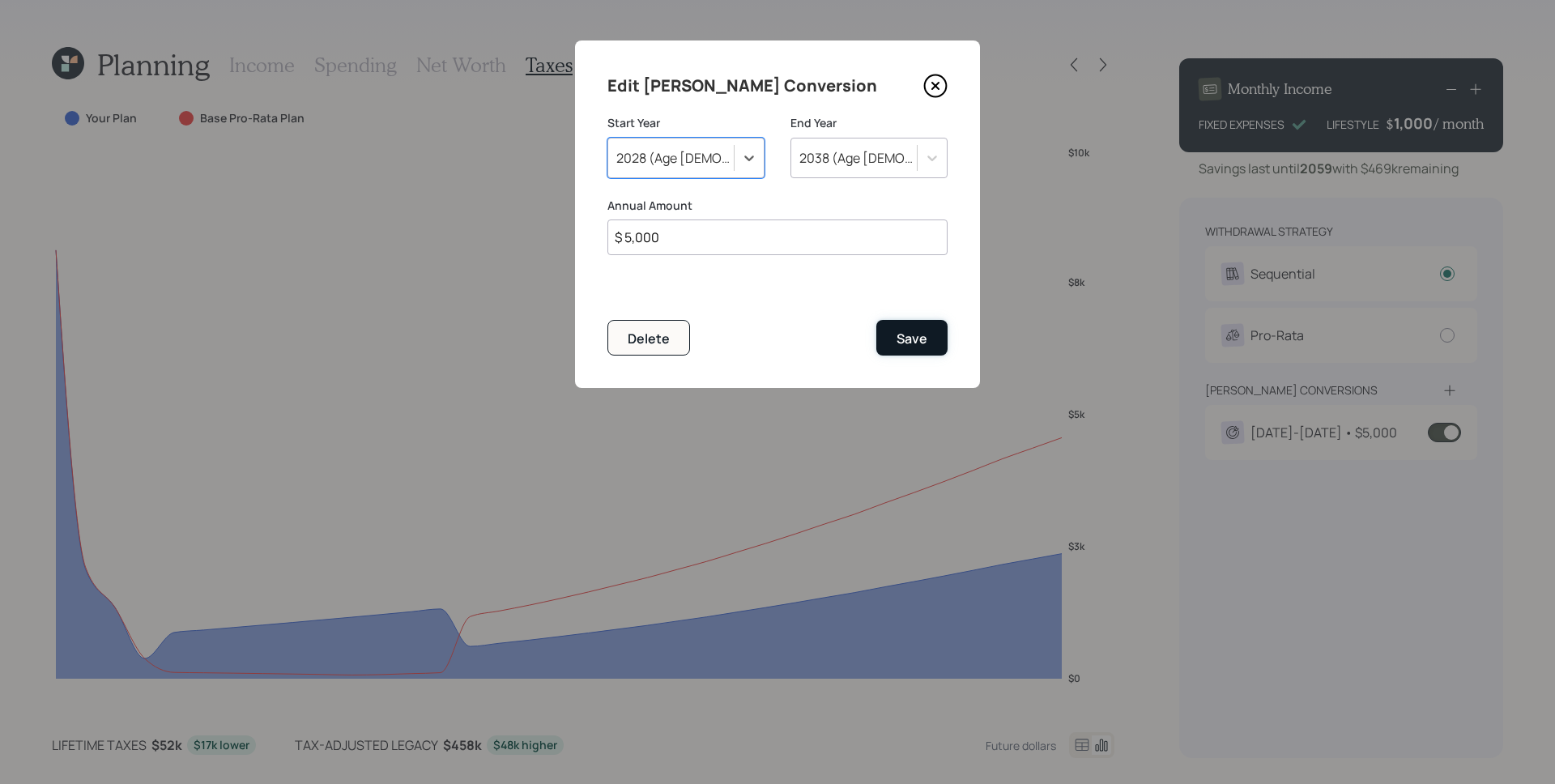
click at [906, 331] on div "Save" at bounding box center [912, 338] width 31 height 17
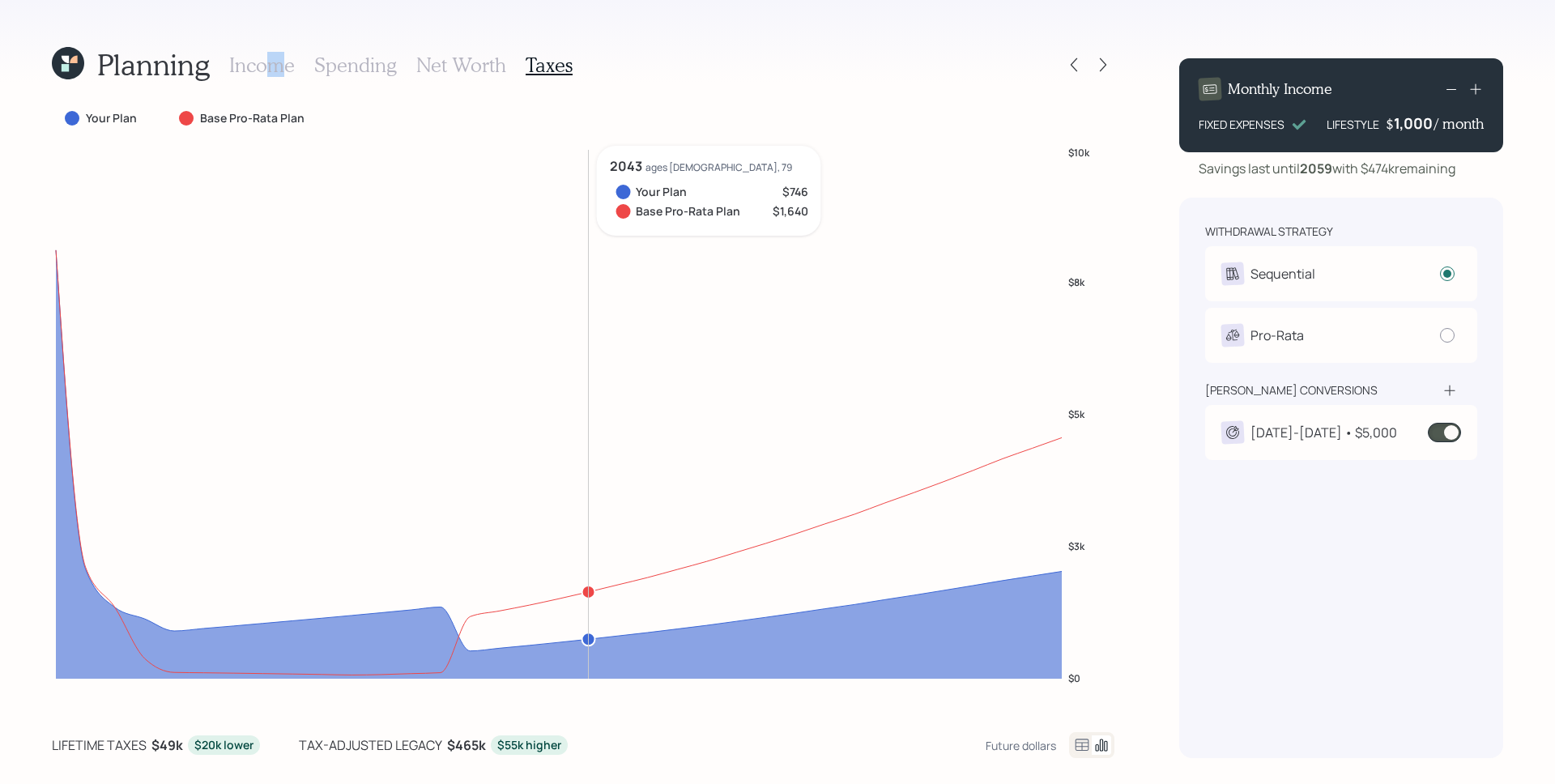
click at [275, 75] on h3 "Income" at bounding box center [262, 65] width 66 height 24
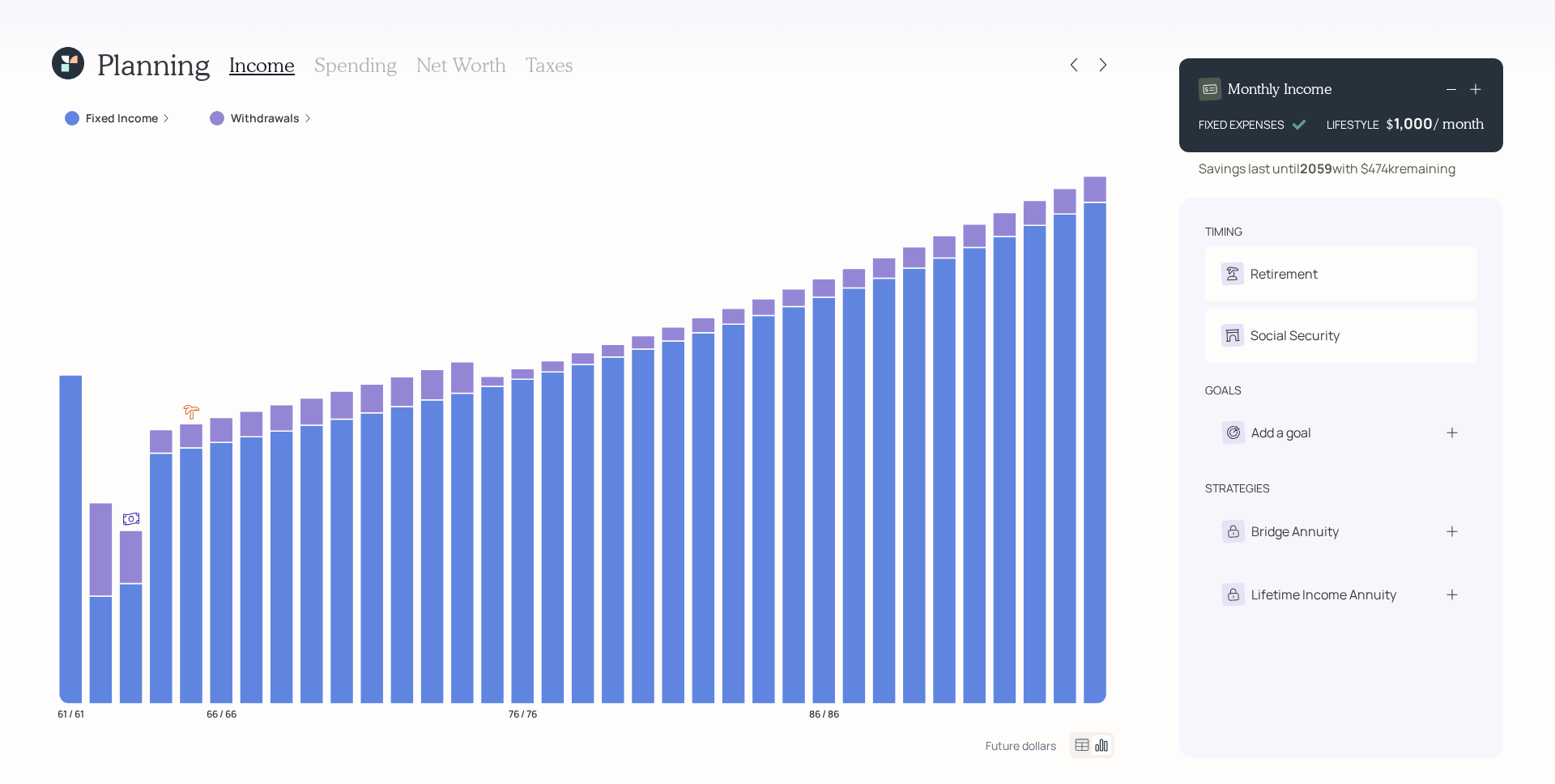
click at [515, 71] on div "Income Spending Net Worth Taxes" at bounding box center [401, 65] width 344 height 39
click at [586, 69] on div "Planning Income Spending Net Worth Taxes" at bounding box center [583, 65] width 1062 height 39
click at [565, 68] on h3 "Taxes" at bounding box center [549, 65] width 47 height 24
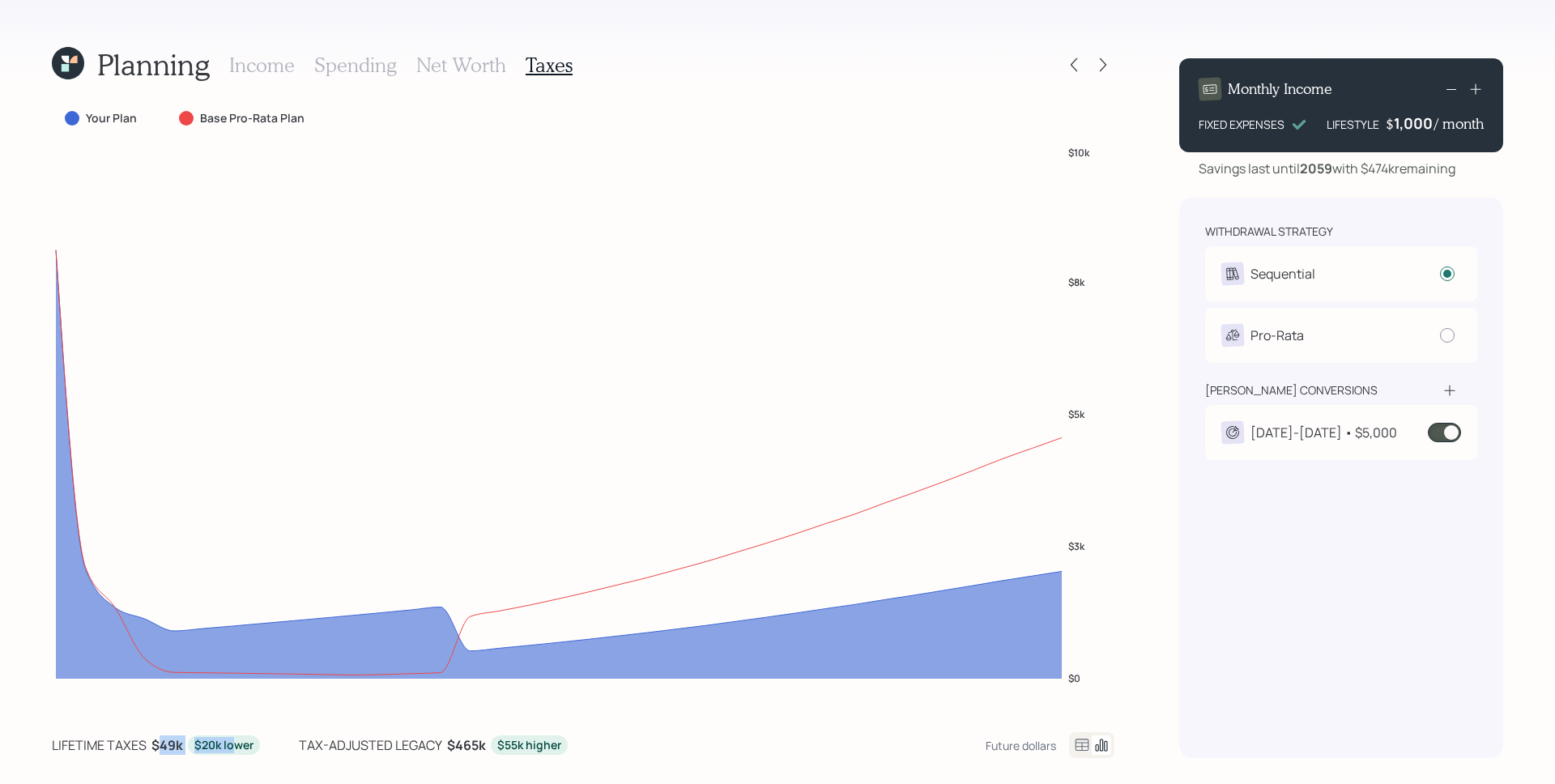
drag, startPoint x: 162, startPoint y: 744, endPoint x: 229, endPoint y: 751, distance: 67.4
click at [229, 751] on div "lifetime taxes $49k $20k lower" at bounding box center [156, 744] width 208 height 19
click at [284, 759] on div "Planning Income Spending Net Worth Taxes Your Plan Base Pro-Rata Plan $0 $3k $5…" at bounding box center [777, 392] width 1555 height 784
click at [1455, 435] on div "2028-2038 • $5,000" at bounding box center [1341, 432] width 272 height 55
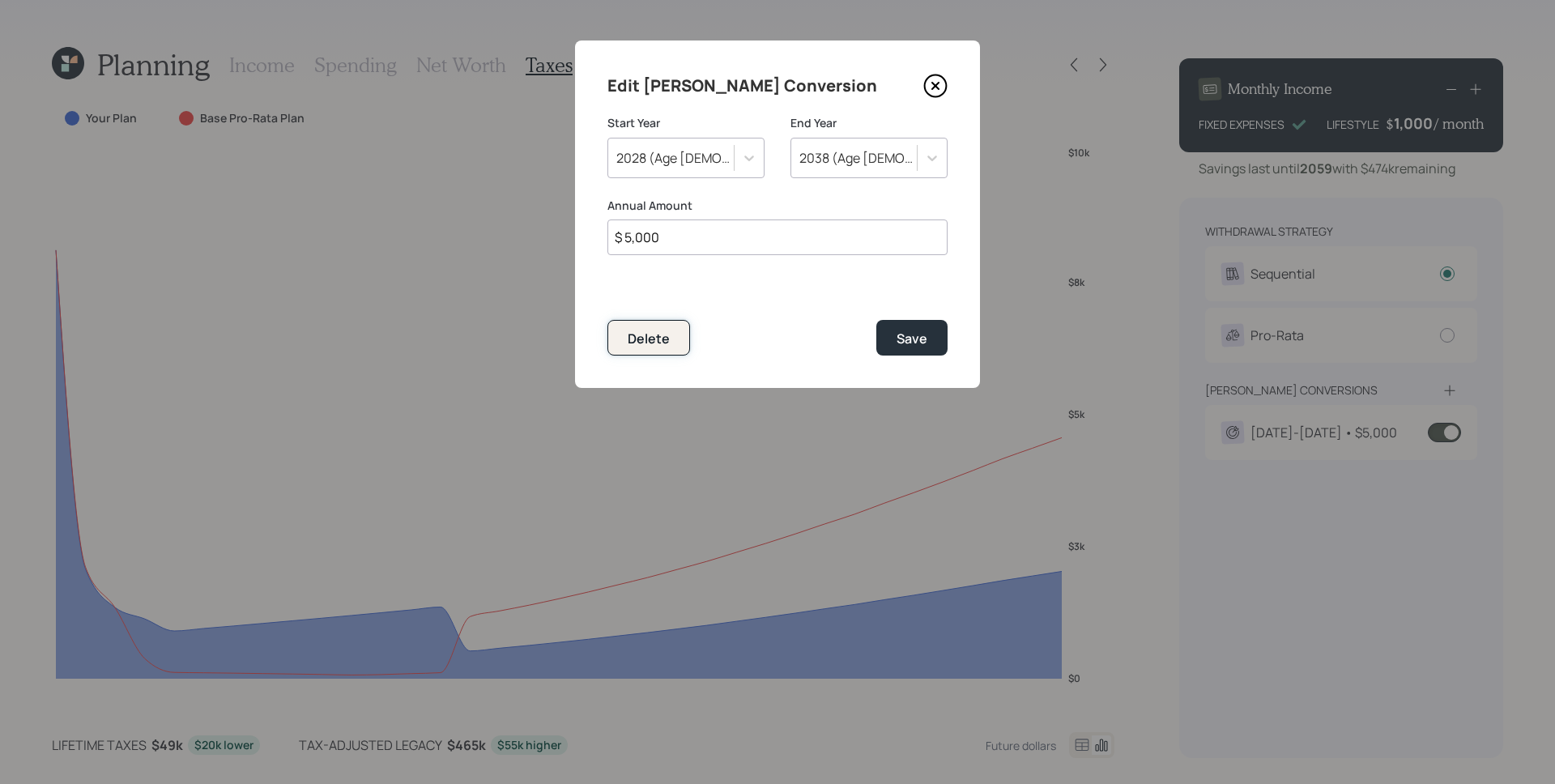
click at [635, 332] on div "Delete" at bounding box center [649, 338] width 42 height 17
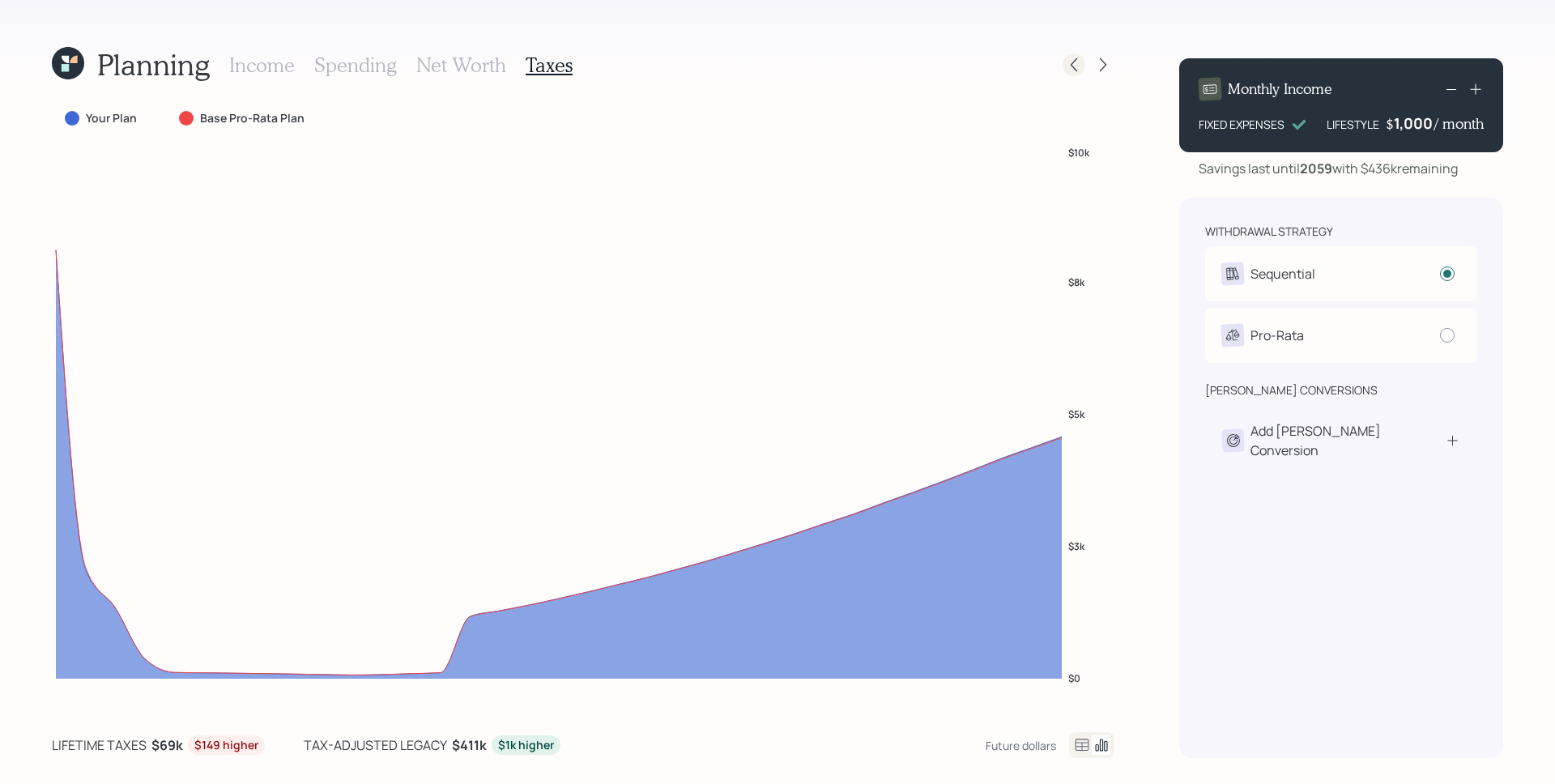
click at [1080, 64] on icon at bounding box center [1074, 65] width 16 height 16
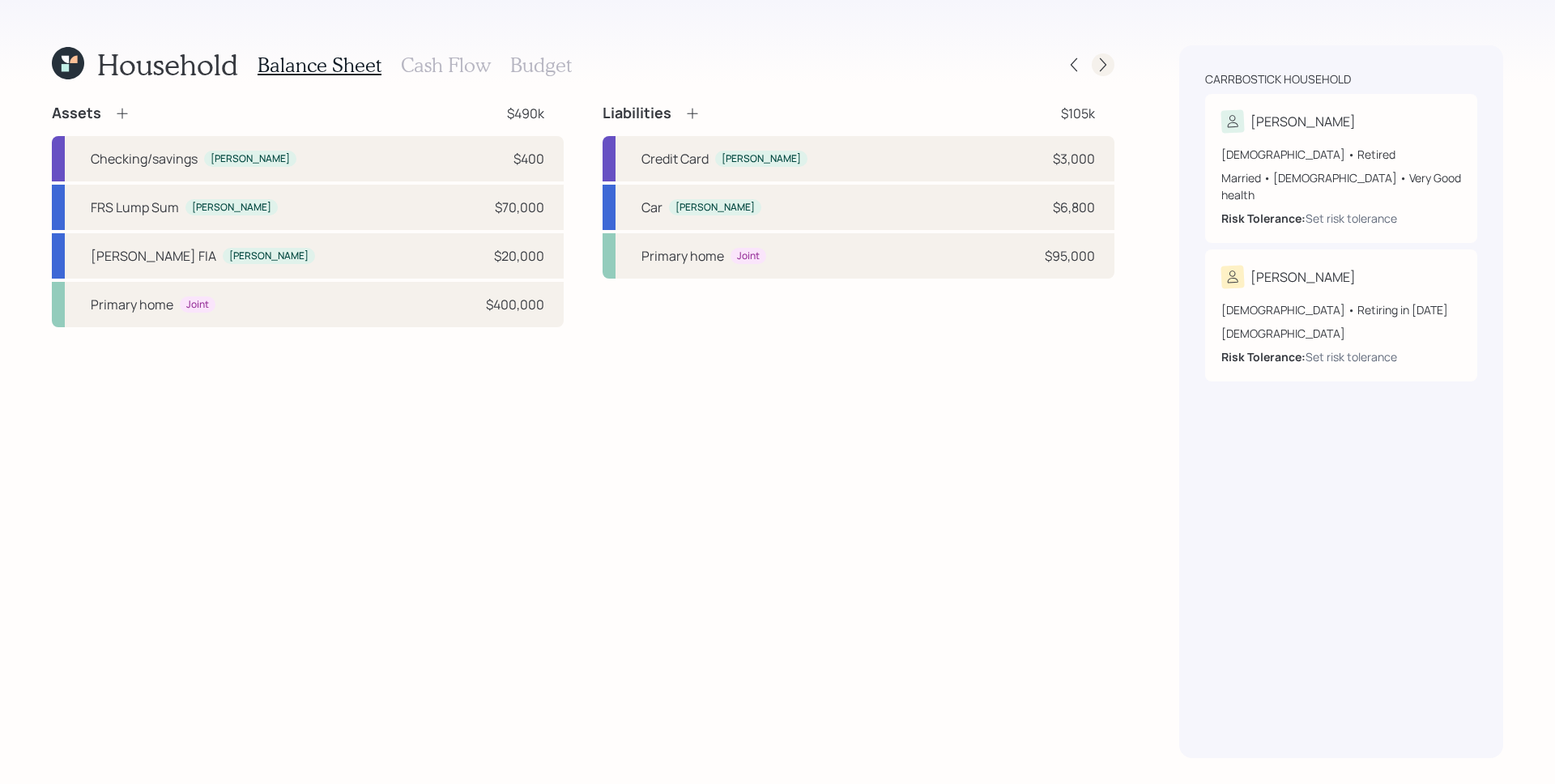
click at [1095, 72] on icon at bounding box center [1103, 65] width 16 height 16
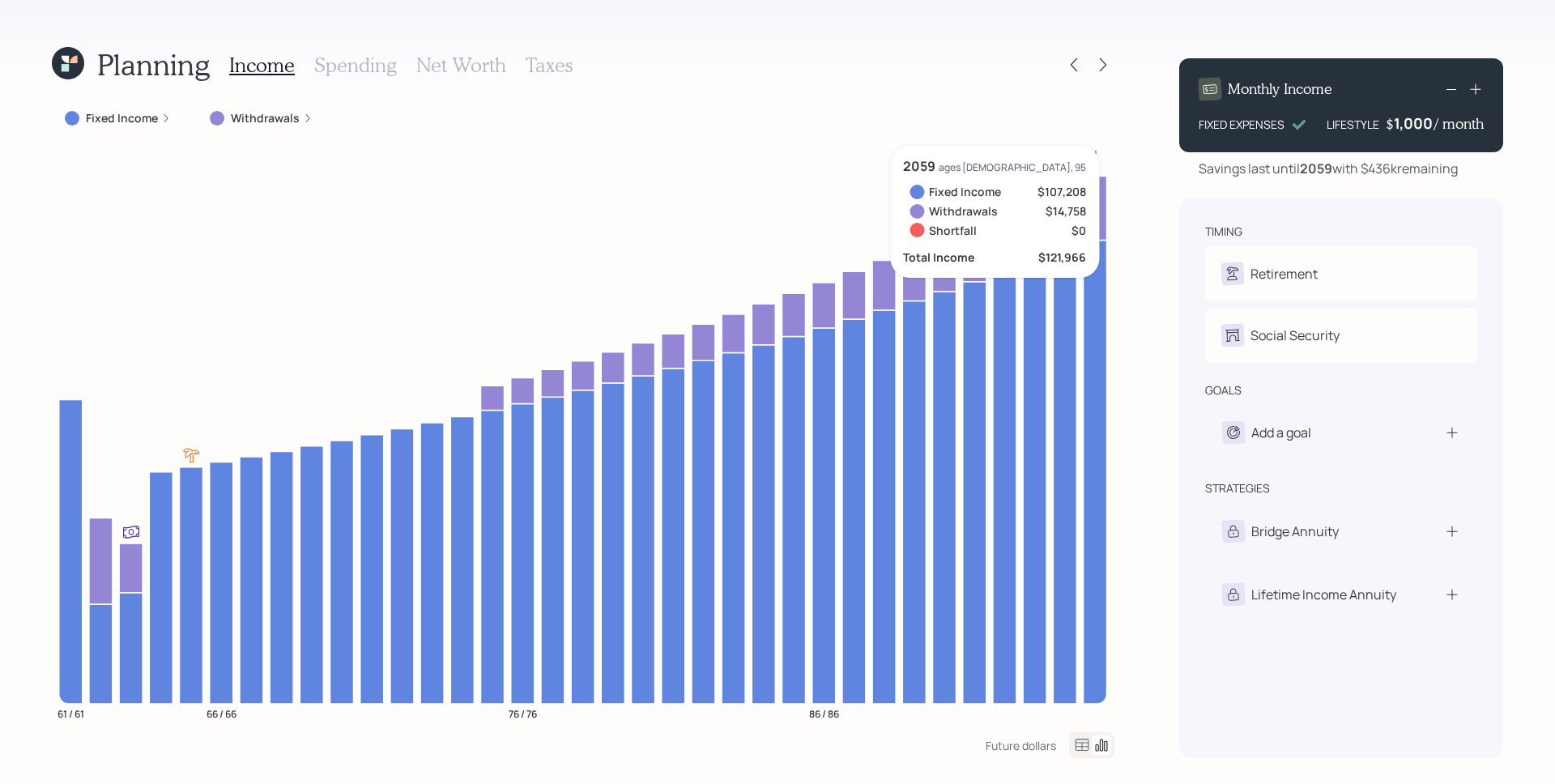
click at [75, 64] on icon at bounding box center [68, 62] width 32 height 32
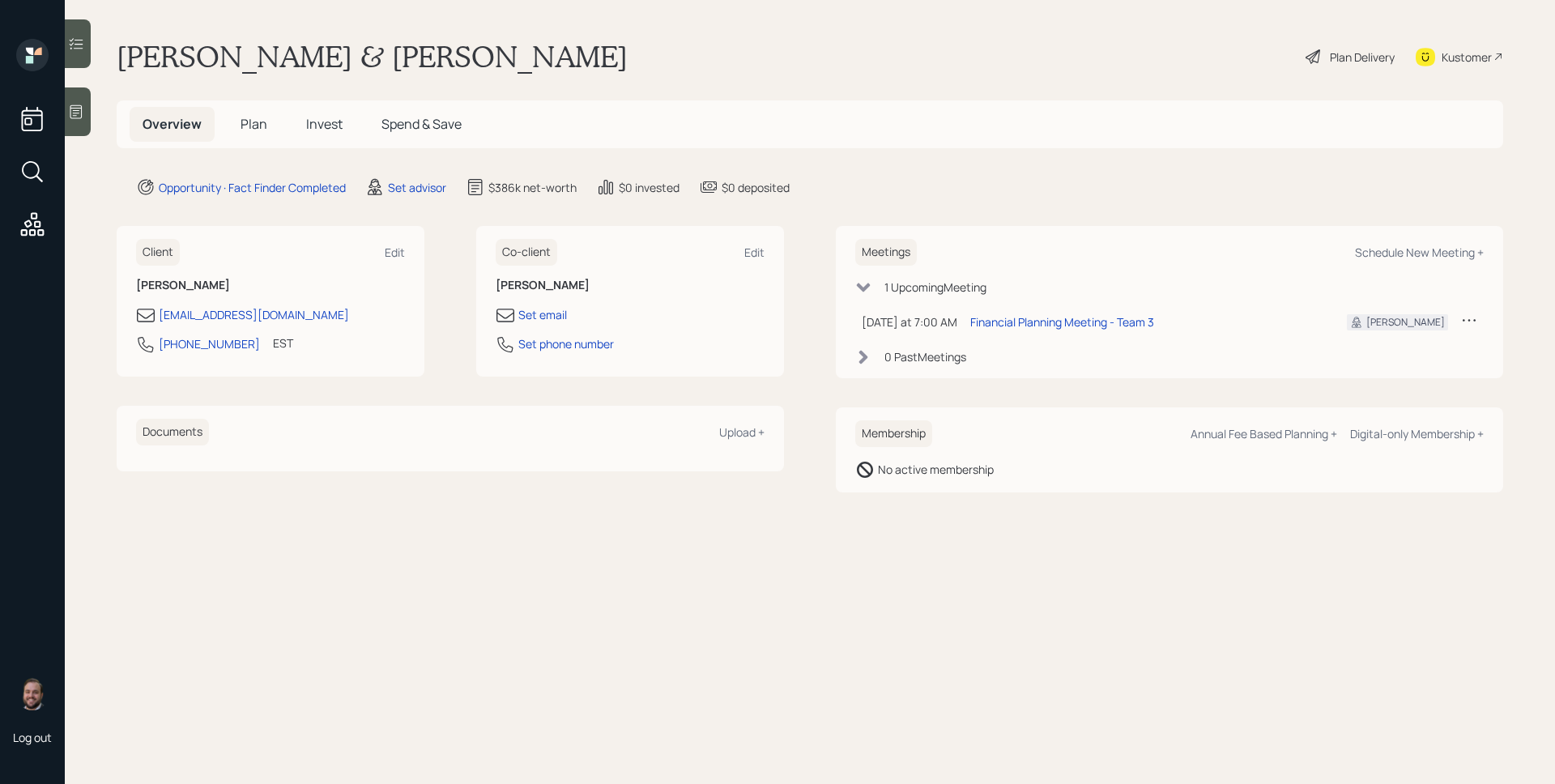
click at [68, 122] on div at bounding box center [78, 111] width 26 height 48
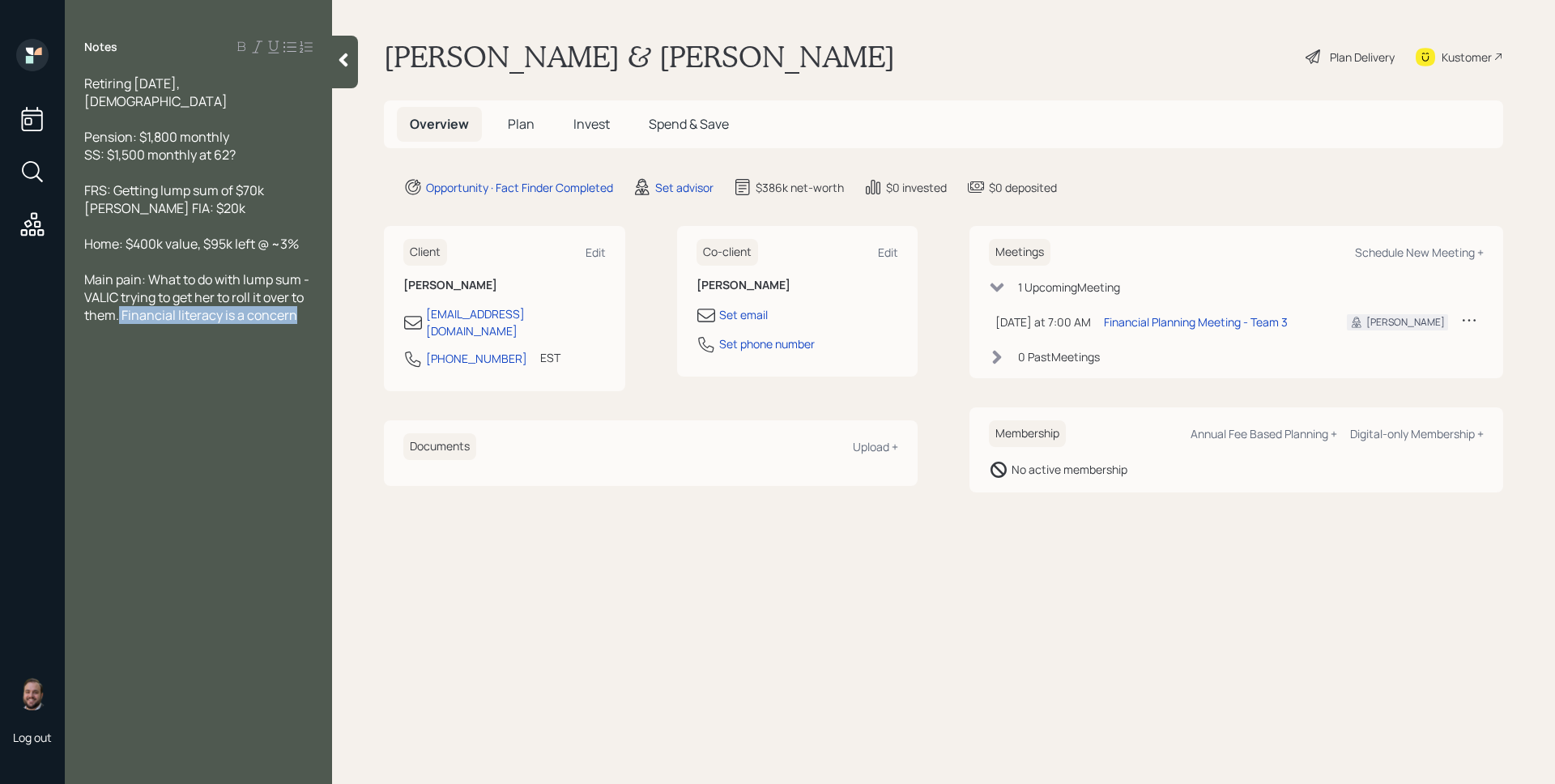
drag, startPoint x: 236, startPoint y: 295, endPoint x: 117, endPoint y: 300, distance: 119.1
click at [117, 300] on div "Main pain: What to do with lump sum - VALIC trying to get her to roll it over t…" at bounding box center [198, 297] width 229 height 53
drag, startPoint x: 217, startPoint y: 427, endPoint x: 237, endPoint y: 429, distance: 20.1
click at [219, 426] on div "Notes Retiring in 3 months, 60 years old Pension: $1,800 monthly SS: $1,500 mon…" at bounding box center [198, 402] width 267 height 726
